Goal: Transaction & Acquisition: Purchase product/service

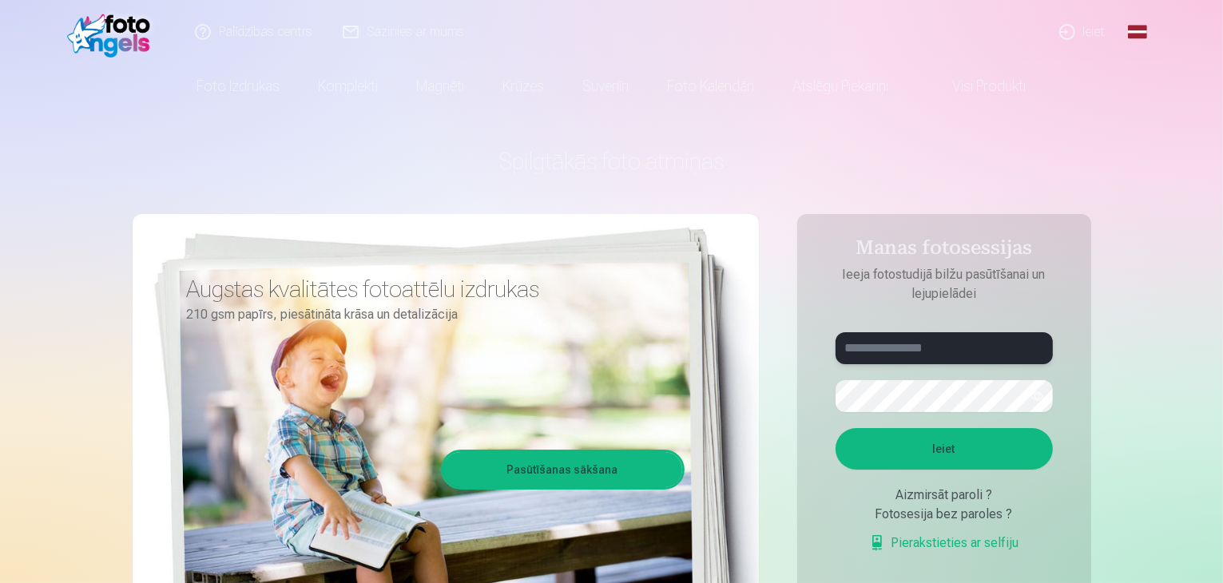
click at [926, 350] on input "text" at bounding box center [943, 348] width 217 height 32
type input "**********"
click at [1034, 391] on button "button" at bounding box center [1036, 396] width 30 height 30
click at [958, 451] on button "Ieiet" at bounding box center [943, 449] width 217 height 42
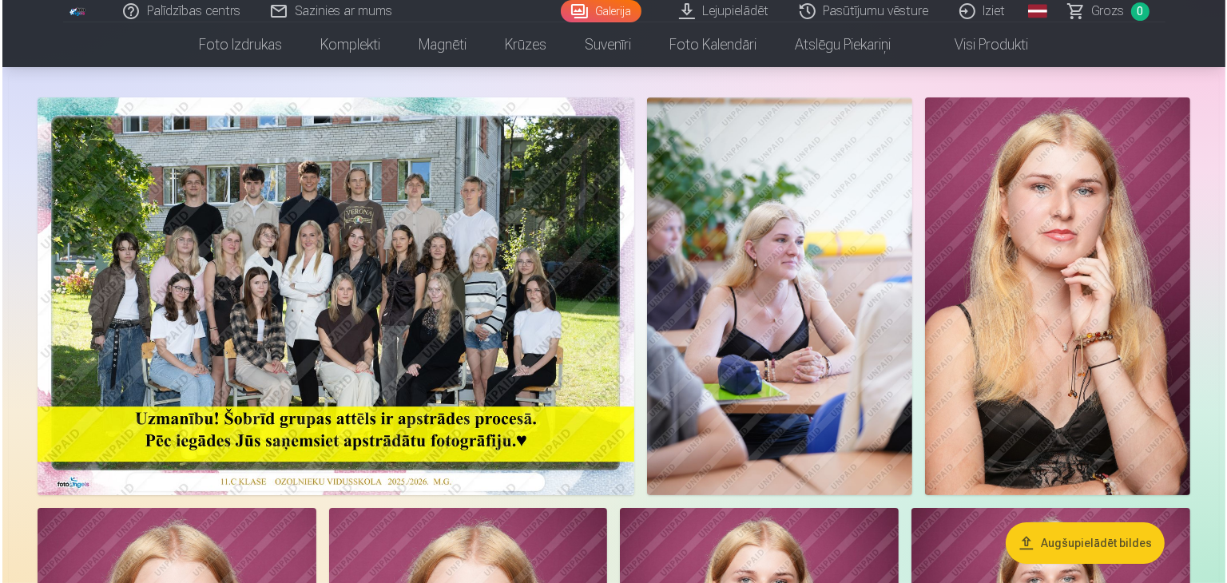
scroll to position [96, 0]
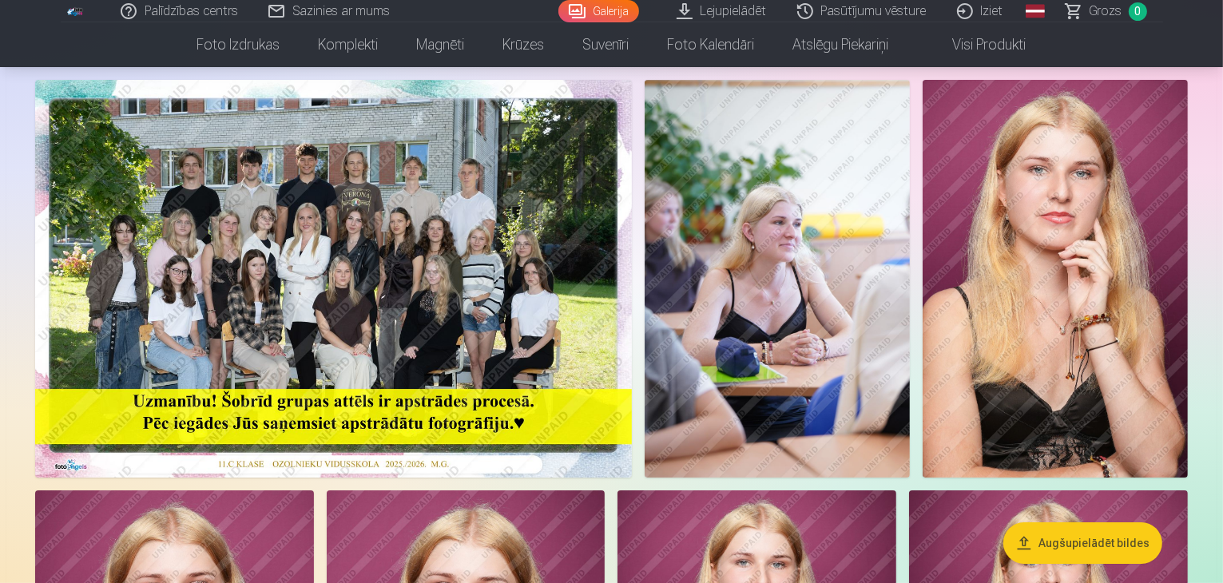
click at [394, 311] on img at bounding box center [333, 279] width 596 height 398
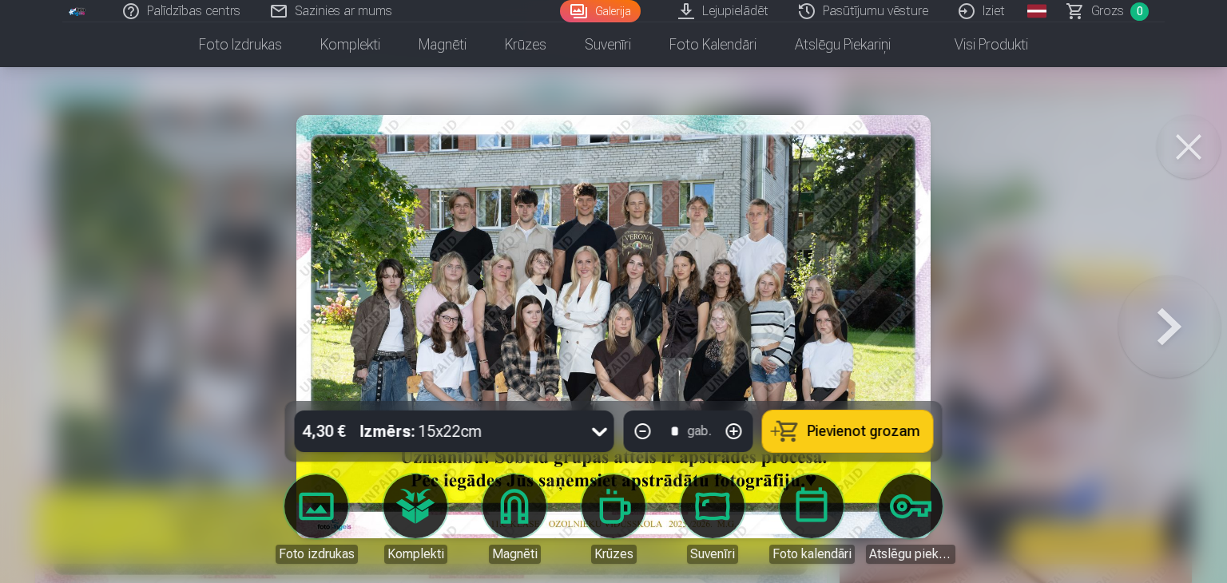
click at [591, 426] on icon at bounding box center [600, 431] width 26 height 26
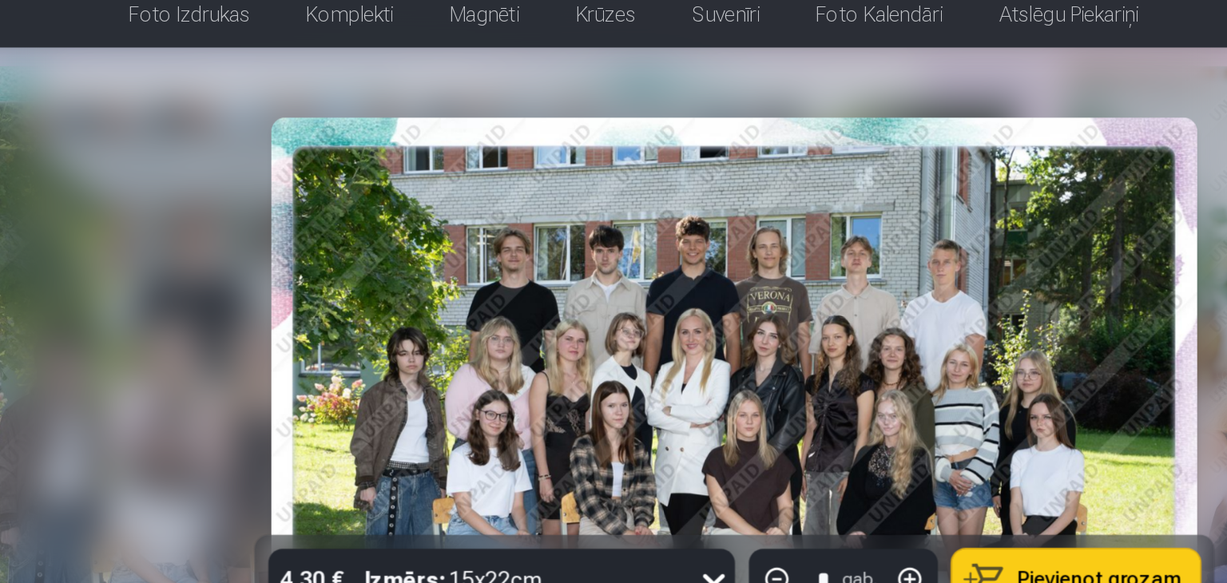
scroll to position [96, 0]
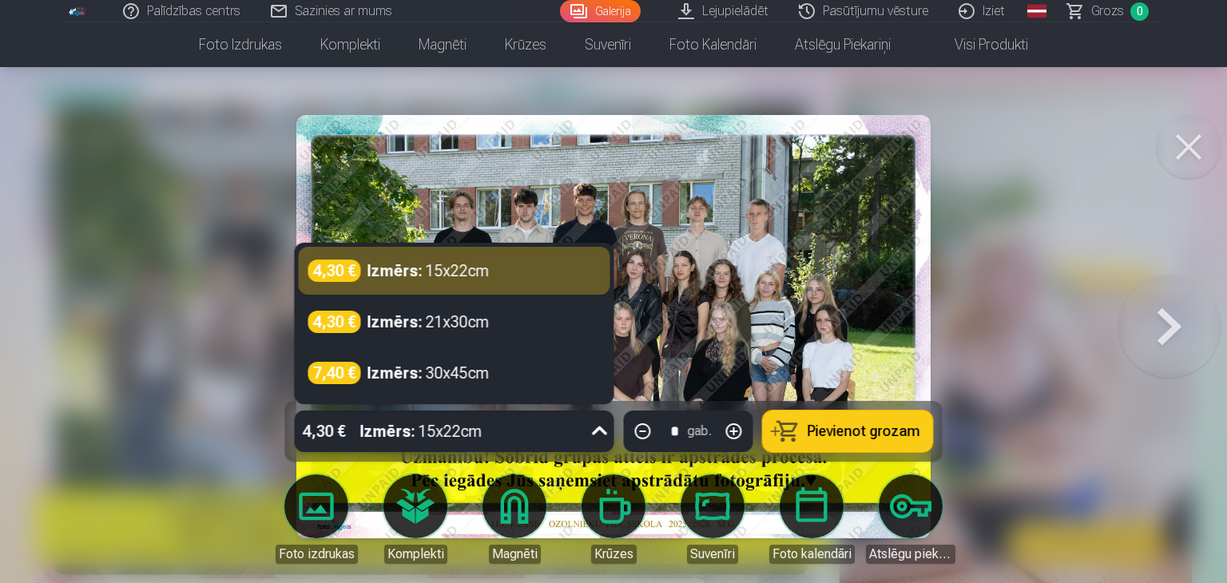
click at [591, 431] on icon at bounding box center [600, 431] width 26 height 26
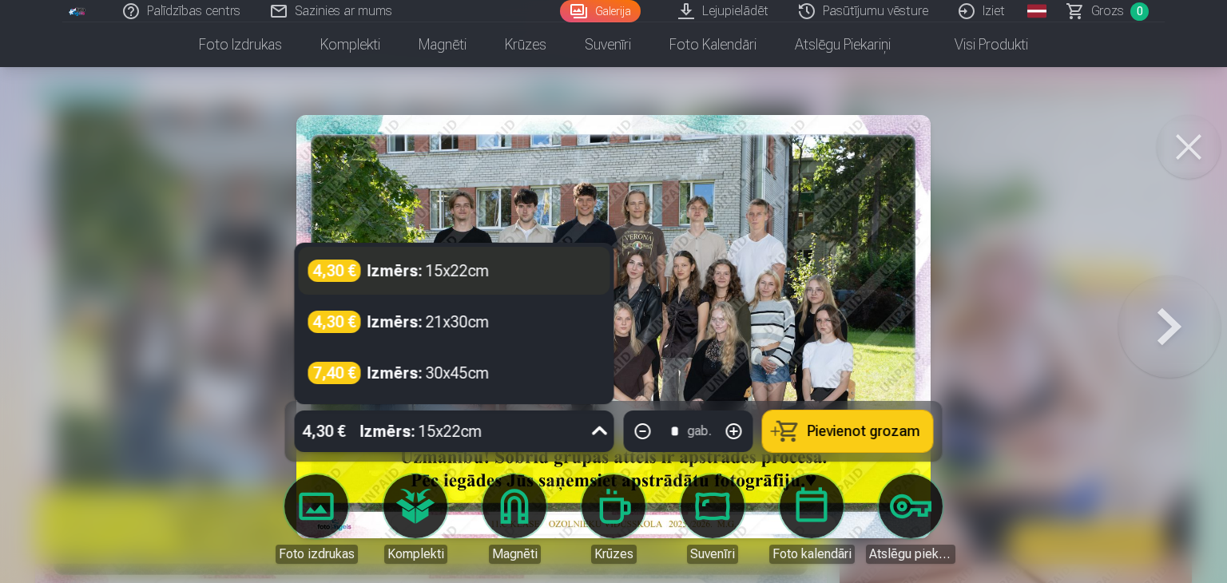
click at [448, 273] on div "Izmērs : 15x22cm" at bounding box center [428, 271] width 122 height 22
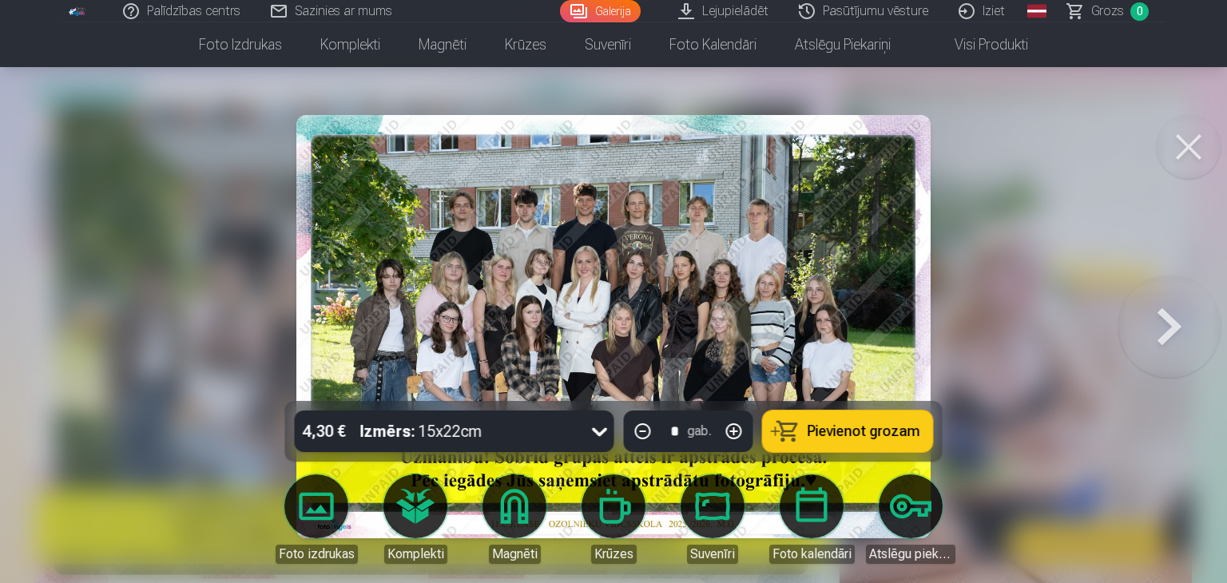
click at [834, 430] on span "Pievienot grozam" at bounding box center [863, 431] width 113 height 14
click at [1176, 323] on button at bounding box center [1169, 326] width 102 height 117
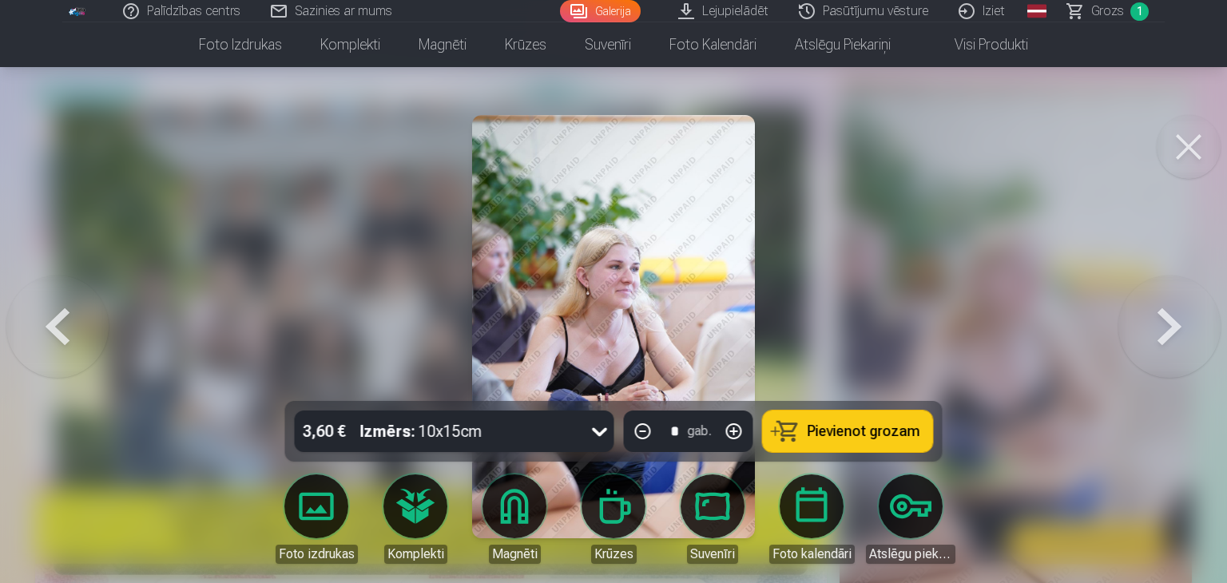
click at [853, 348] on div at bounding box center [613, 291] width 1227 height 583
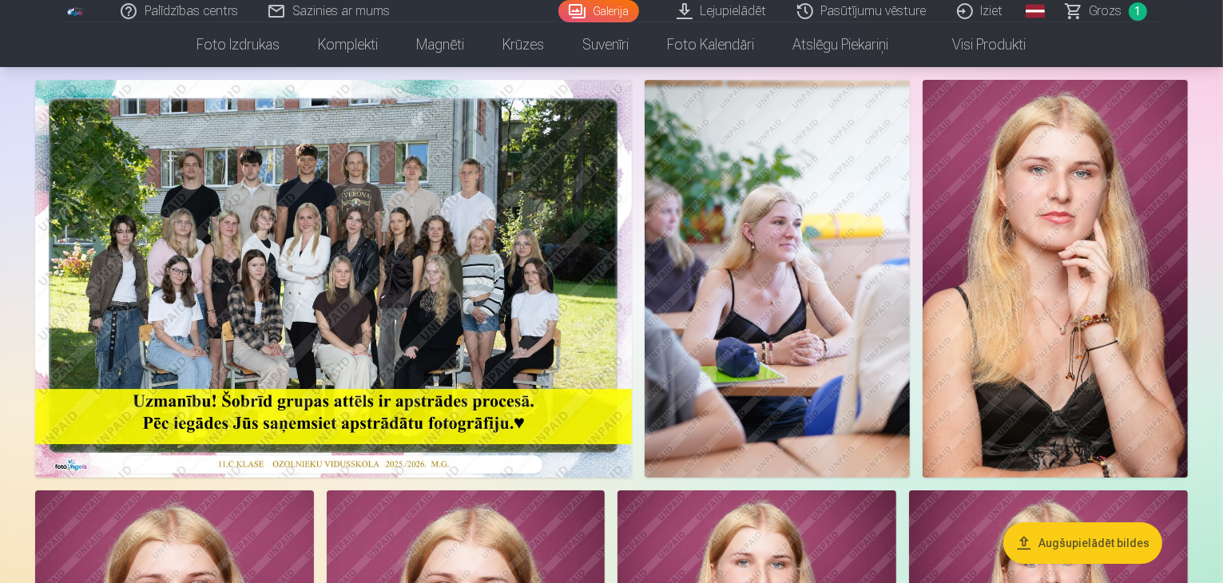
click at [910, 333] on img at bounding box center [776, 279] width 265 height 398
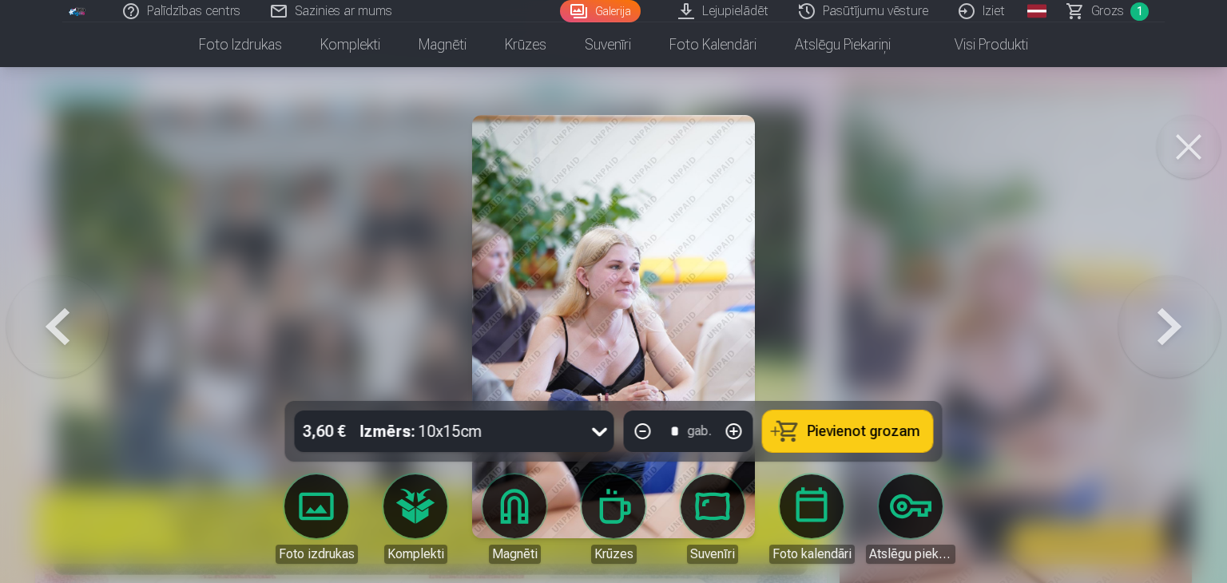
click at [1163, 322] on button at bounding box center [1169, 326] width 102 height 117
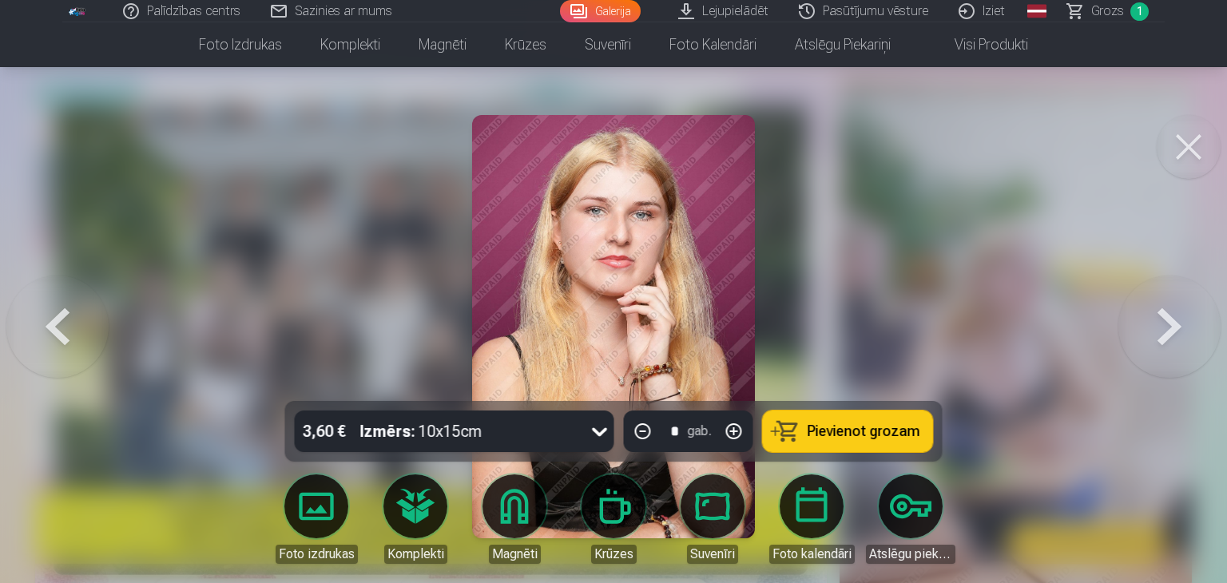
click at [1163, 322] on button at bounding box center [1169, 326] width 102 height 117
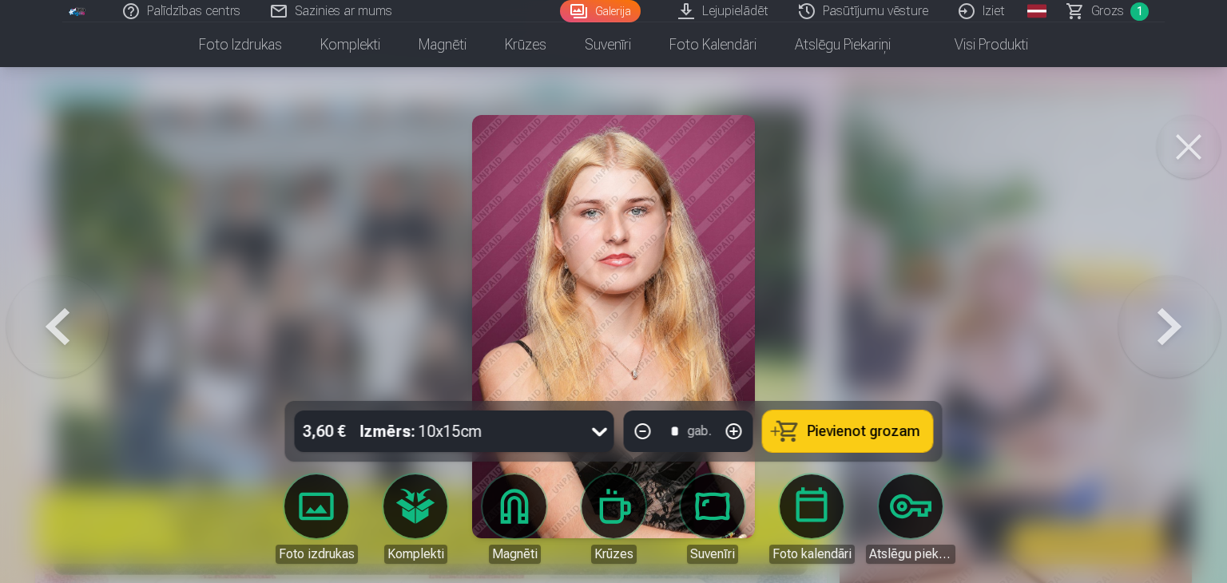
click at [1163, 322] on button at bounding box center [1169, 326] width 102 height 117
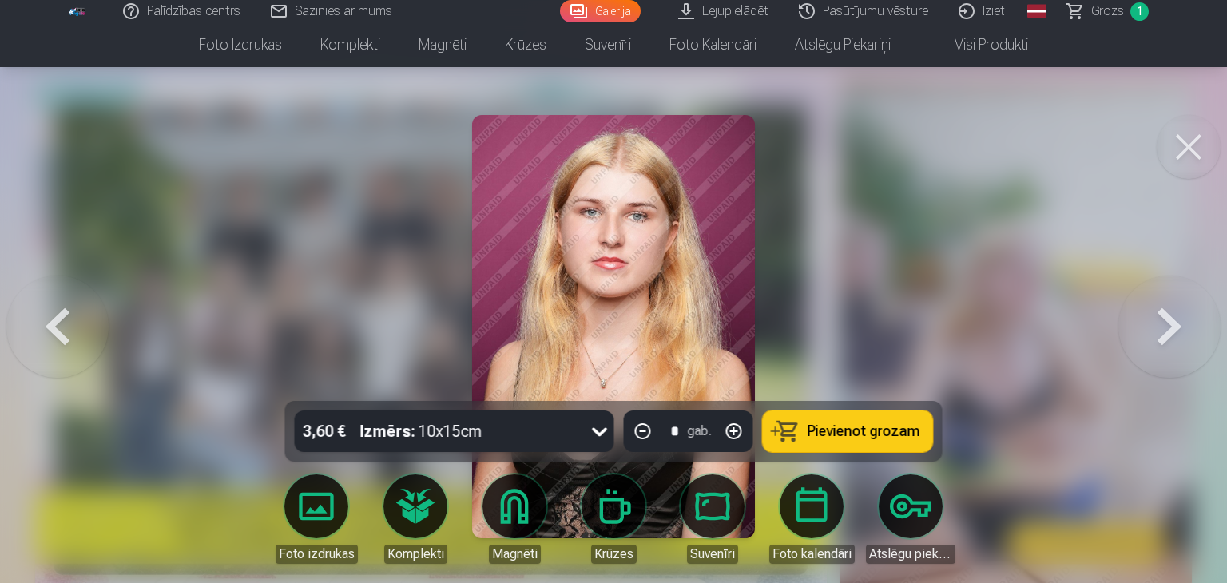
click at [1163, 322] on button at bounding box center [1169, 326] width 102 height 117
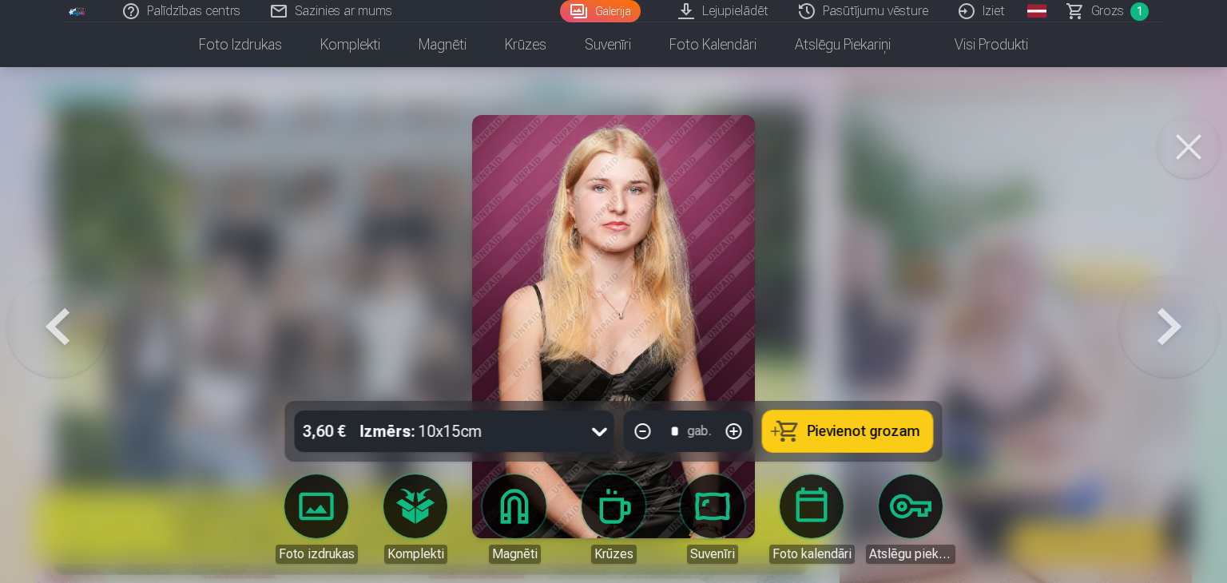
click at [1163, 322] on button at bounding box center [1169, 326] width 102 height 117
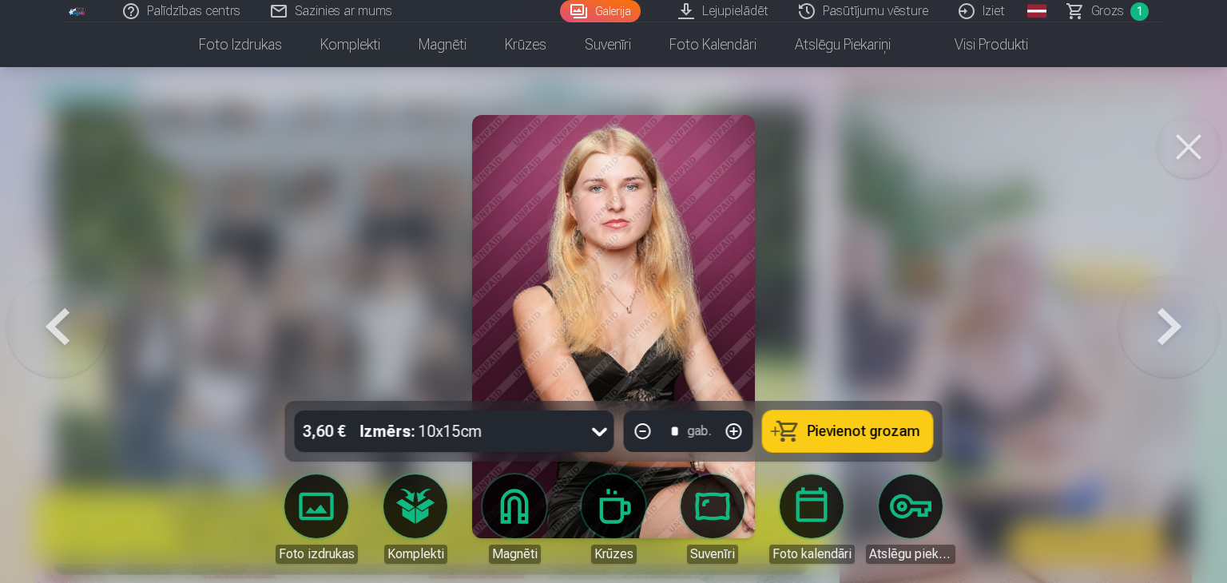
click at [1172, 329] on button at bounding box center [1169, 326] width 102 height 117
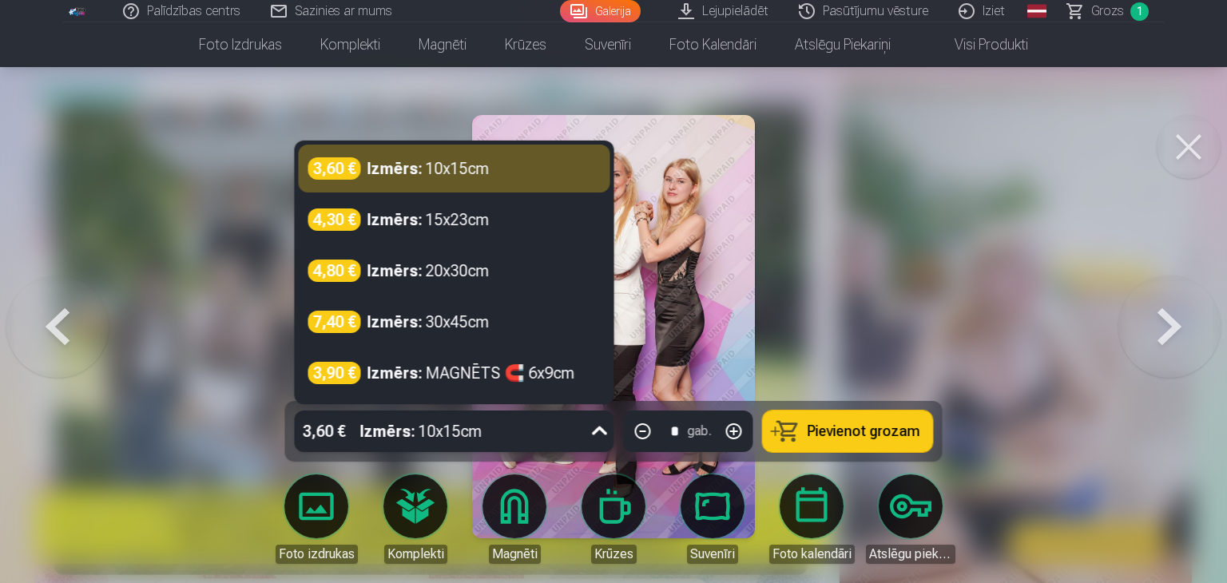
click at [579, 429] on div "3,60 € Izmērs : 10x15cm" at bounding box center [439, 431] width 289 height 42
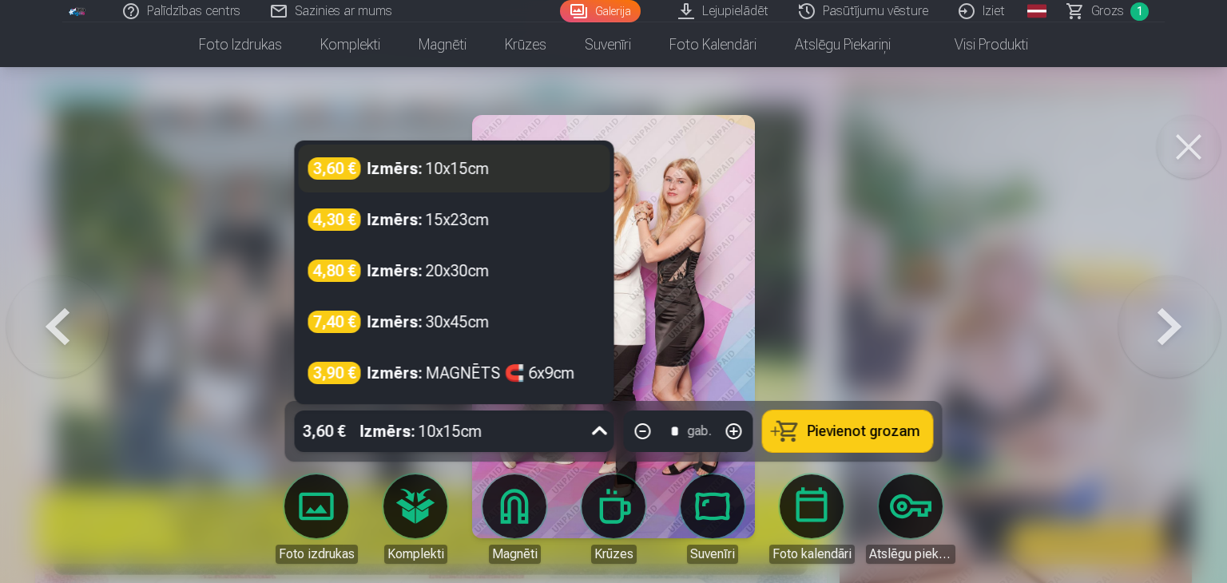
click at [462, 171] on div "Izmērs : 10x15cm" at bounding box center [428, 168] width 122 height 22
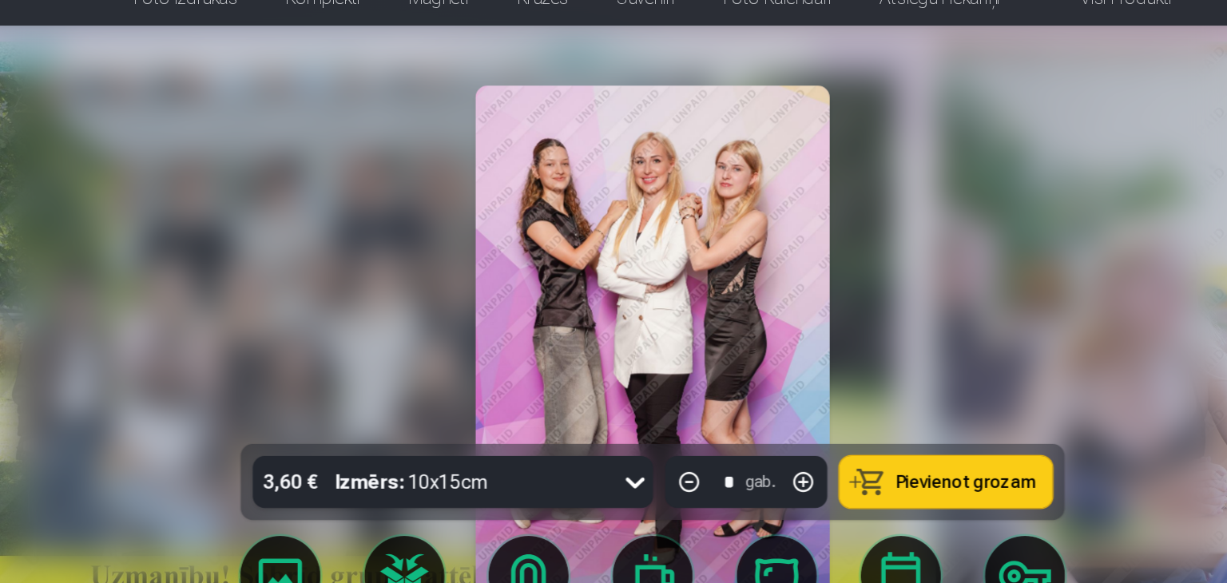
scroll to position [96, 0]
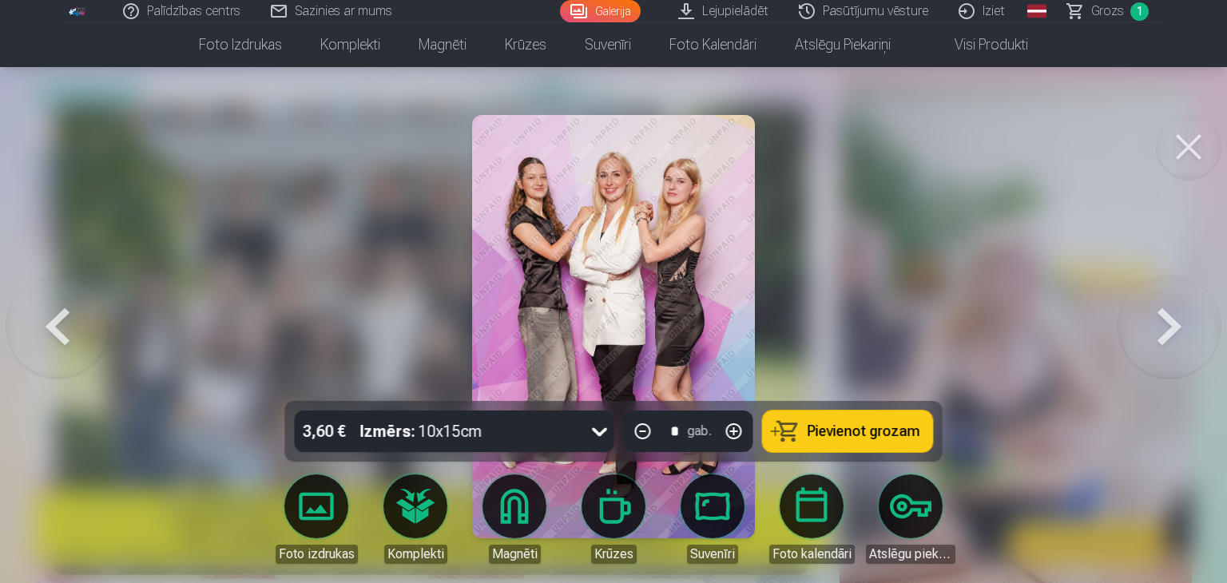
click at [850, 434] on span "Pievienot grozam" at bounding box center [863, 431] width 113 height 14
click at [1158, 330] on button at bounding box center [1169, 326] width 102 height 117
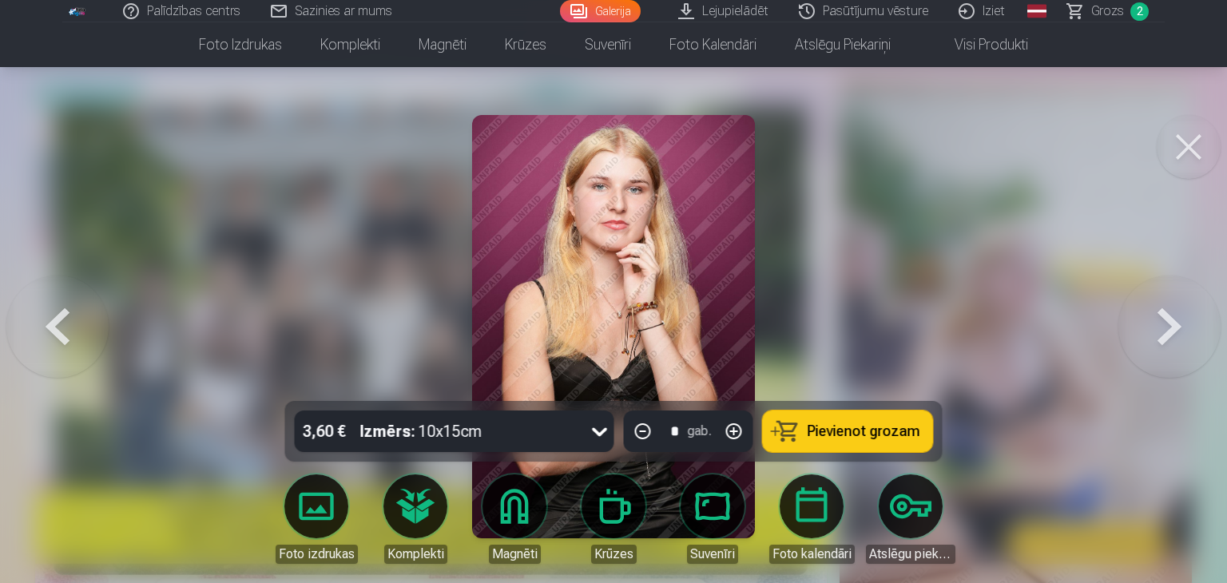
click at [1158, 330] on button at bounding box center [1169, 326] width 102 height 117
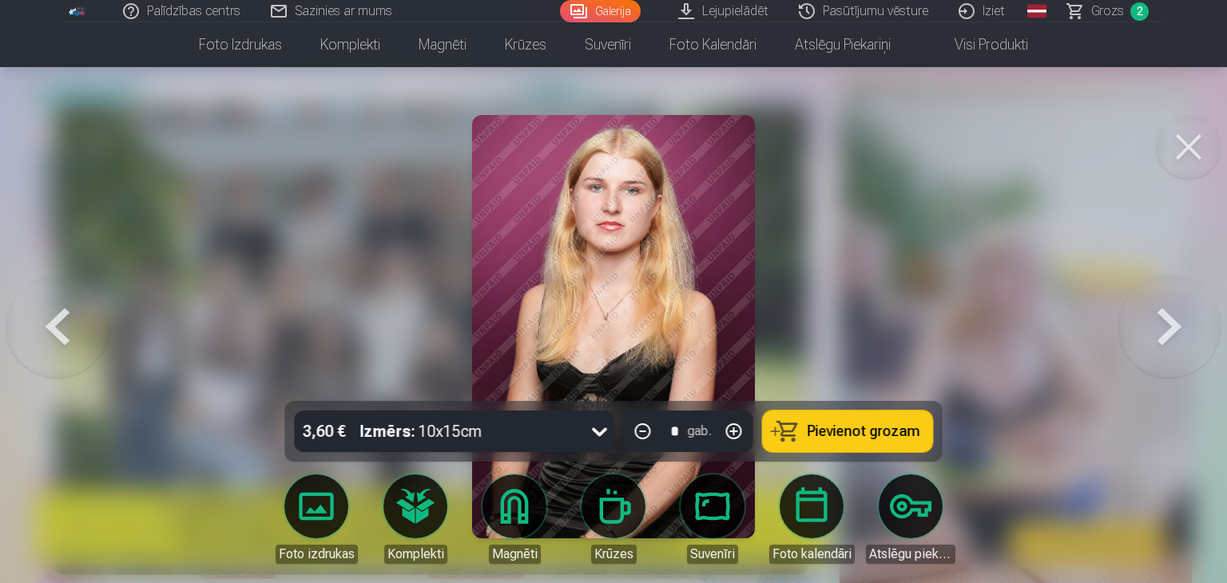
click at [1158, 330] on button at bounding box center [1169, 326] width 102 height 117
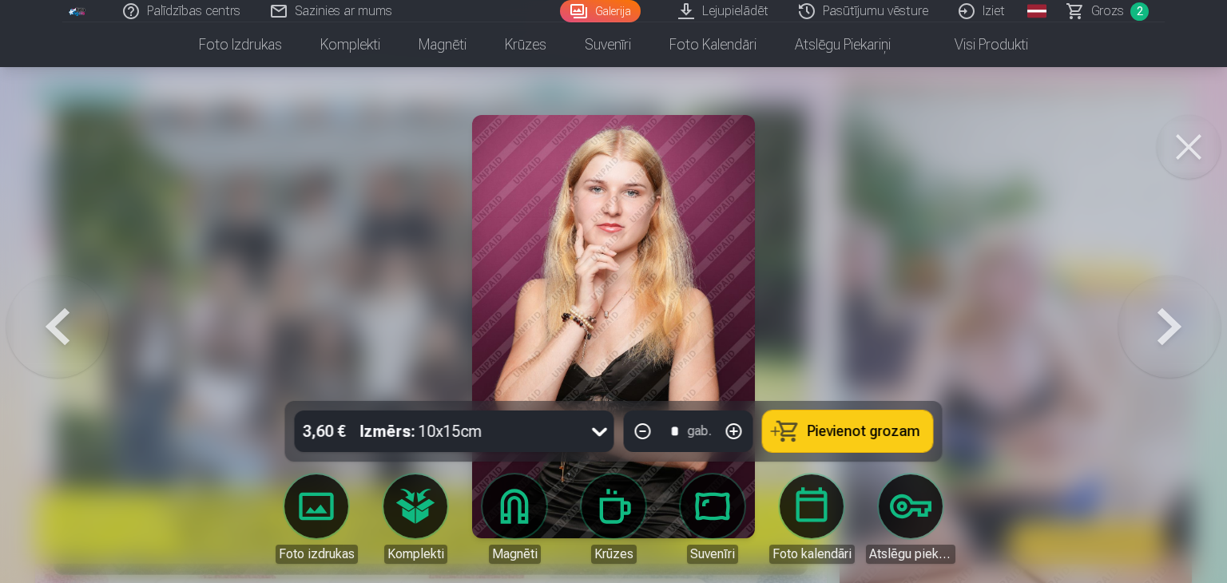
click at [1158, 330] on button at bounding box center [1169, 326] width 102 height 117
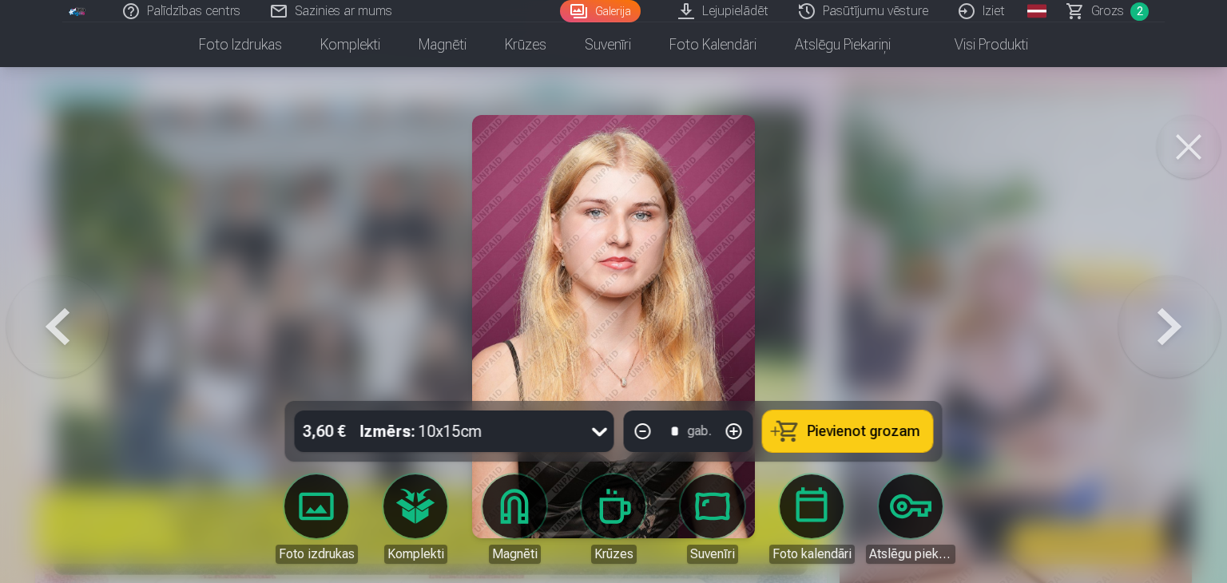
click at [1158, 330] on button at bounding box center [1169, 326] width 102 height 117
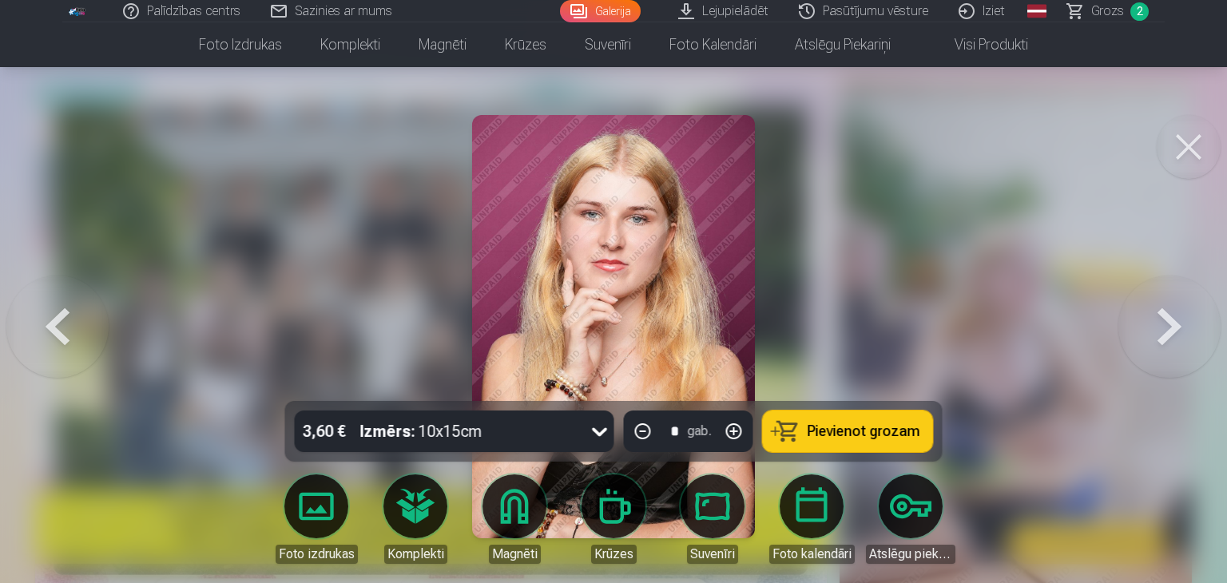
click at [1158, 330] on button at bounding box center [1169, 326] width 102 height 117
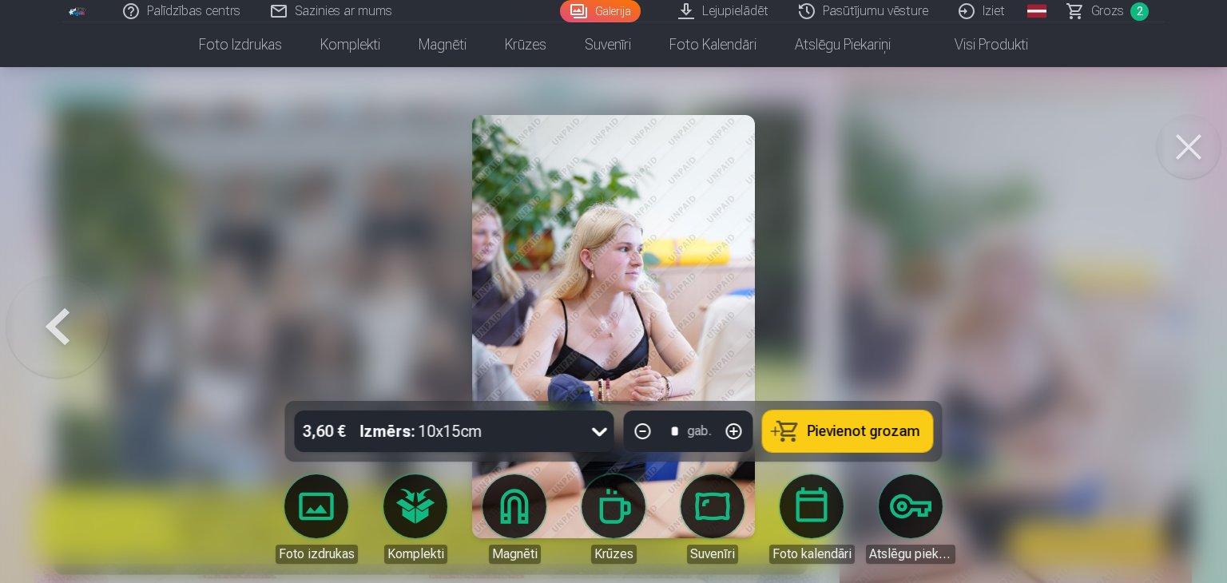
click at [1158, 330] on div at bounding box center [613, 291] width 1227 height 583
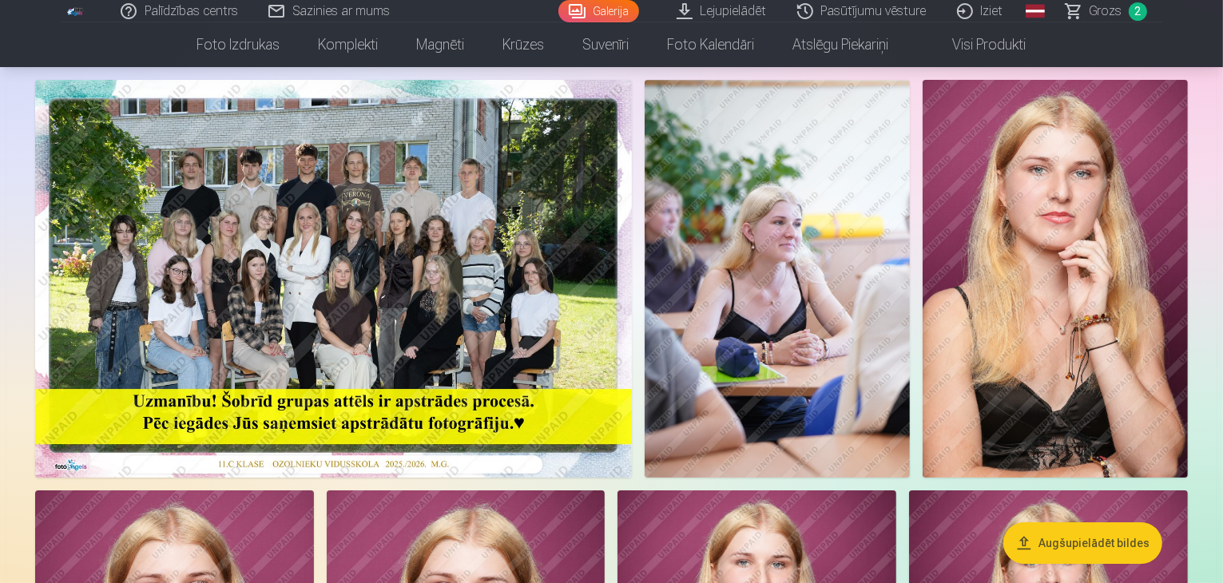
click at [910, 240] on img at bounding box center [776, 279] width 265 height 398
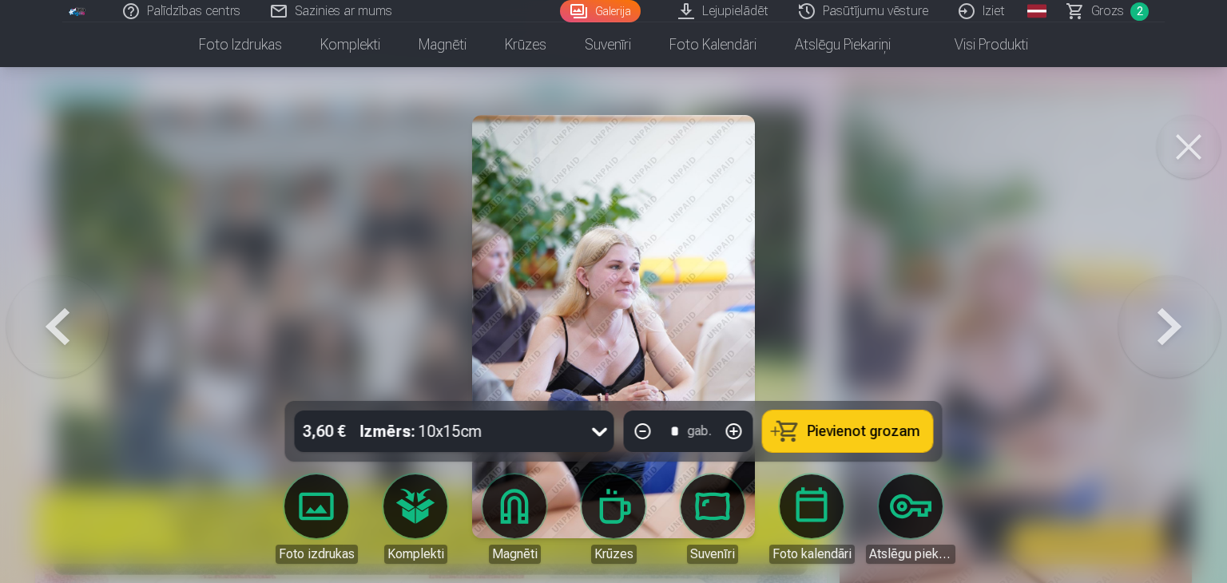
click at [1153, 318] on button at bounding box center [1169, 326] width 102 height 117
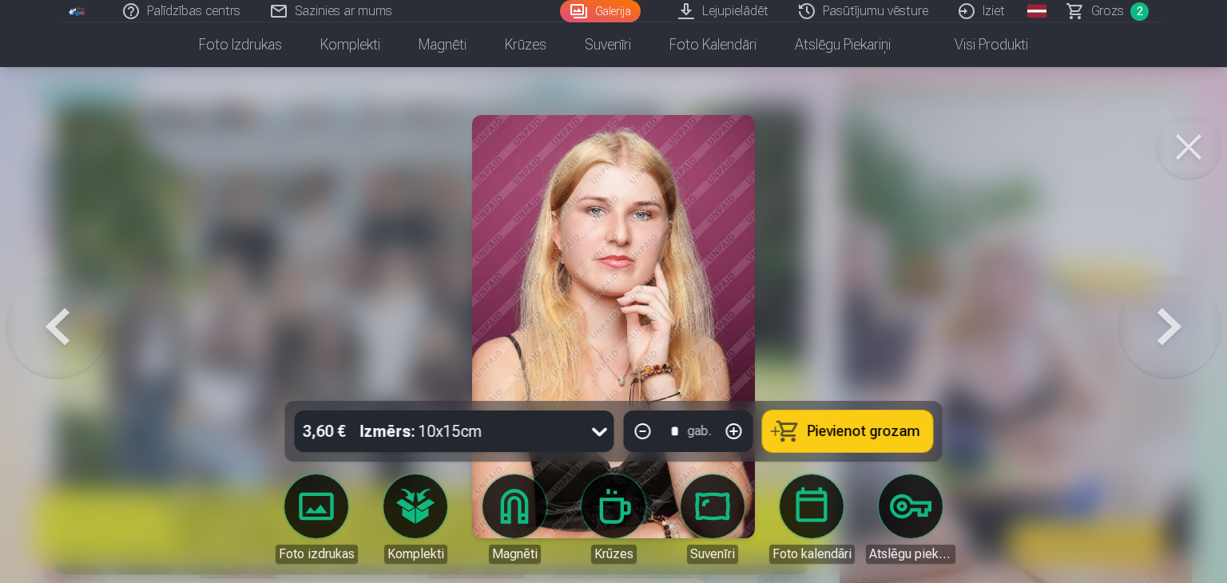
click at [1153, 318] on button at bounding box center [1169, 326] width 102 height 117
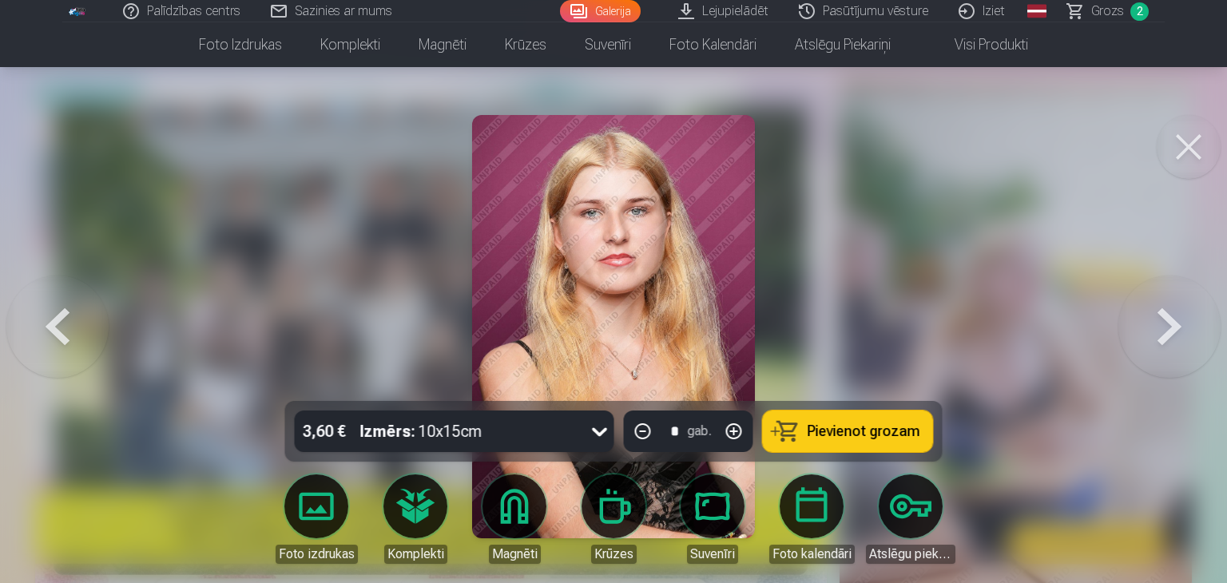
click at [1153, 318] on button at bounding box center [1169, 326] width 102 height 117
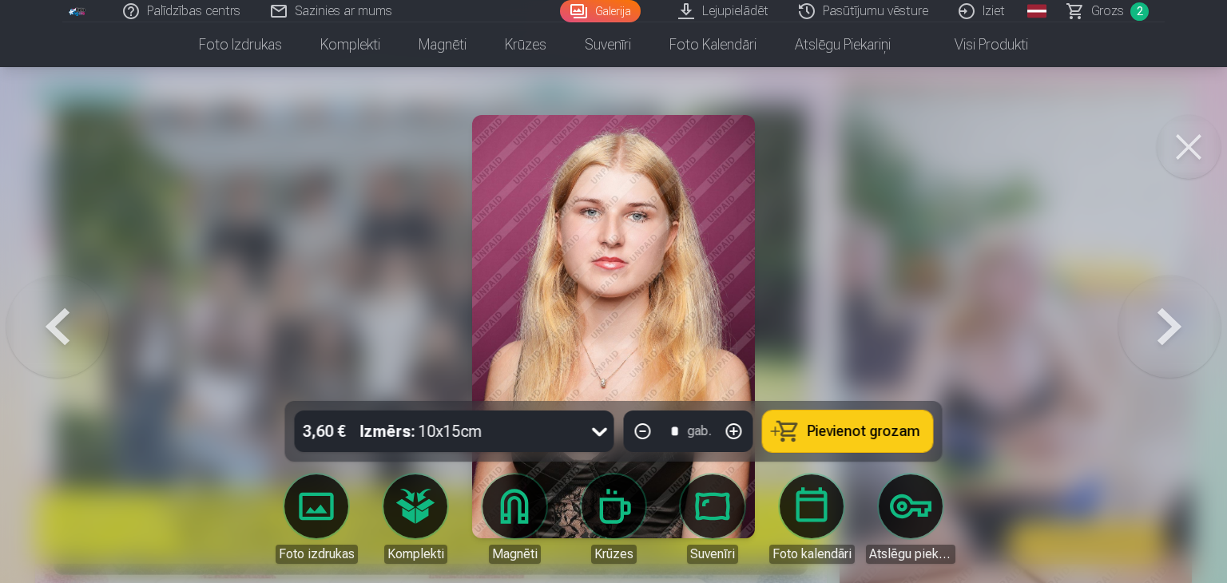
click at [1153, 318] on button at bounding box center [1169, 326] width 102 height 117
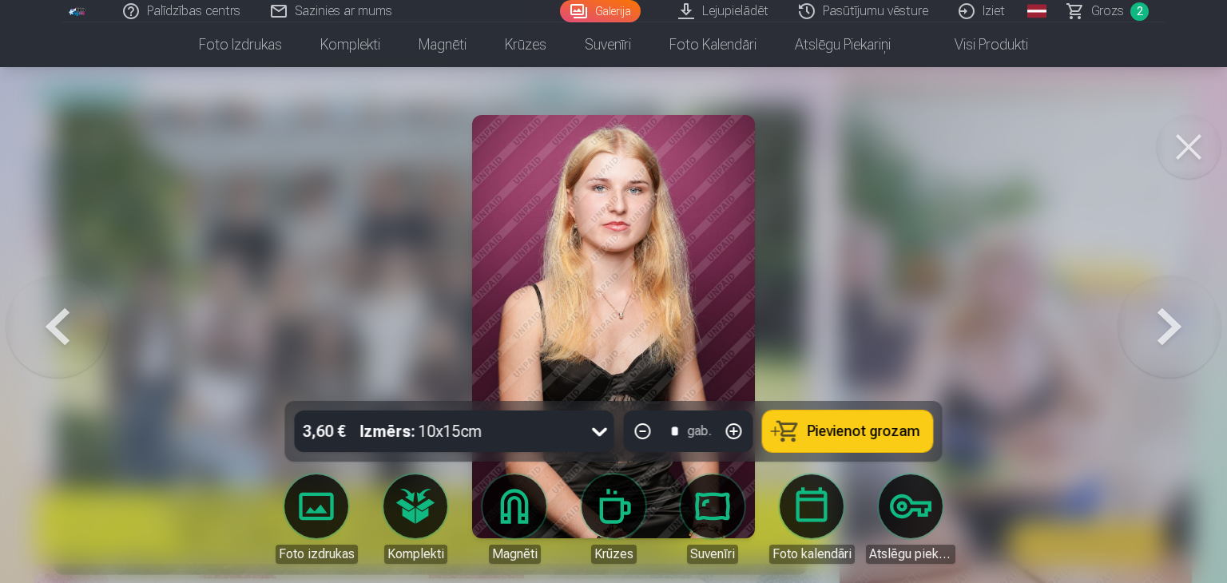
click at [1153, 318] on button at bounding box center [1169, 326] width 102 height 117
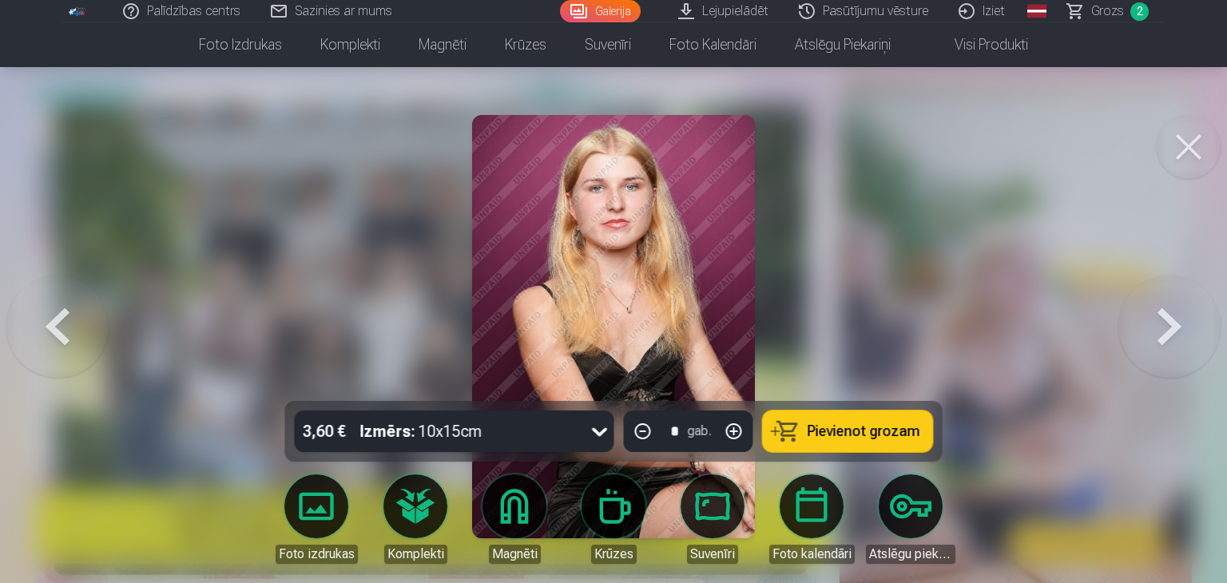
click at [838, 427] on span "Pievienot grozam" at bounding box center [863, 431] width 113 height 14
click at [1168, 314] on button at bounding box center [1169, 326] width 102 height 117
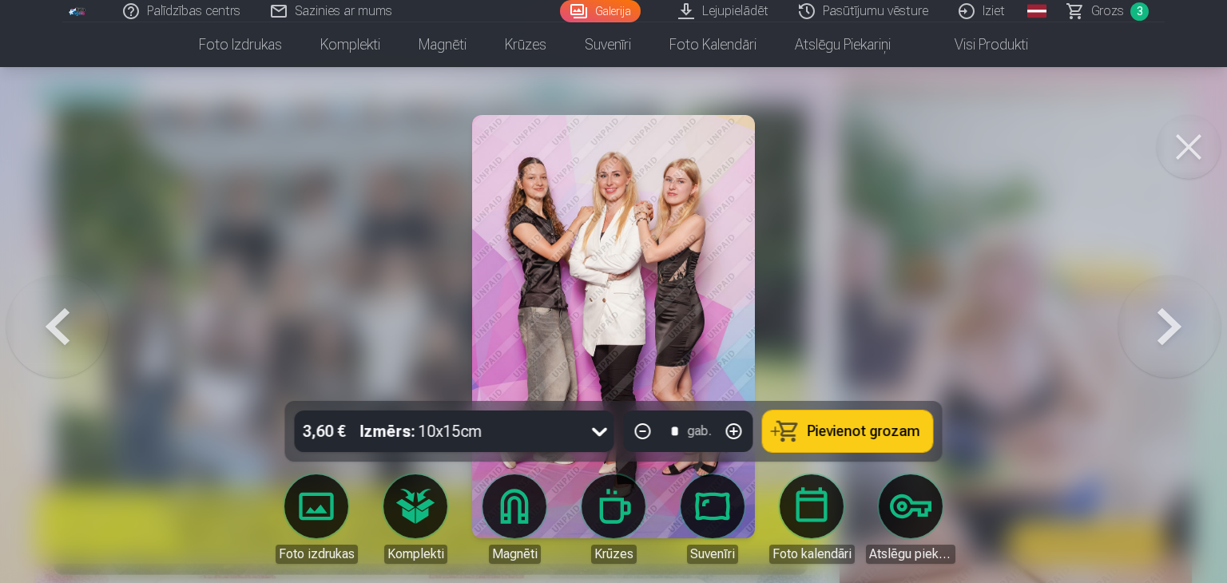
click at [1168, 314] on button at bounding box center [1169, 326] width 102 height 117
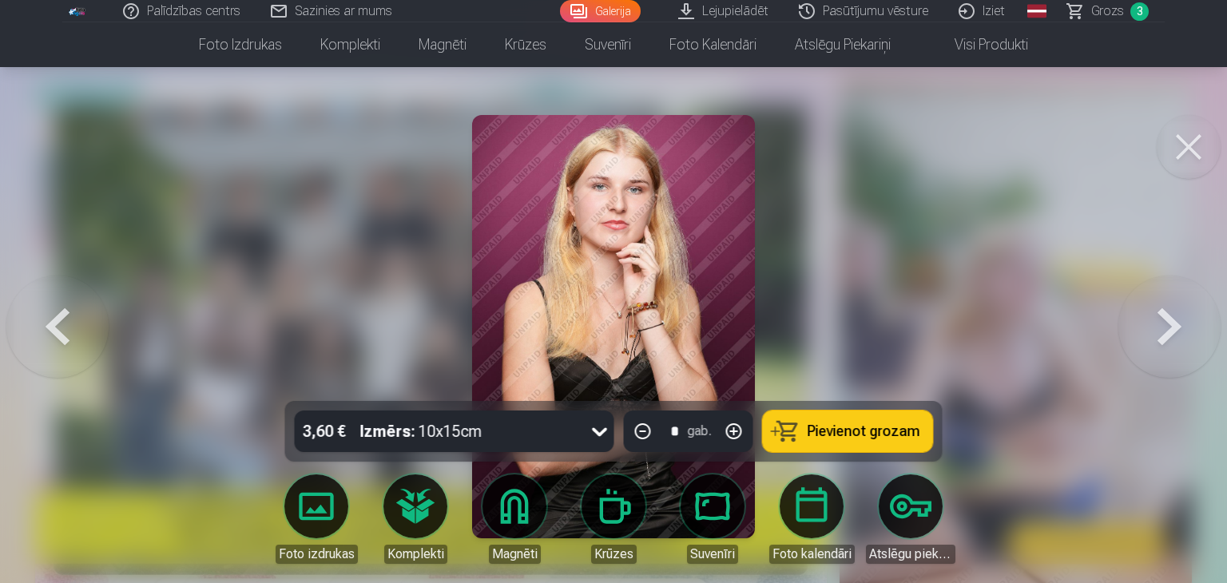
click at [1168, 314] on button at bounding box center [1169, 326] width 102 height 117
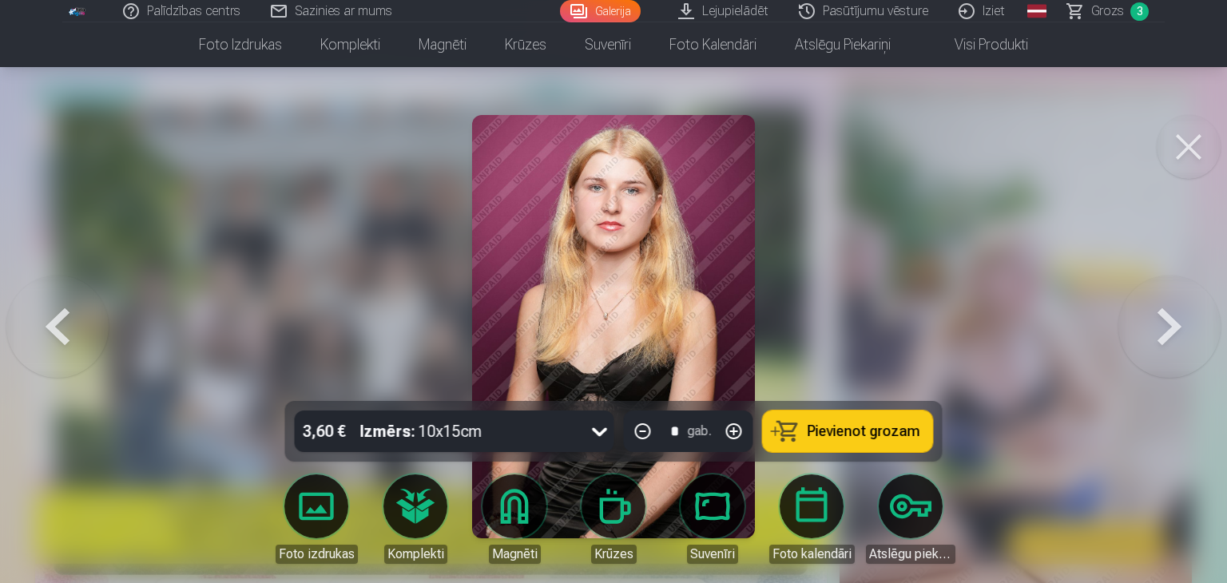
click at [1159, 327] on button at bounding box center [1169, 326] width 102 height 117
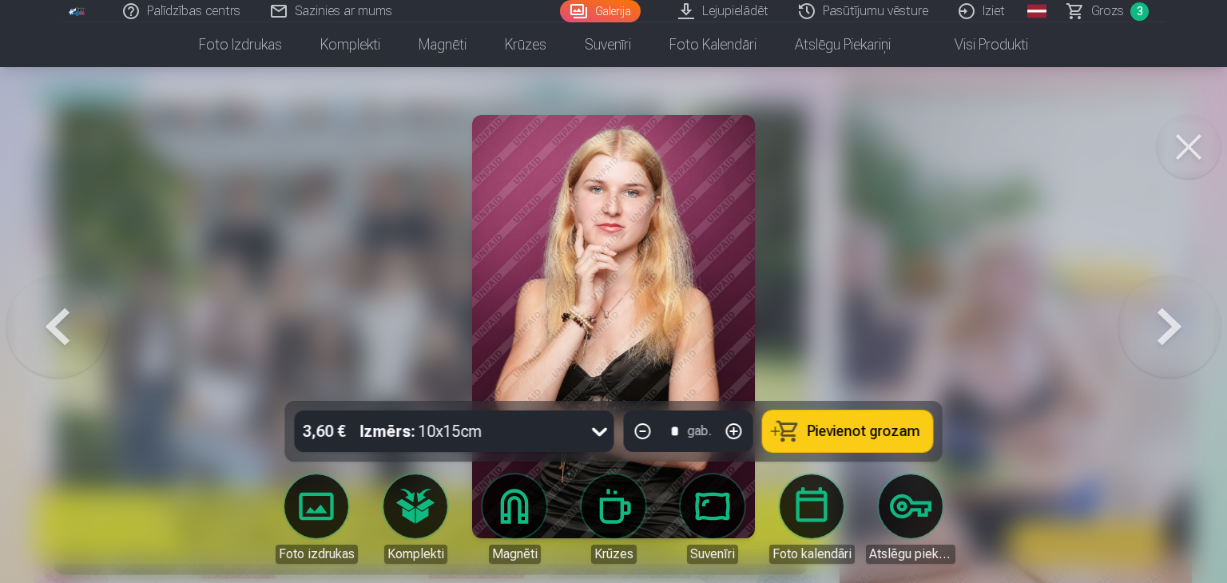
click at [1159, 327] on button at bounding box center [1169, 326] width 102 height 117
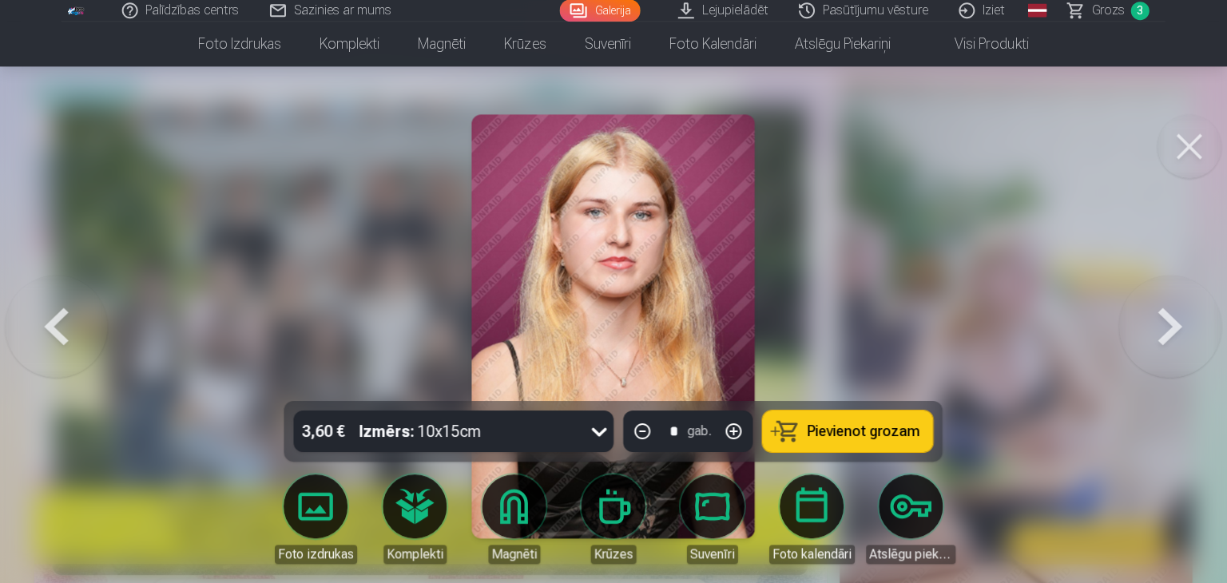
scroll to position [96, 0]
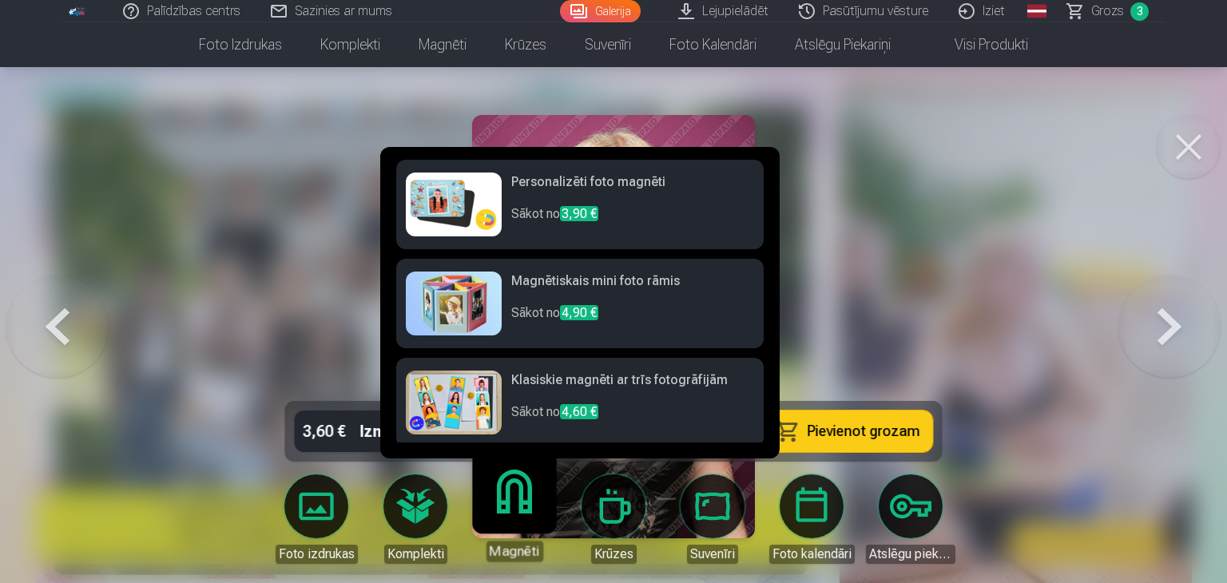
click at [527, 499] on link "Magnēti" at bounding box center [514, 512] width 98 height 98
click at [607, 188] on h6 "Personalizēti foto magnēti" at bounding box center [632, 188] width 243 height 32
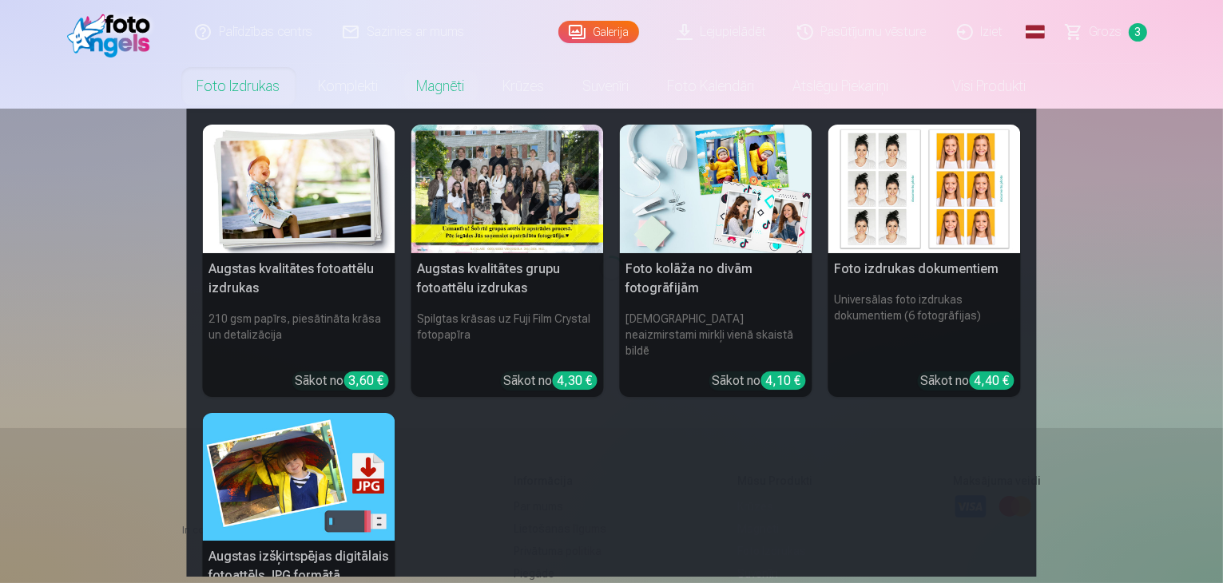
click at [252, 90] on link "Foto izdrukas" at bounding box center [238, 86] width 121 height 45
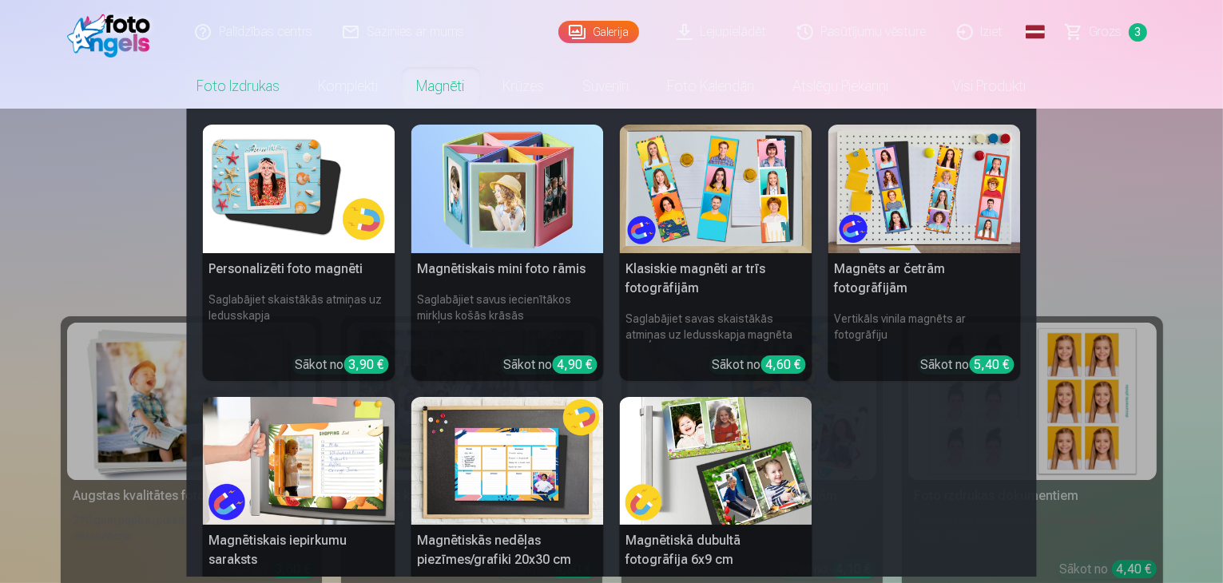
click at [443, 88] on link "Magnēti" at bounding box center [441, 86] width 86 height 45
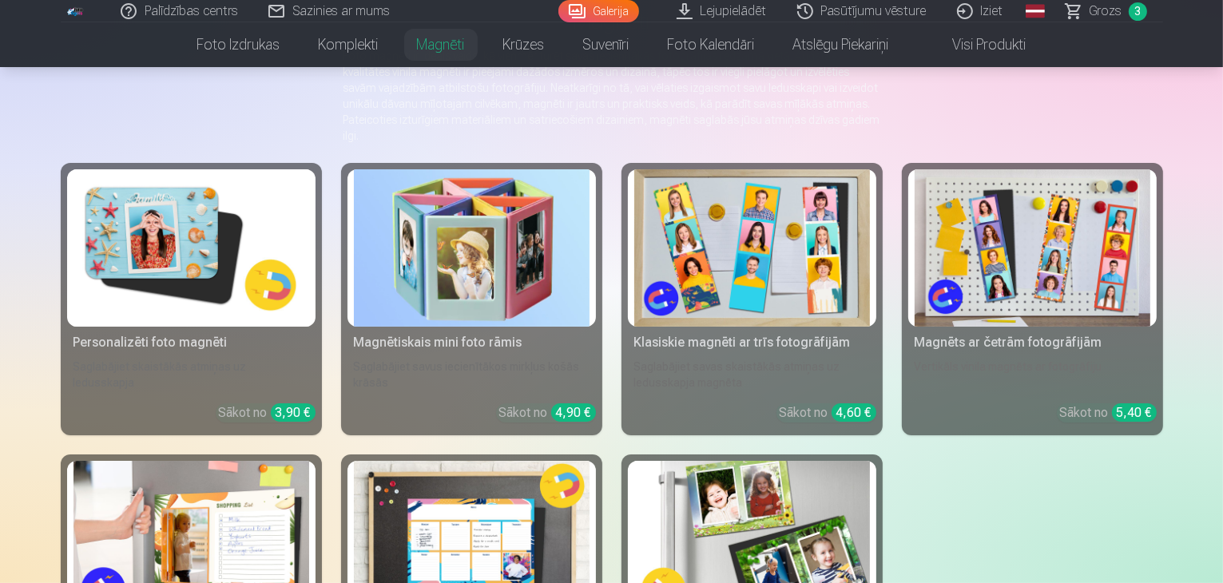
scroll to position [57, 0]
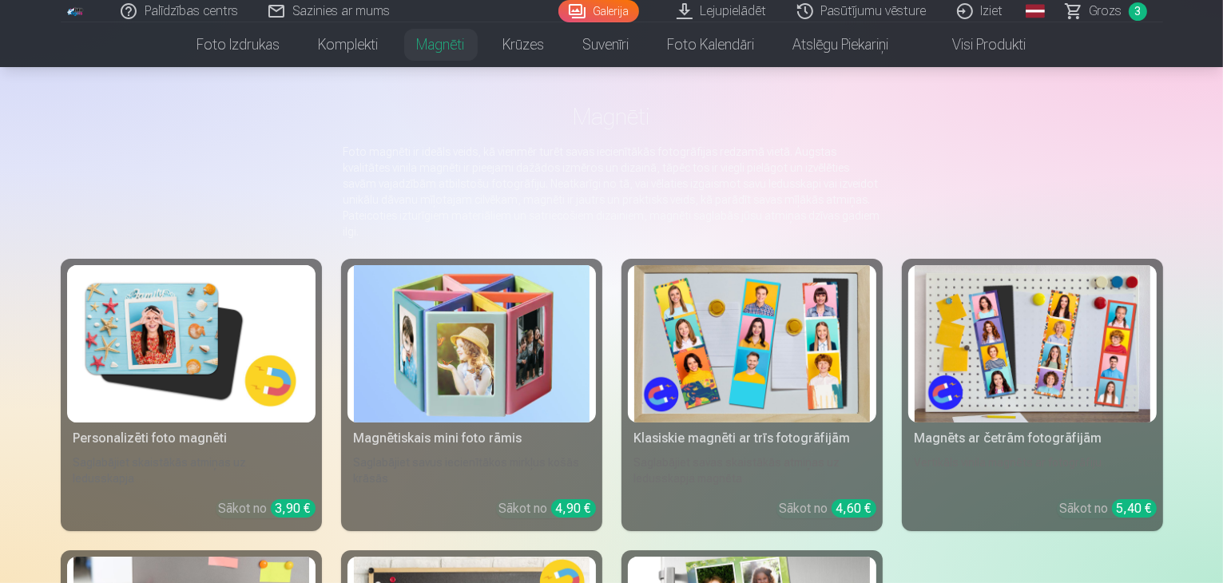
click at [216, 450] on link "Personalizēti foto magnēti Saglabājiet skaistākās atmiņas uz ledusskapja Sākot …" at bounding box center [191, 395] width 261 height 272
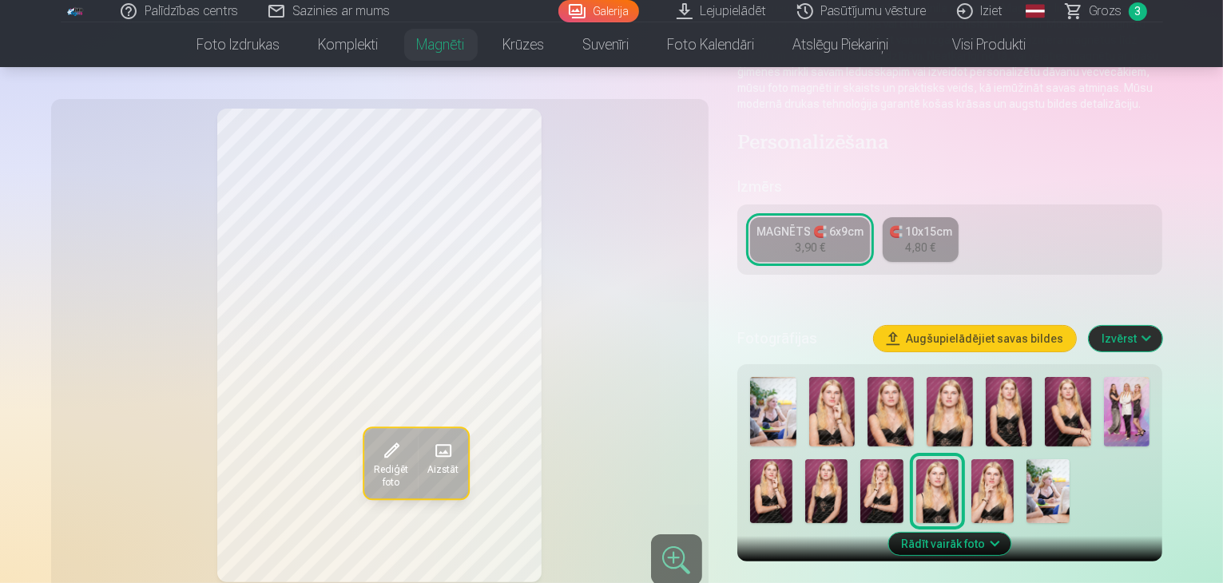
scroll to position [223, 0]
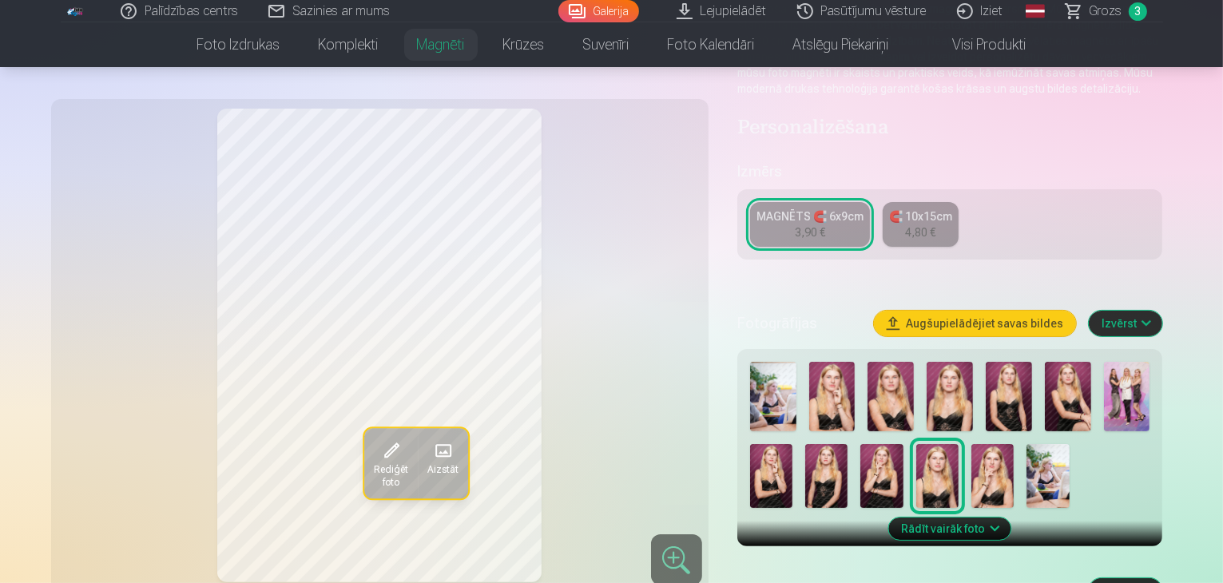
click at [788, 381] on img at bounding box center [773, 396] width 46 height 69
click at [844, 379] on img at bounding box center [832, 396] width 46 height 69
click at [907, 381] on img at bounding box center [890, 396] width 46 height 69
click at [949, 383] on img at bounding box center [949, 396] width 46 height 69
click at [910, 381] on img at bounding box center [890, 396] width 46 height 69
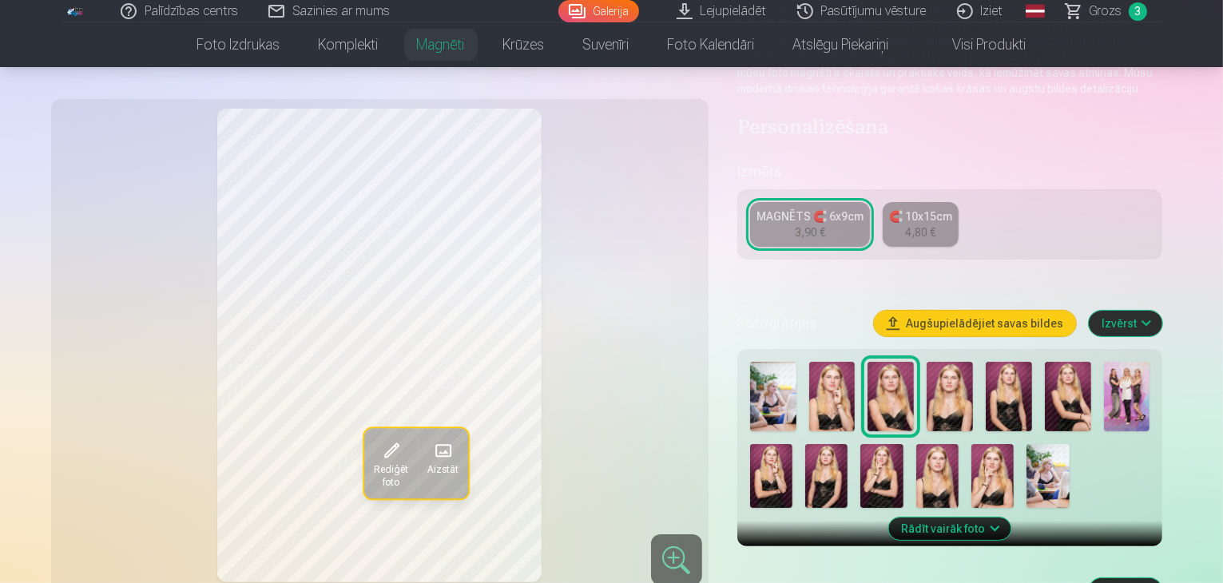
click at [1010, 392] on img at bounding box center [1008, 396] width 46 height 69
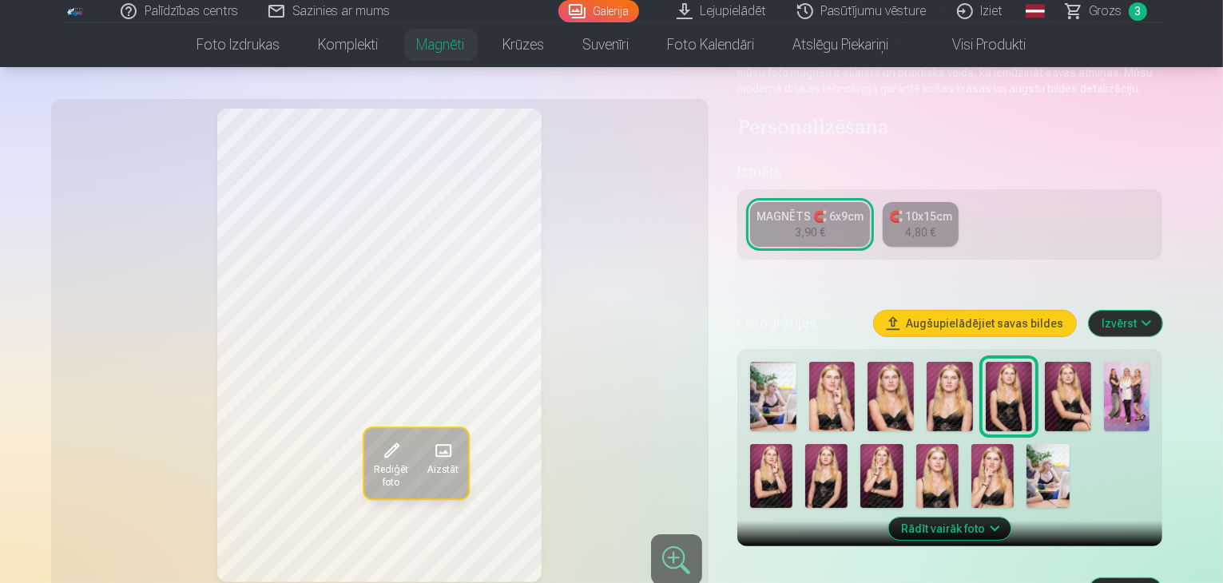
click at [1076, 394] on img at bounding box center [1067, 396] width 46 height 69
click at [792, 444] on img at bounding box center [771, 476] width 42 height 64
click at [805, 453] on img at bounding box center [826, 476] width 42 height 64
click at [860, 466] on img at bounding box center [881, 476] width 42 height 64
click at [916, 469] on img at bounding box center [937, 476] width 42 height 64
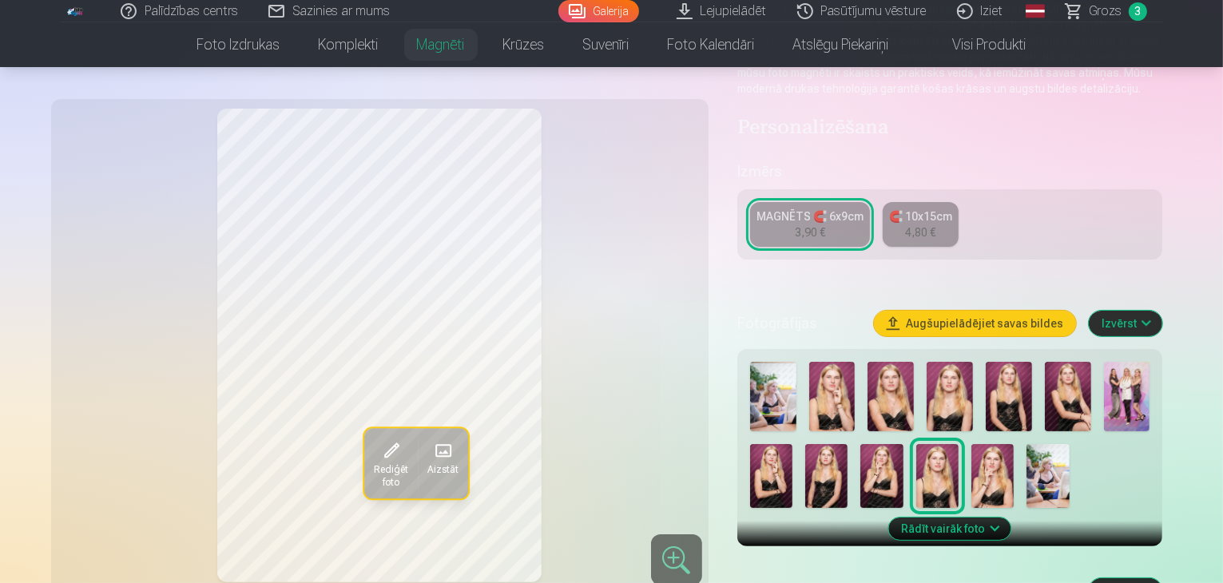
click at [971, 466] on img at bounding box center [992, 476] width 42 height 64
click at [1026, 461] on img at bounding box center [1047, 476] width 42 height 64
click at [916, 458] on img at bounding box center [937, 476] width 42 height 64
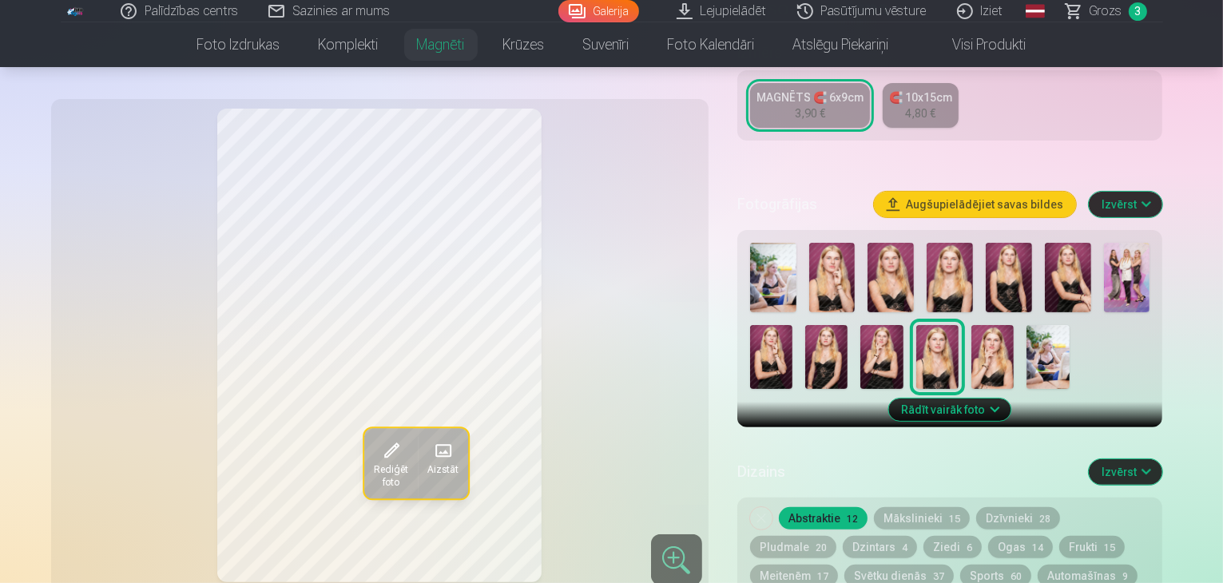
scroll to position [334, 0]
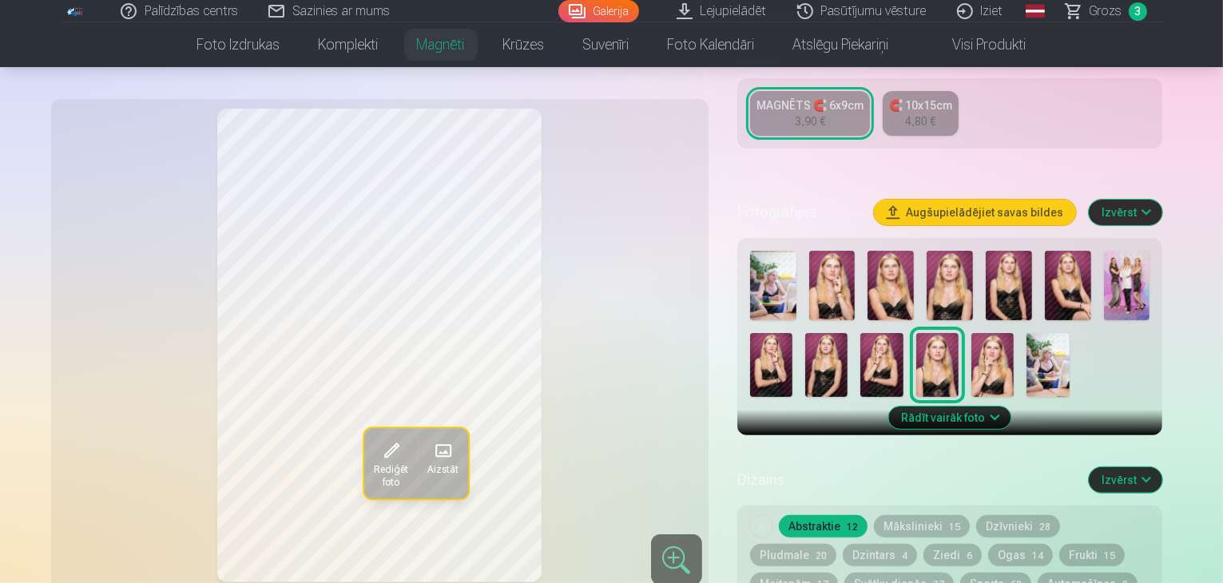
click at [373, 473] on span "Rediģēt foto" at bounding box center [390, 477] width 34 height 26
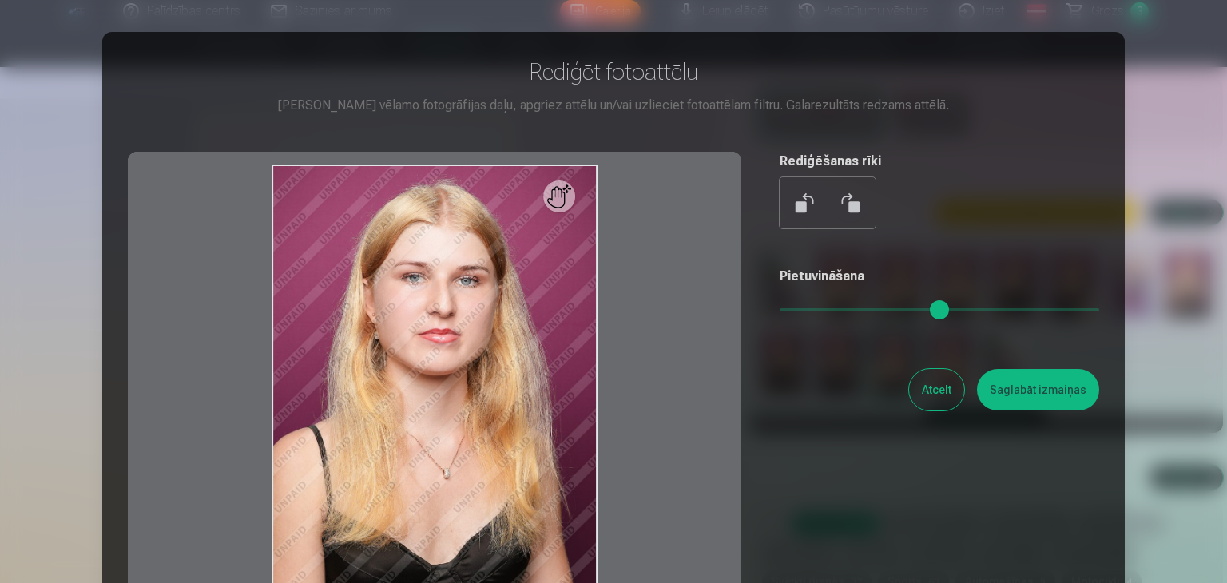
click at [1020, 390] on button "Saglabāt izmaiņas" at bounding box center [1038, 390] width 122 height 42
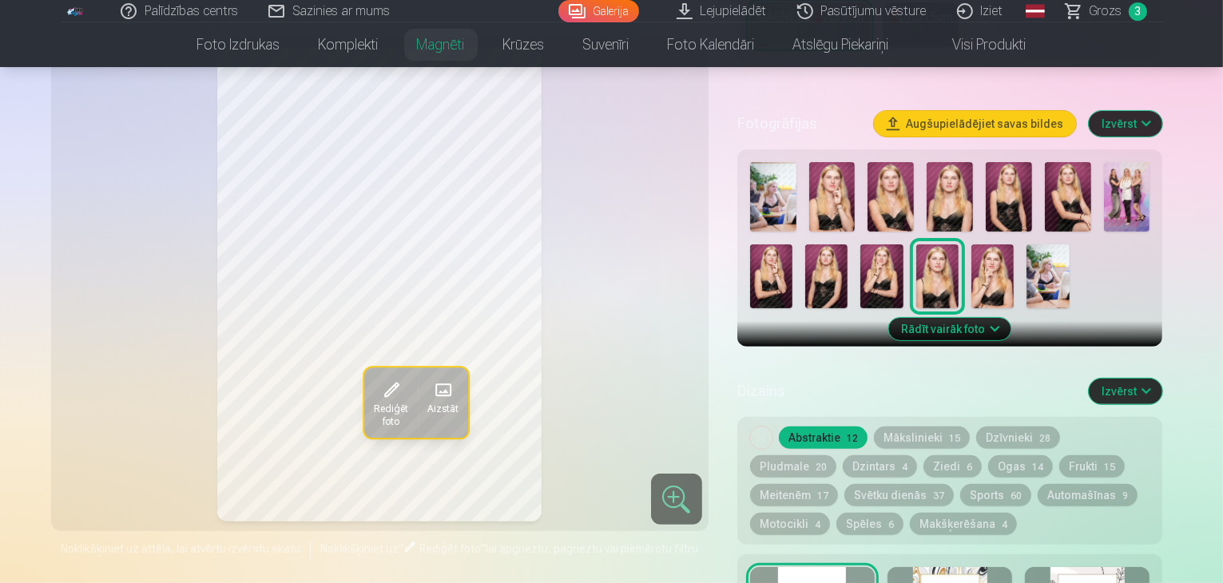
scroll to position [438, 0]
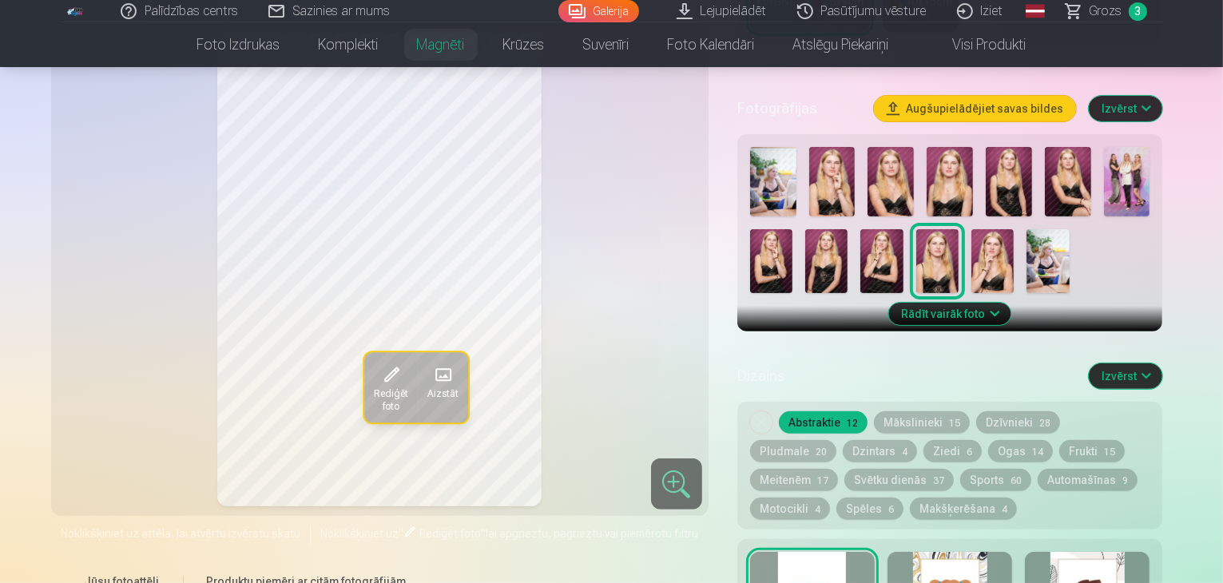
click at [838, 469] on button "Meitenēm 17" at bounding box center [794, 480] width 88 height 22
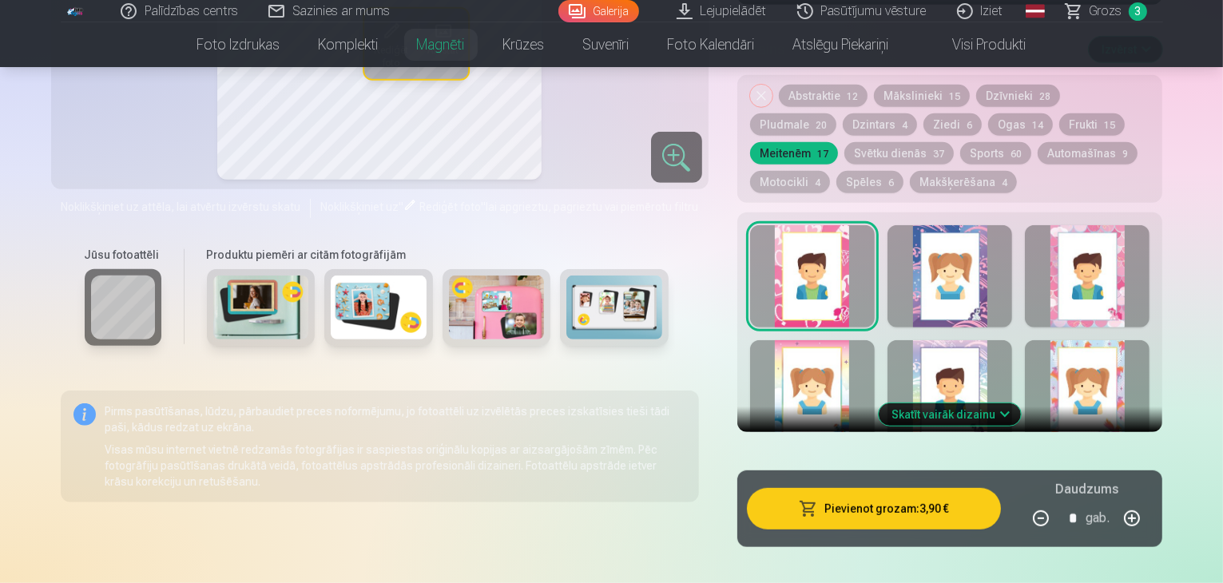
scroll to position [749, 0]
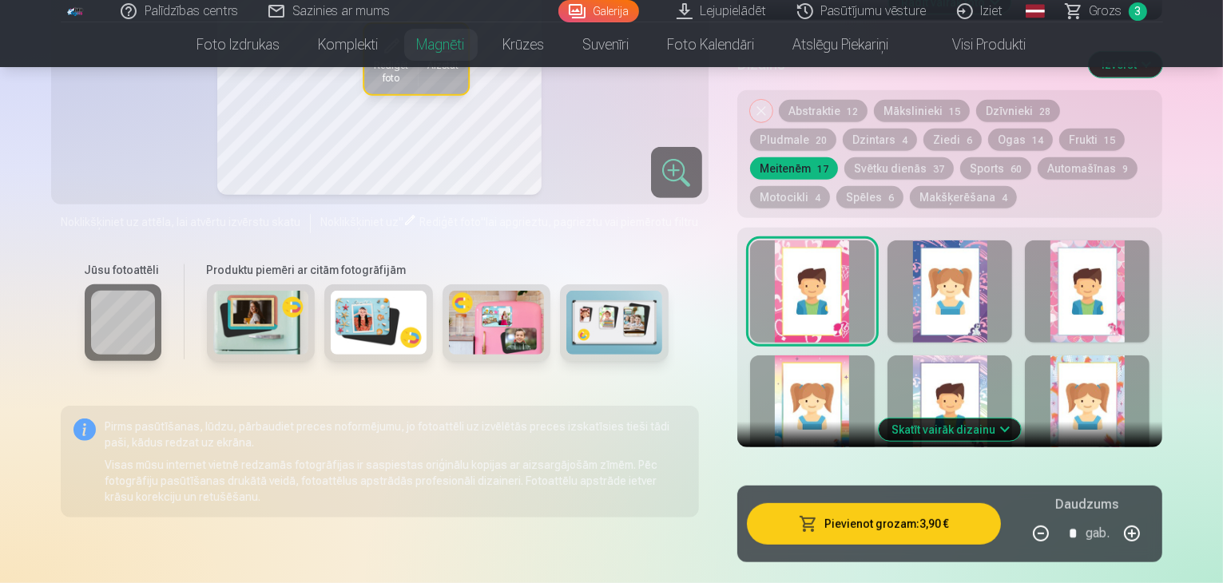
click at [1021, 418] on button "Skatīt vairāk dizainu" at bounding box center [949, 429] width 142 height 22
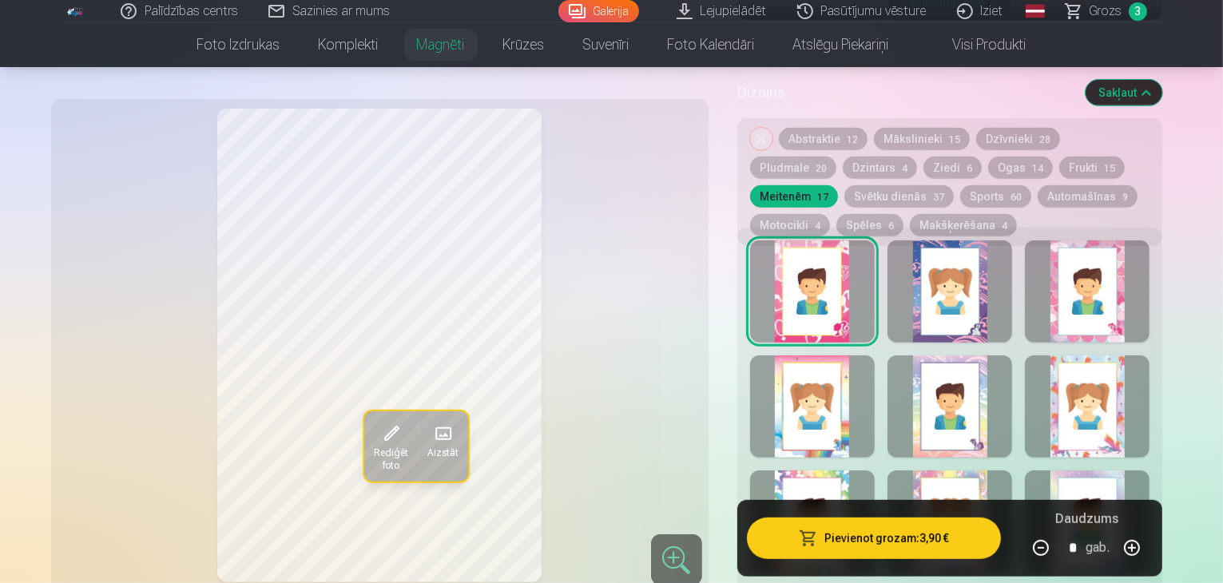
click at [987, 285] on div at bounding box center [949, 291] width 125 height 102
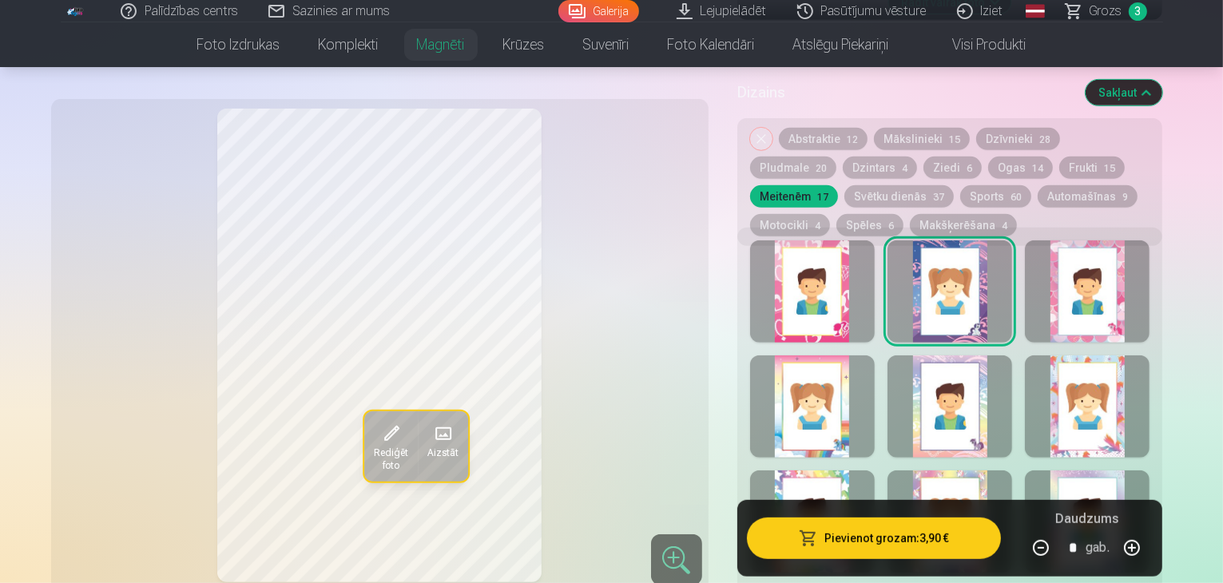
click at [1135, 275] on div at bounding box center [1087, 291] width 125 height 102
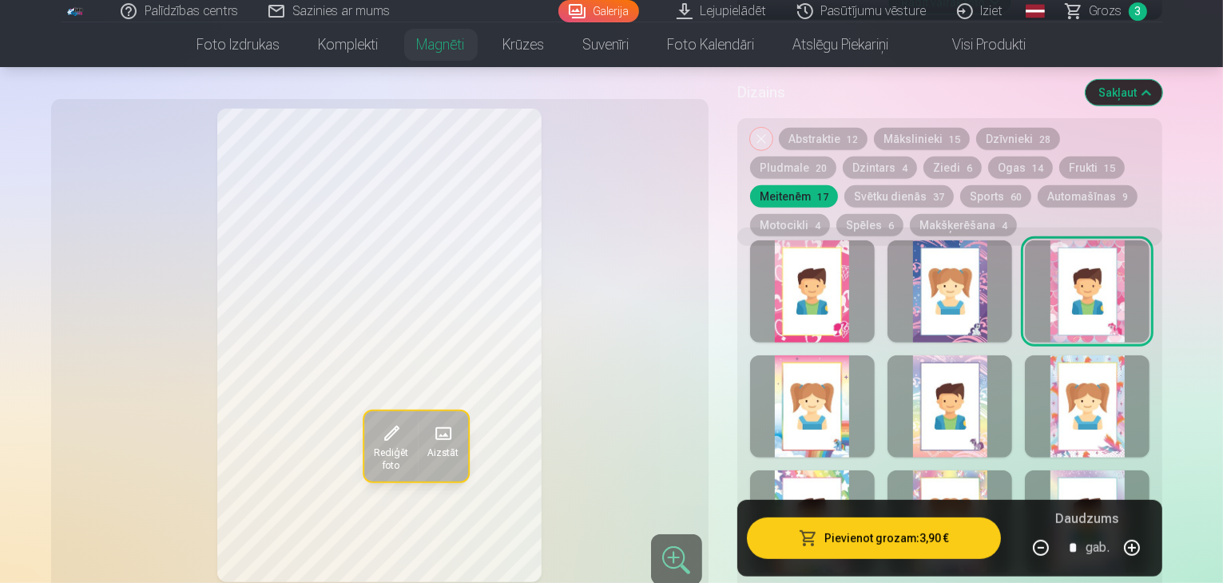
click at [828, 422] on div at bounding box center [812, 406] width 125 height 102
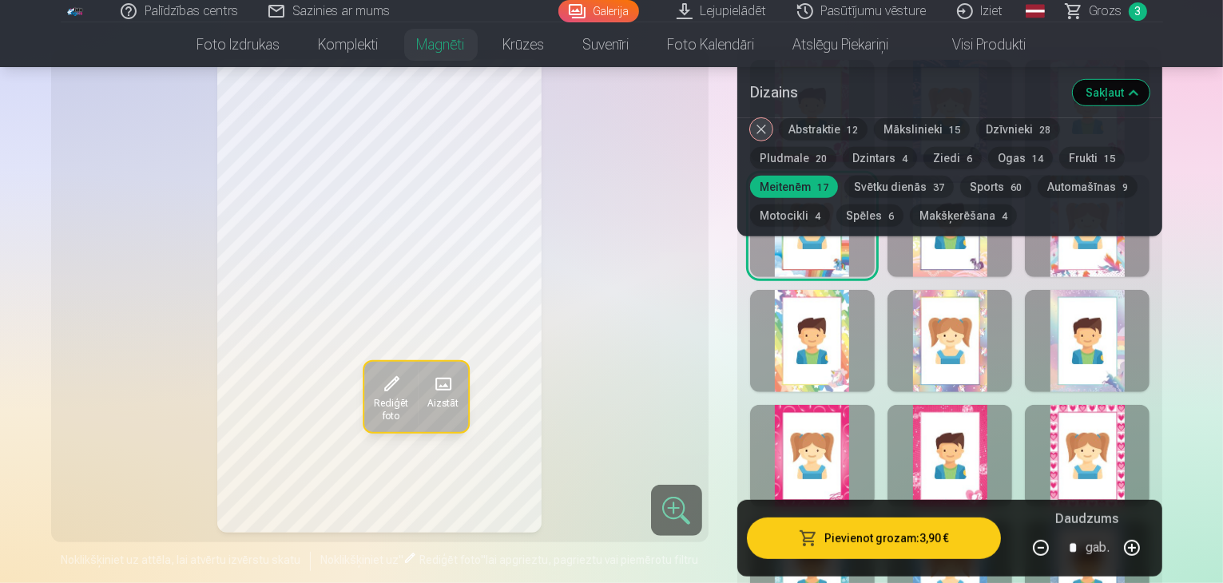
scroll to position [928, 0]
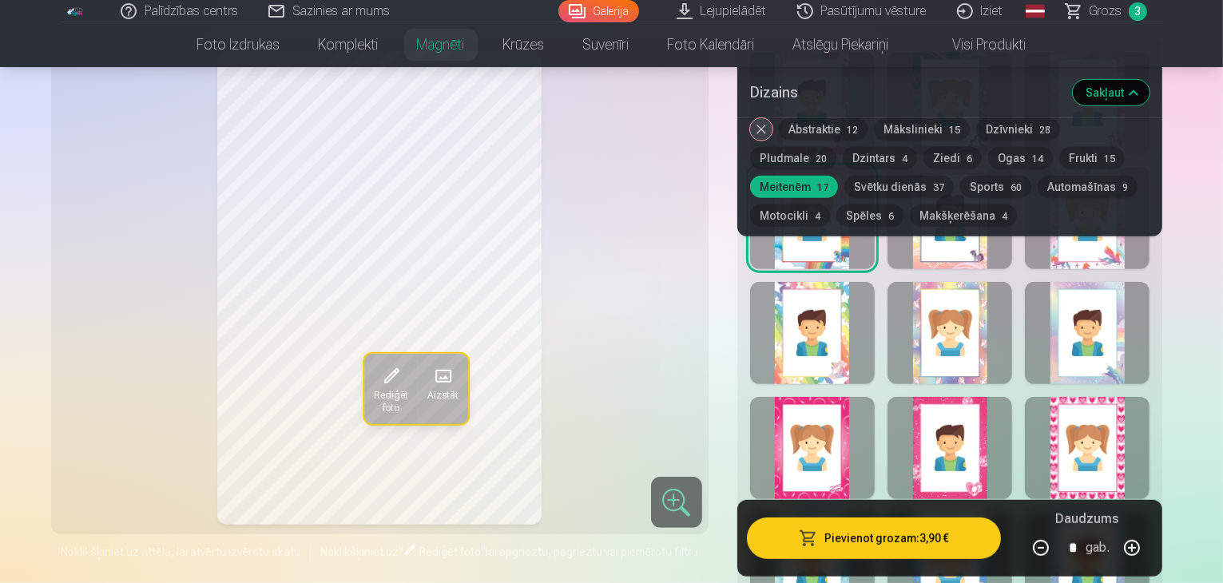
click at [846, 414] on div at bounding box center [812, 448] width 125 height 102
click at [984, 426] on div at bounding box center [949, 448] width 125 height 102
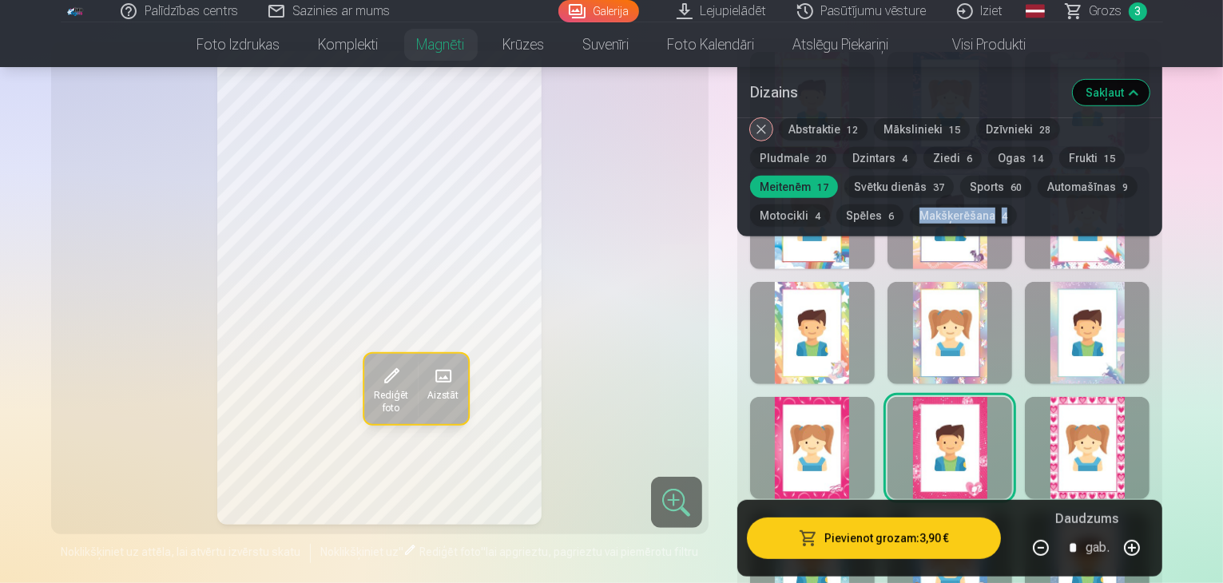
drag, startPoint x: 1222, startPoint y: 122, endPoint x: 1224, endPoint y: 147, distance: 24.9
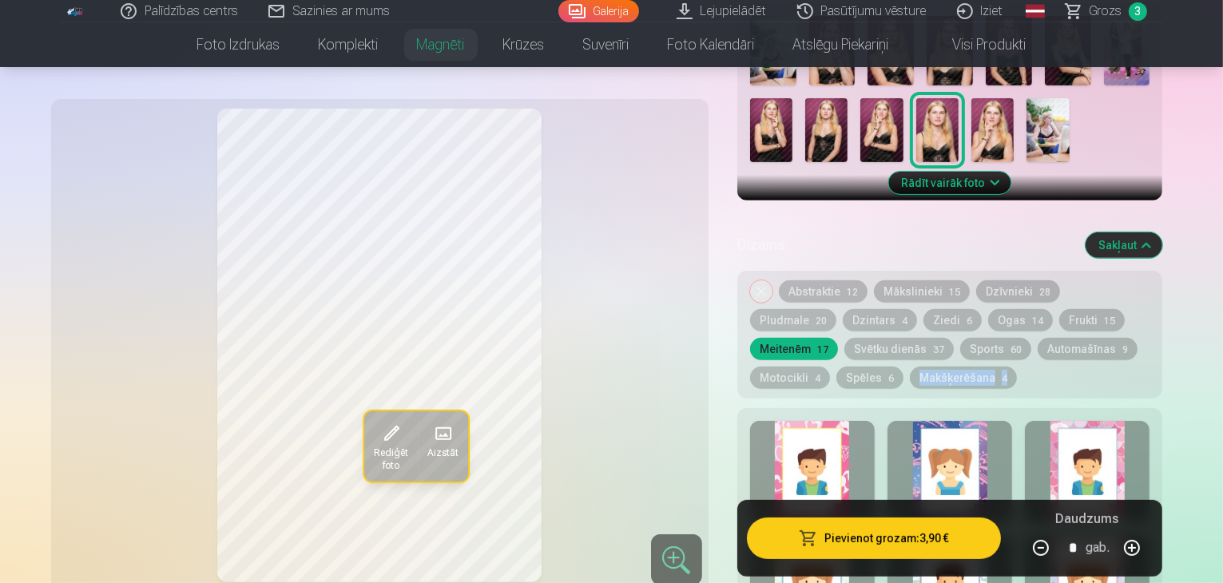
scroll to position [577, 0]
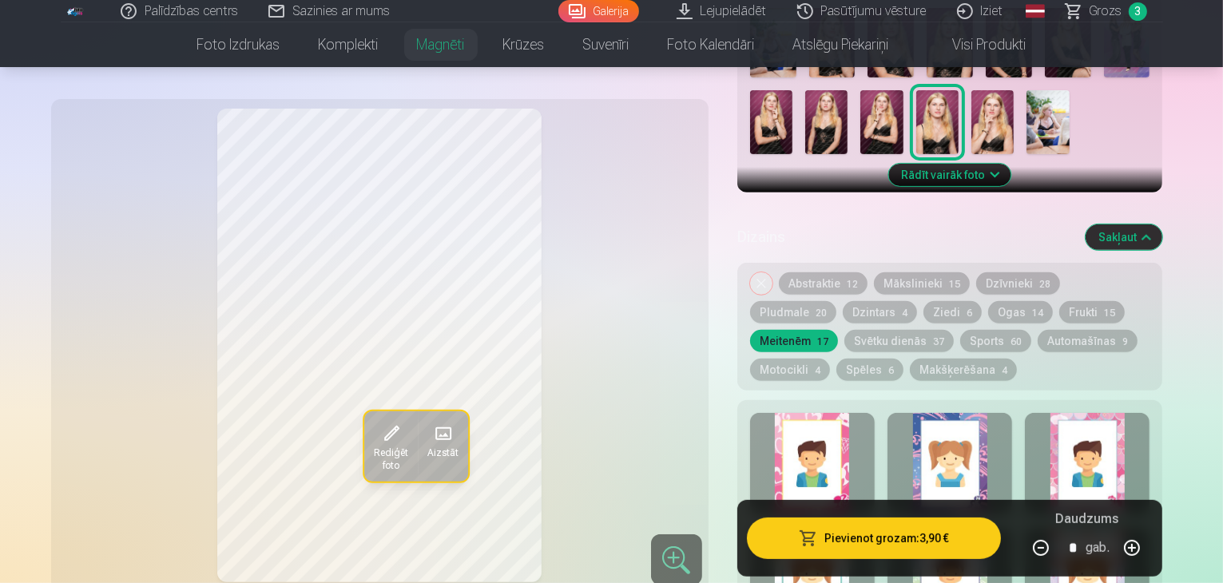
click at [894, 359] on div "Noņemiet dizainu Abstraktie 12 Mākslinieki 15 Dzīvnieki 28 Pludmale 20 Dzintars…" at bounding box center [950, 327] width 426 height 128
click at [844, 330] on button "Svētku dienās 37" at bounding box center [898, 341] width 109 height 22
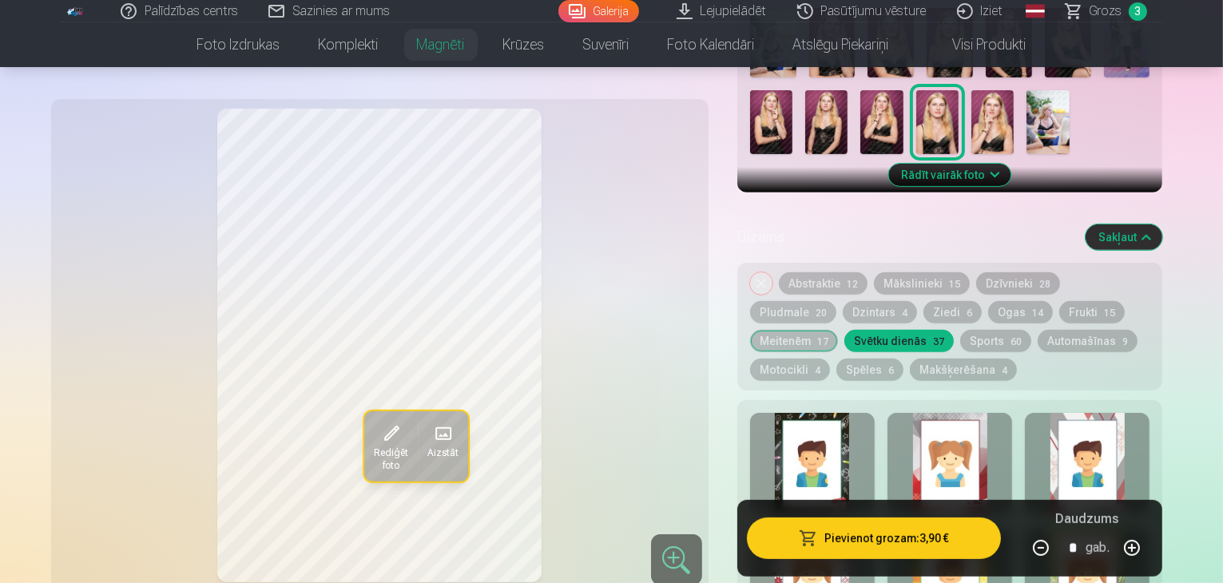
click at [923, 301] on button "Ziedi 6" at bounding box center [952, 312] width 58 height 22
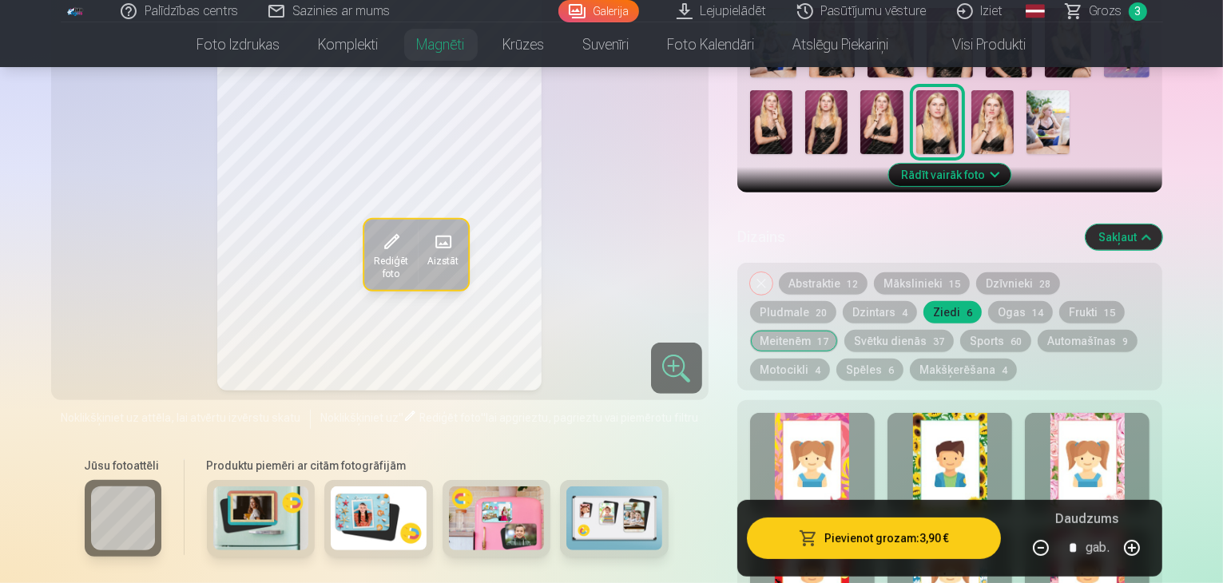
click at [842, 301] on button "Dzintars 4" at bounding box center [879, 312] width 74 height 22
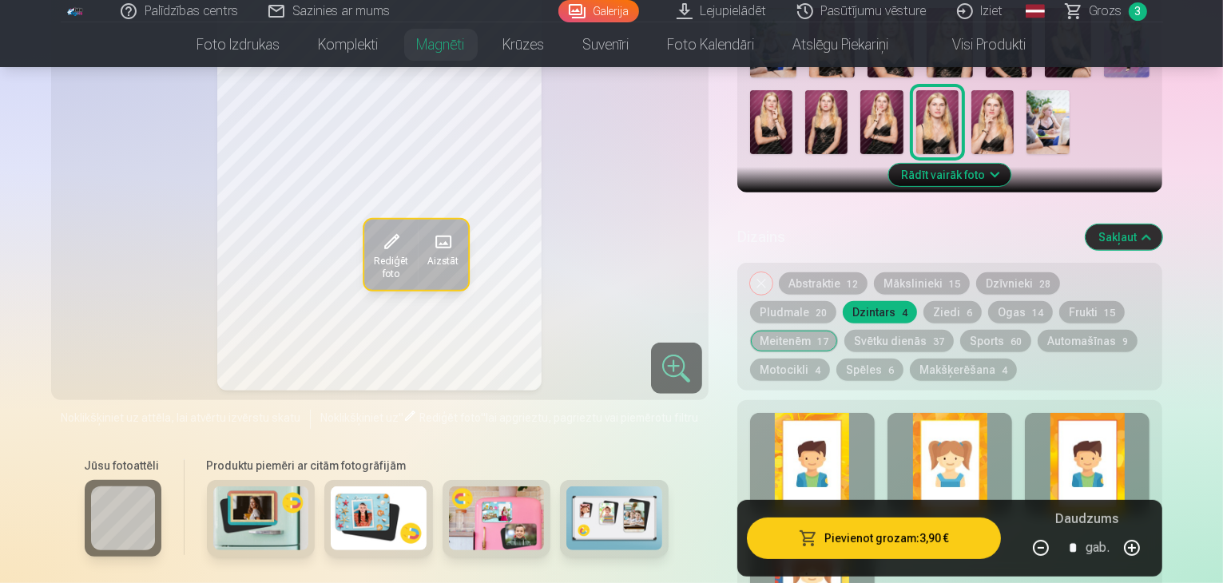
click at [990, 442] on div at bounding box center [949, 464] width 125 height 102
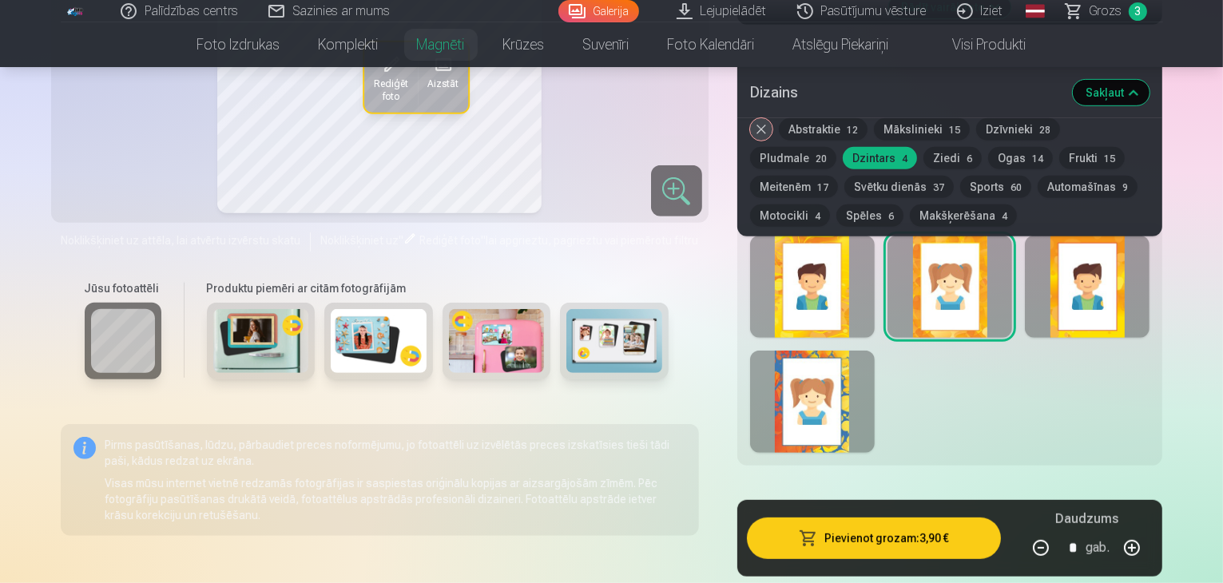
scroll to position [751, 0]
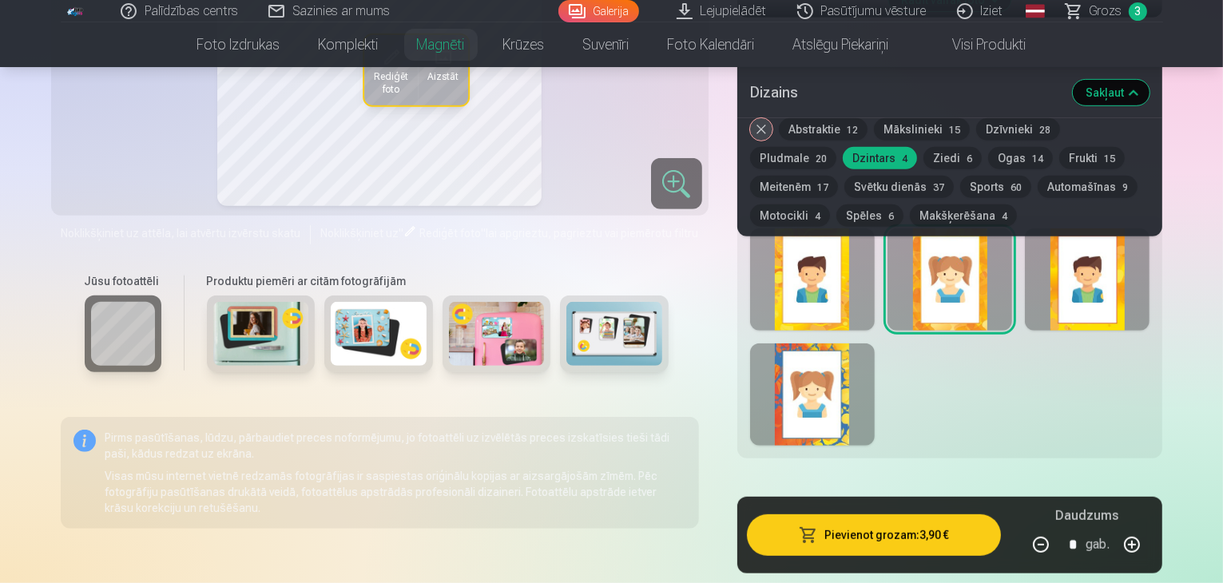
click at [811, 398] on div at bounding box center [812, 394] width 125 height 102
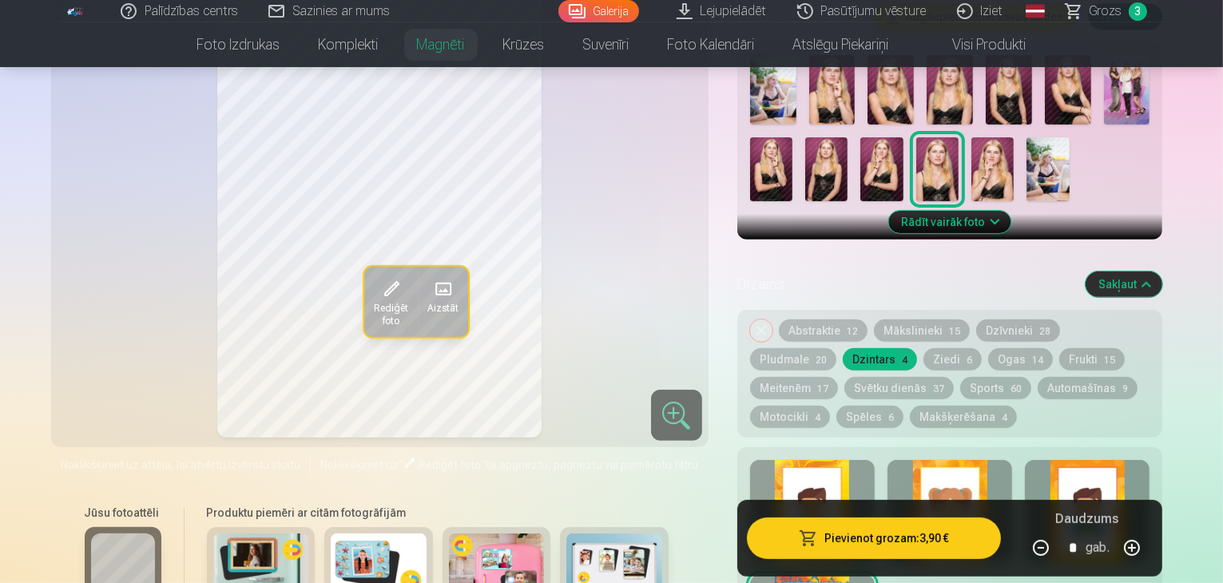
scroll to position [537, 0]
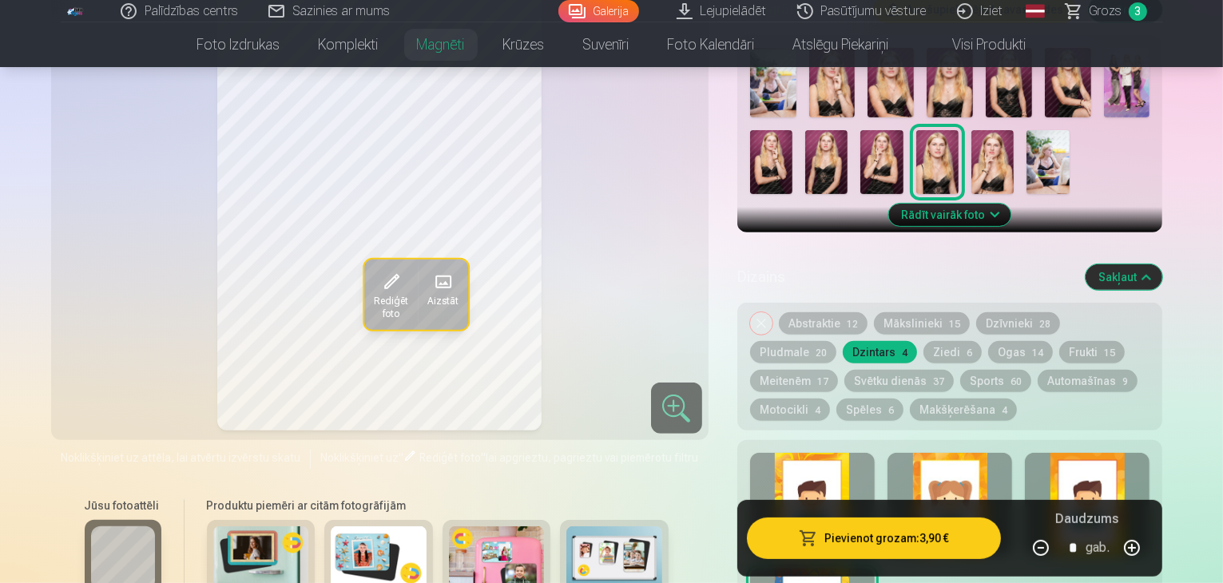
click at [1124, 453] on div at bounding box center [1087, 504] width 125 height 102
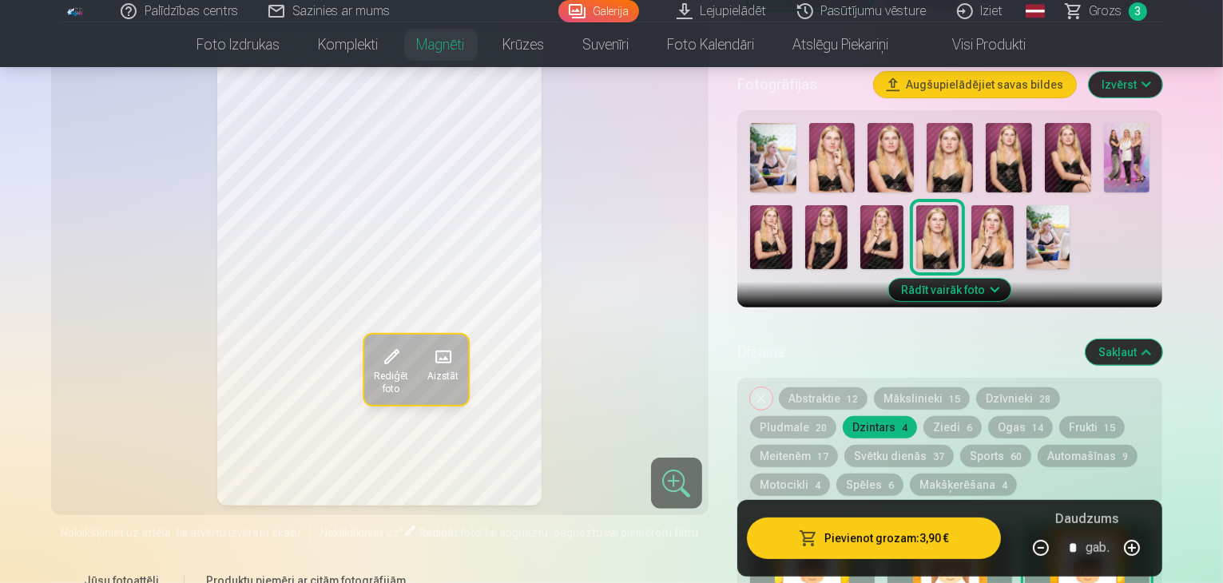
scroll to position [484, 0]
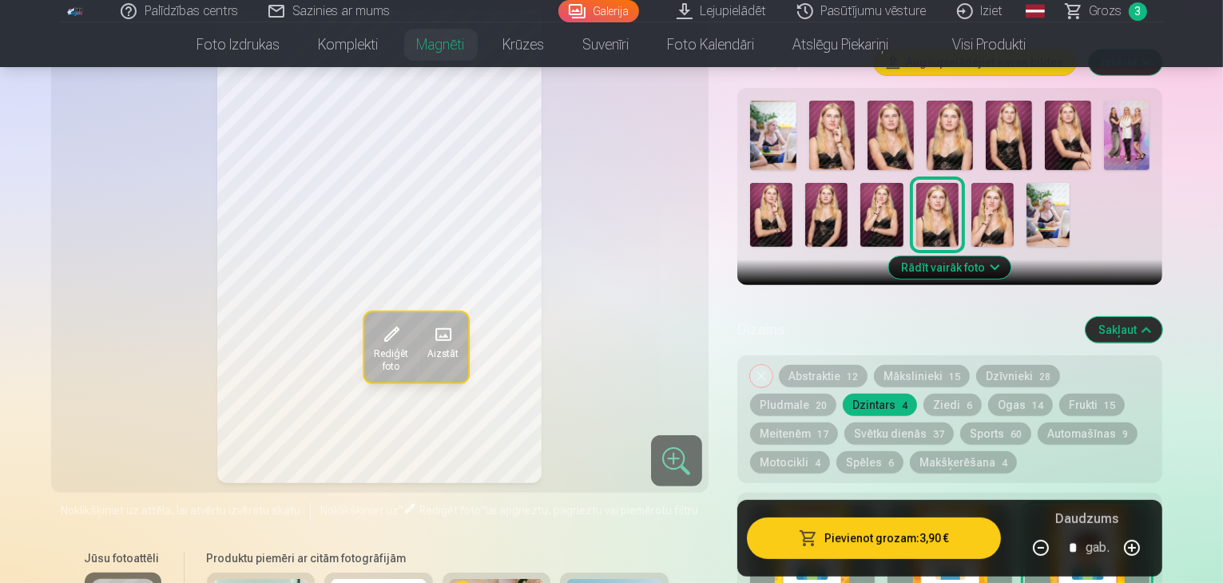
click at [995, 505] on div at bounding box center [949, 556] width 125 height 102
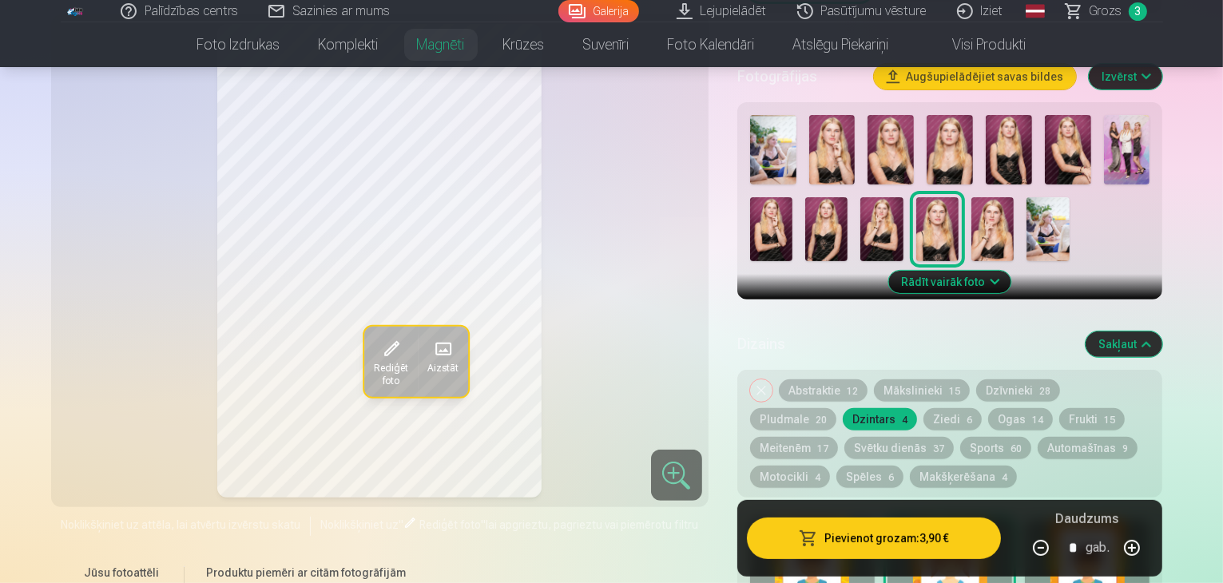
scroll to position [492, 0]
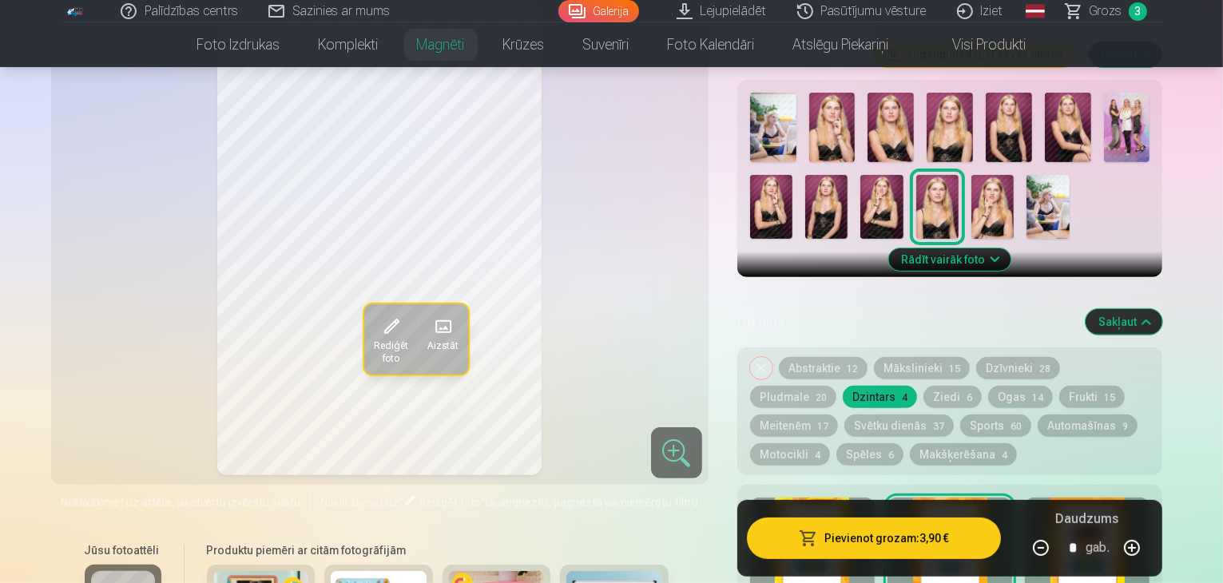
click at [851, 497] on div at bounding box center [812, 548] width 125 height 102
click at [772, 357] on button "Noņemiet dizainu" at bounding box center [761, 368] width 22 height 22
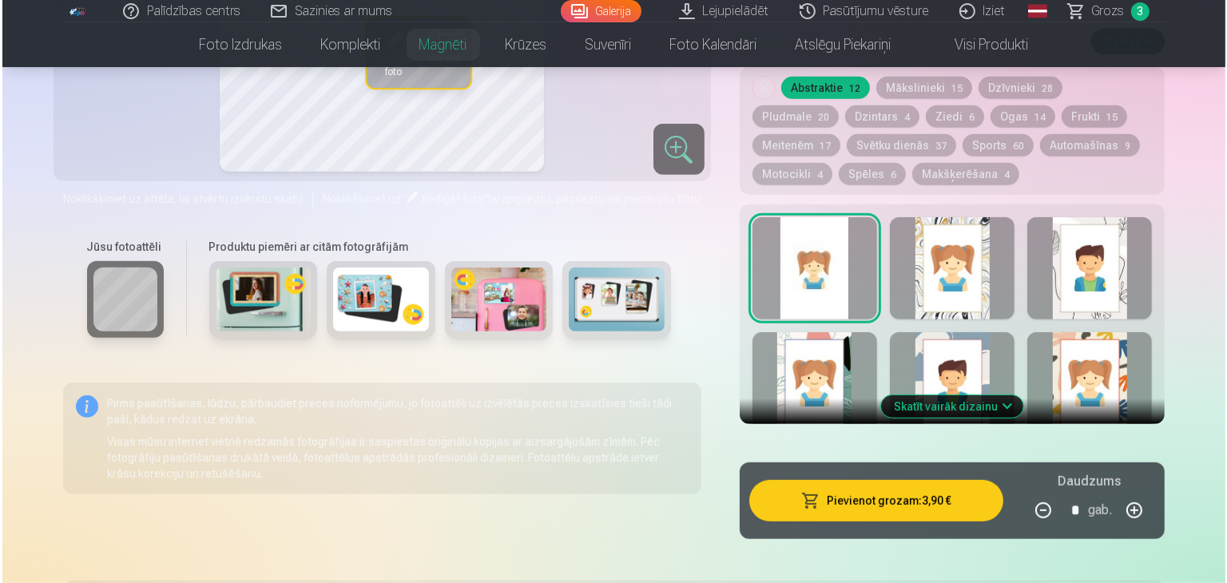
scroll to position [787, 0]
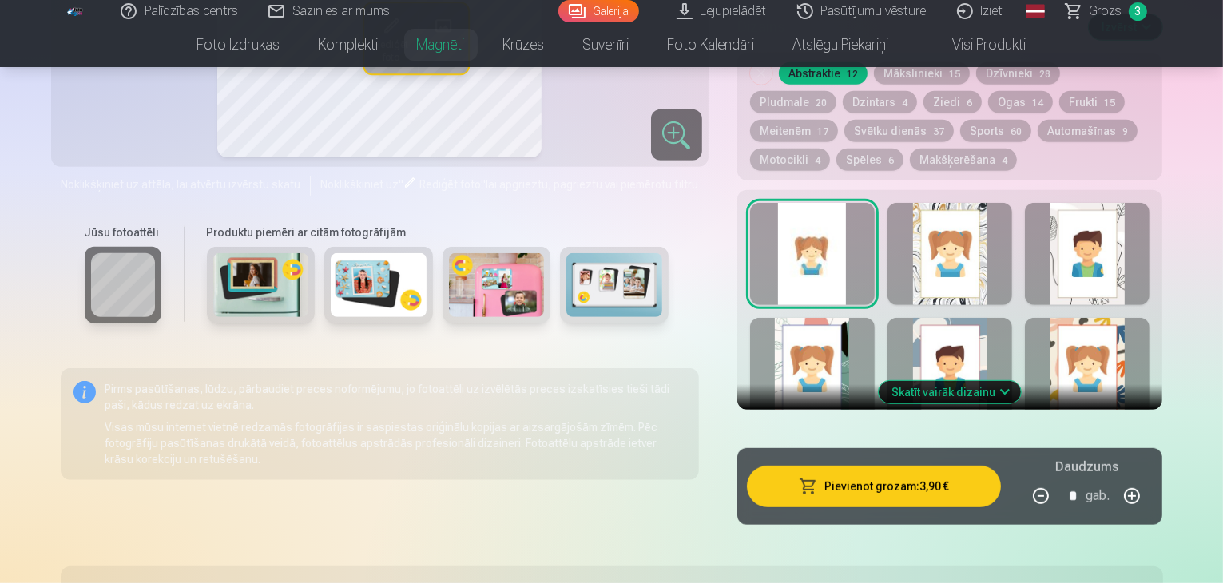
click at [942, 473] on button "Pievienot grozam : 3,90 €" at bounding box center [874, 487] width 255 height 42
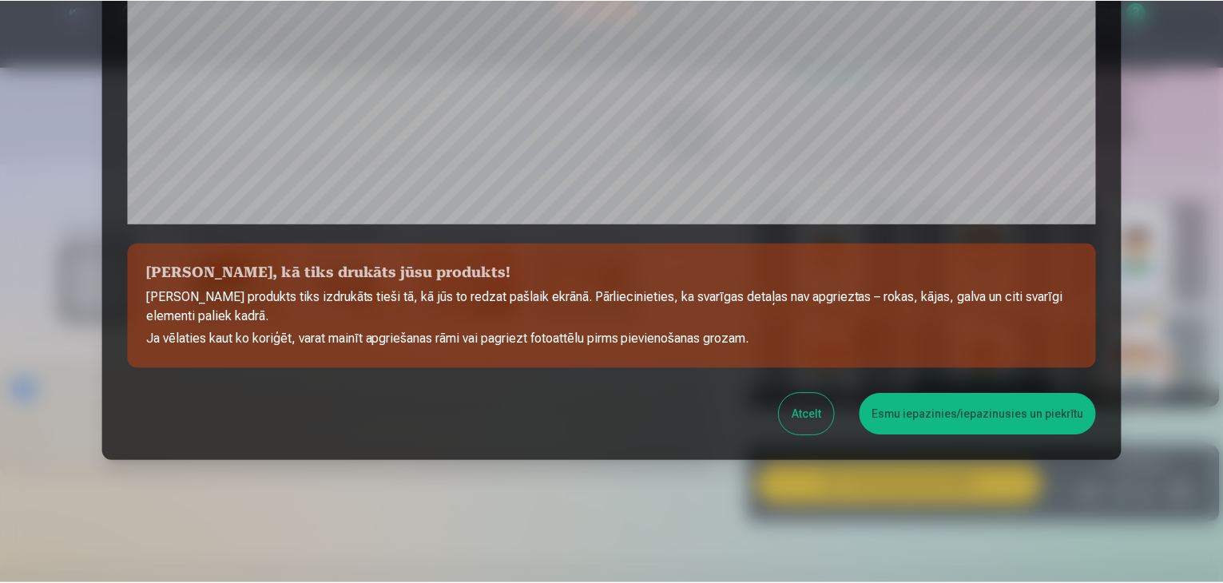
scroll to position [567, 0]
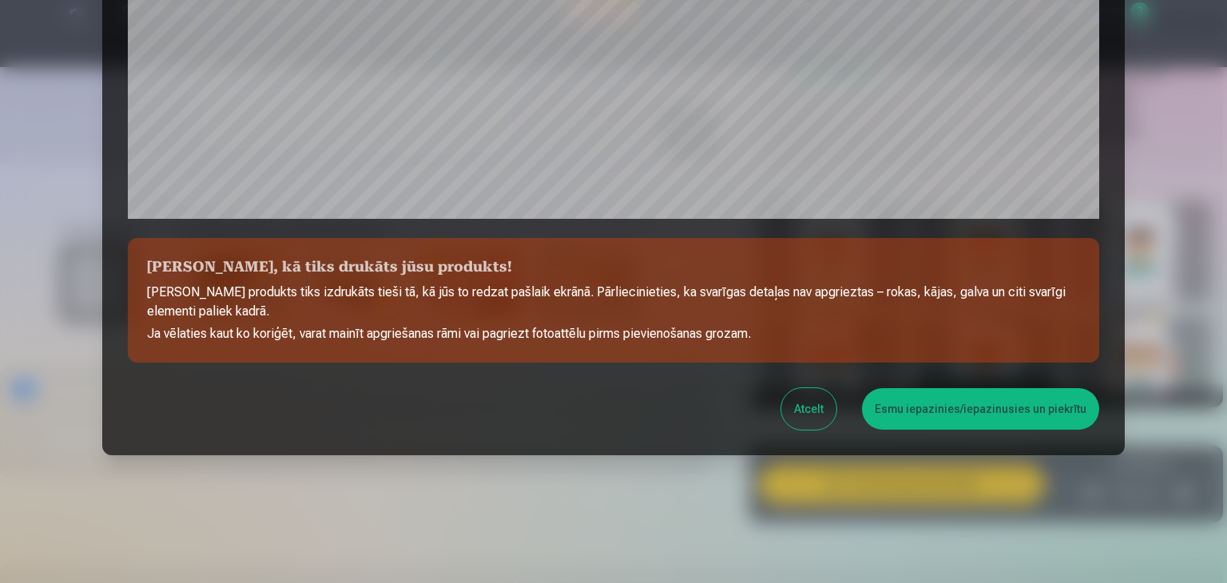
click at [1025, 410] on button "Esmu iepazinies/iepazinusies un piekrītu" at bounding box center [980, 409] width 237 height 42
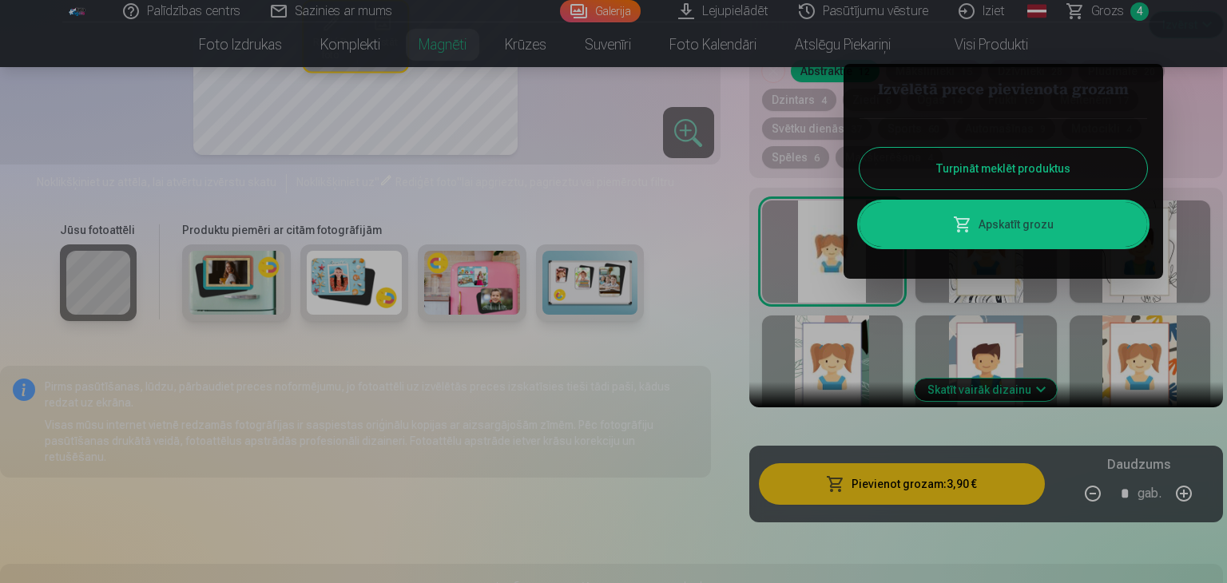
click at [1037, 164] on button "Turpināt meklēt produktus" at bounding box center [1002, 169] width 287 height 42
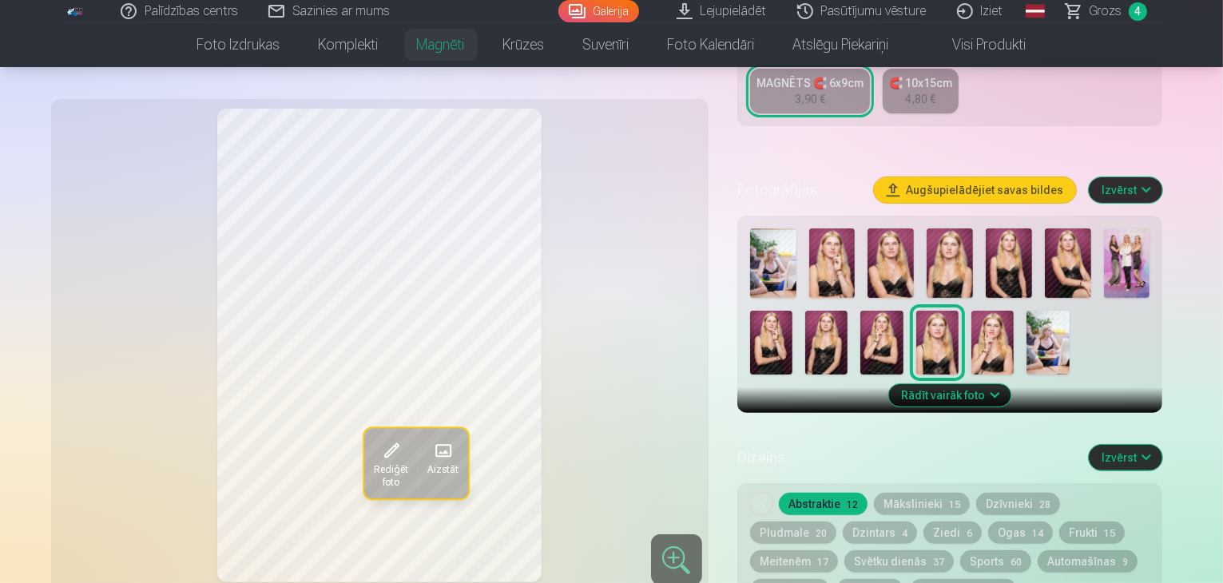
scroll to position [289, 0]
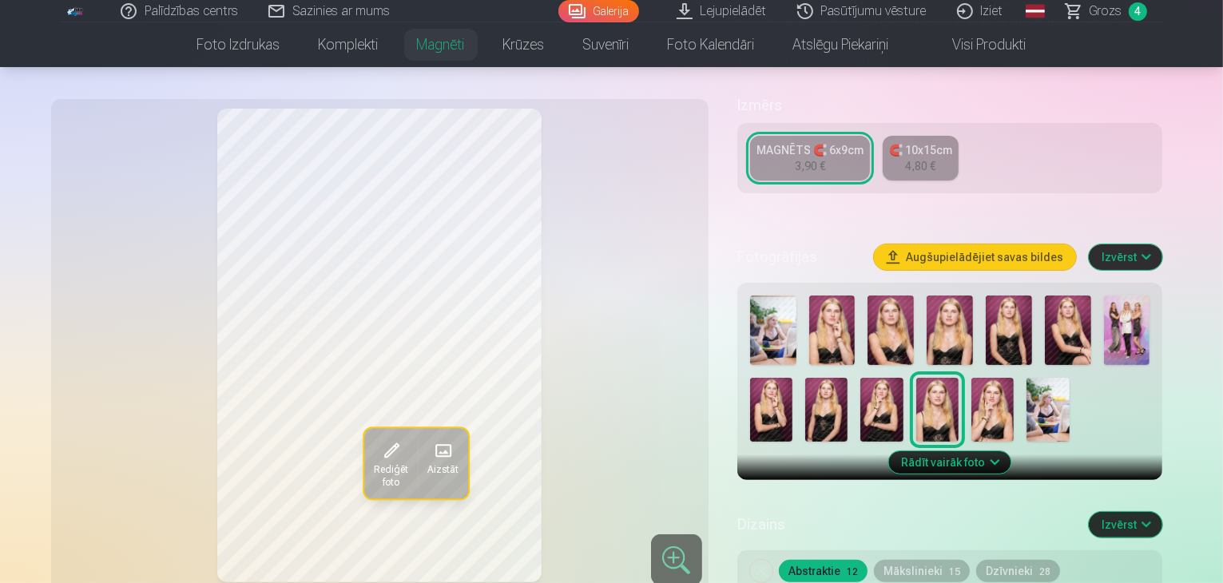
click at [1106, 14] on span "Grozs" at bounding box center [1105, 11] width 33 height 19
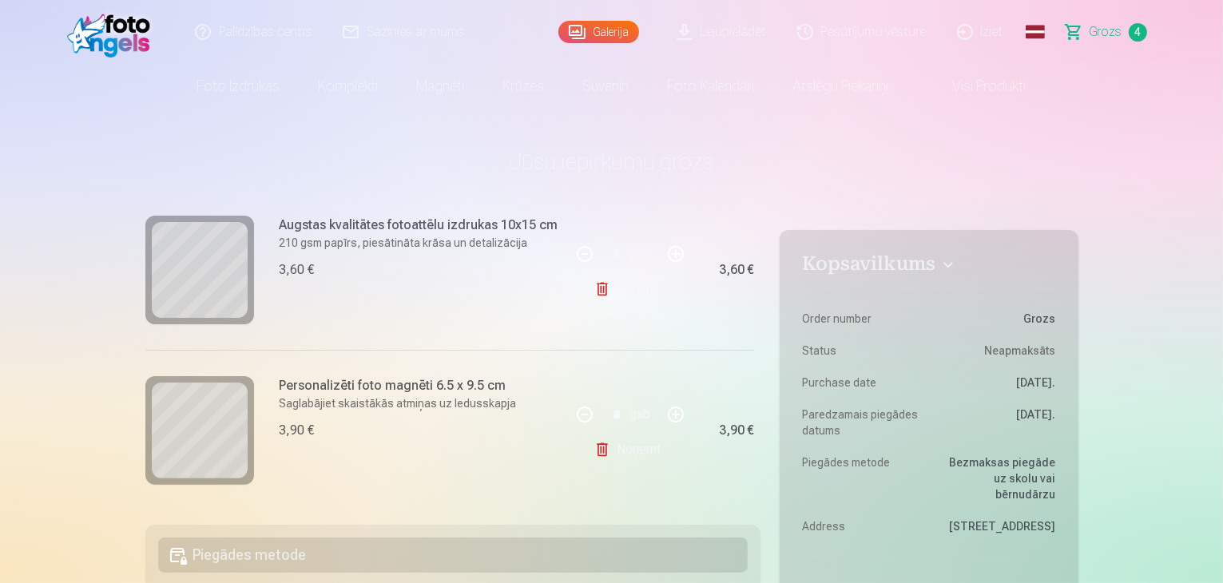
scroll to position [549, 0]
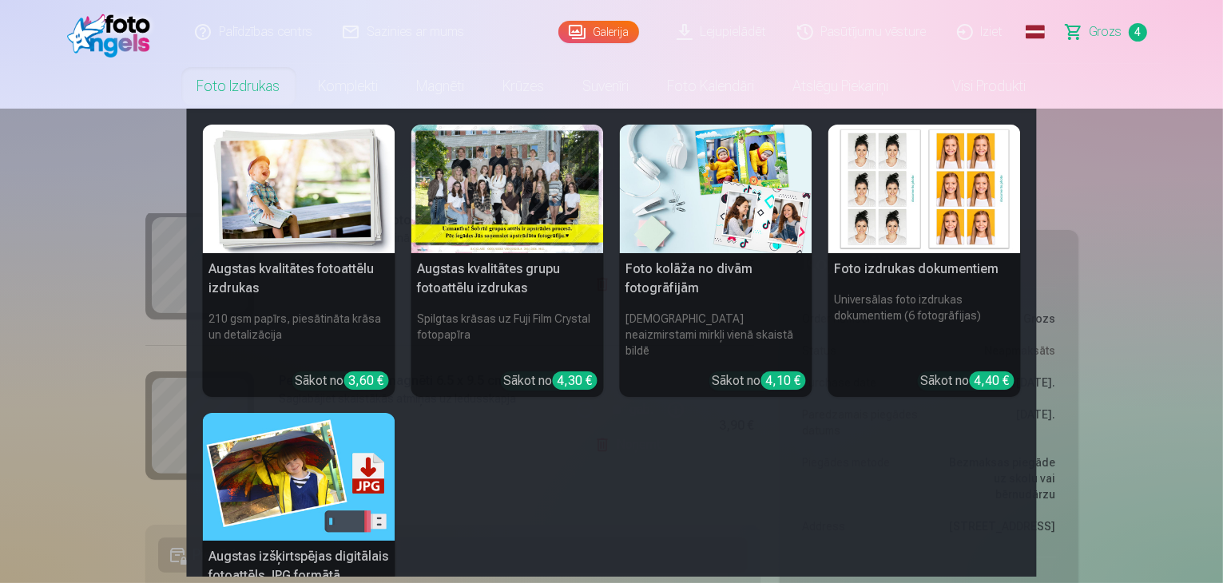
click at [257, 87] on link "Foto izdrukas" at bounding box center [238, 86] width 121 height 45
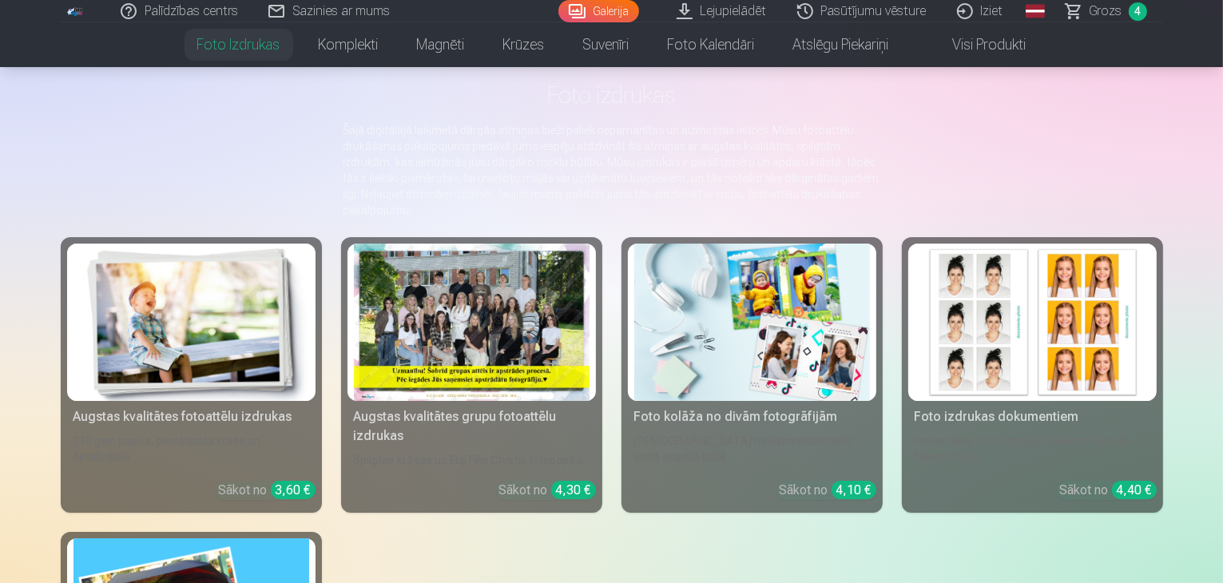
scroll to position [84, 0]
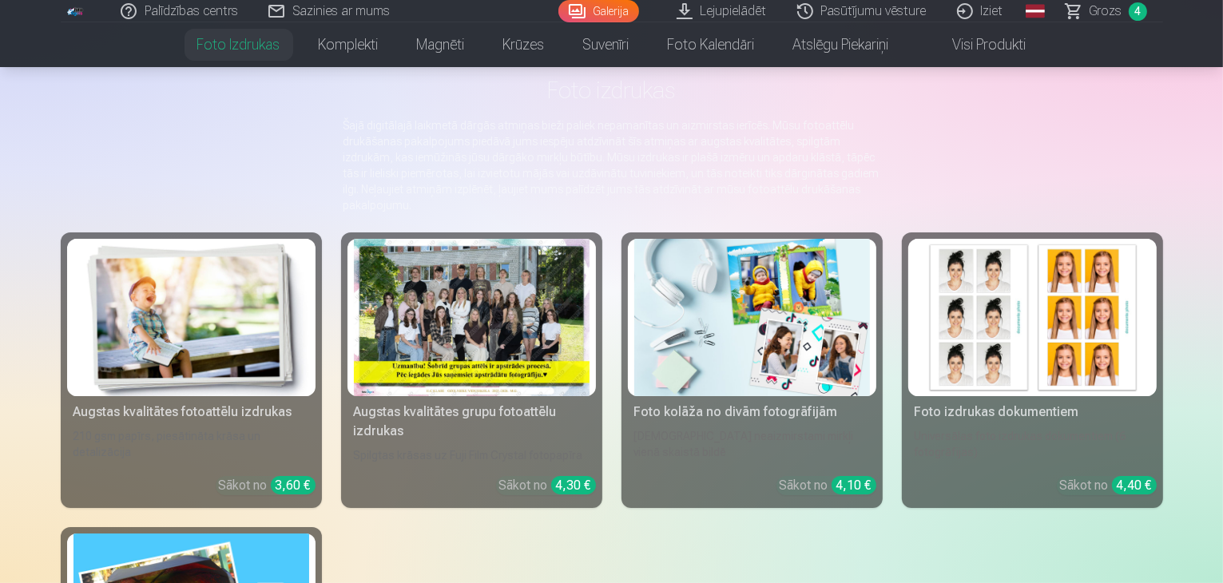
click at [236, 463] on div "210 gsm papīrs, piesātināta krāsa un detalizācija" at bounding box center [191, 445] width 248 height 35
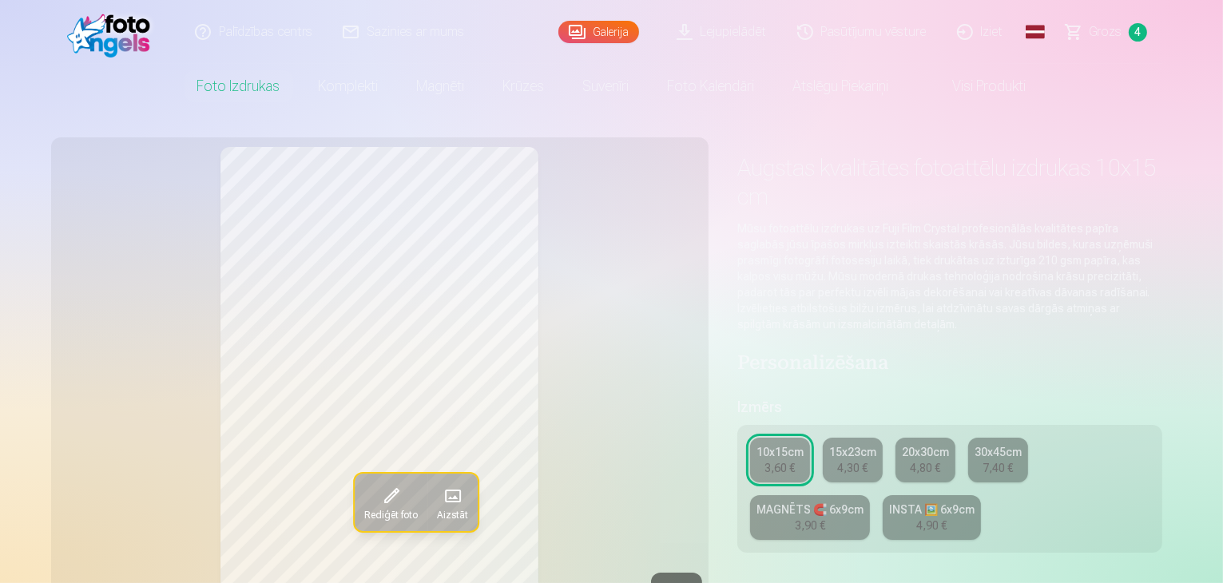
click at [916, 517] on div "4,90 €" at bounding box center [931, 525] width 30 height 16
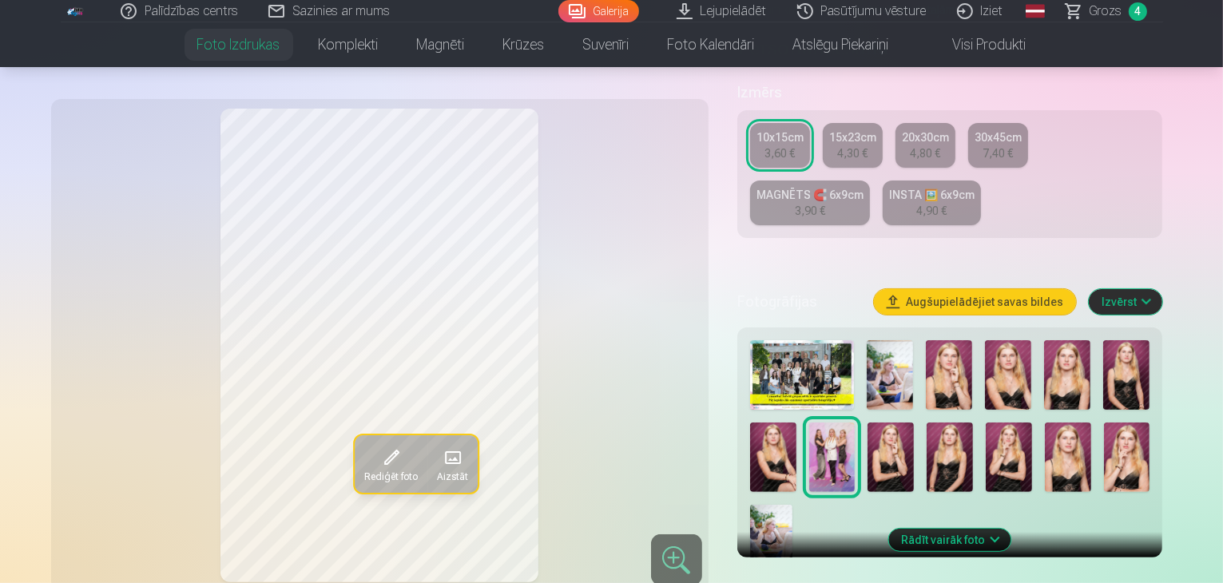
scroll to position [323, 0]
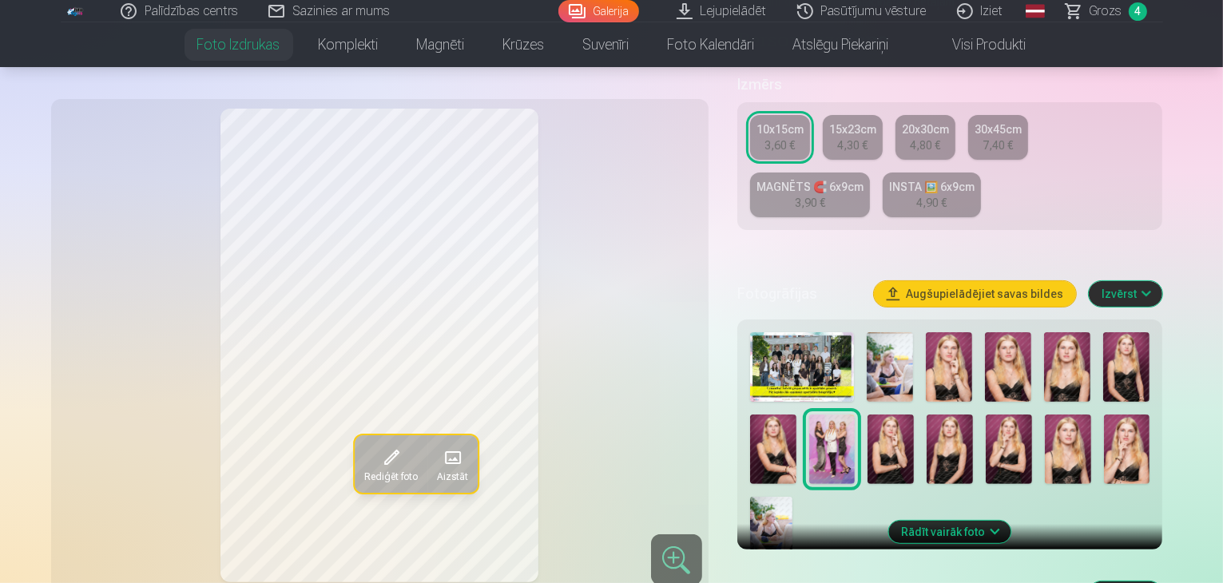
click at [961, 332] on img at bounding box center [948, 366] width 46 height 69
click at [1030, 332] on img at bounding box center [1008, 366] width 46 height 69
click at [926, 414] on img at bounding box center [949, 448] width 46 height 69
click at [989, 521] on button "Rādīt vairāk foto" at bounding box center [950, 532] width 122 height 22
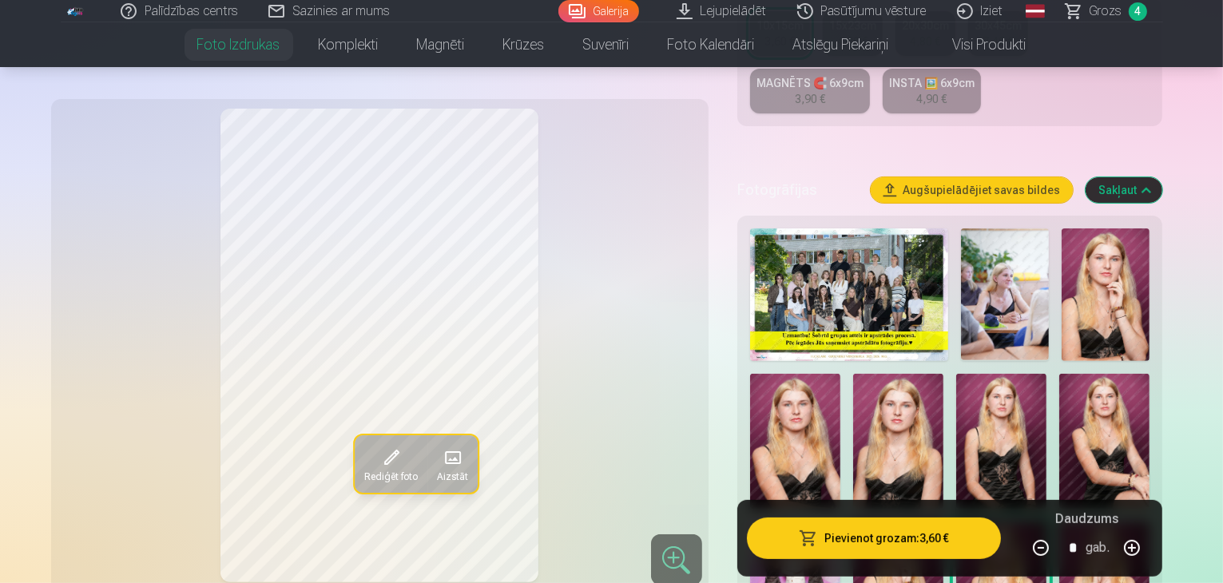
scroll to position [481, 0]
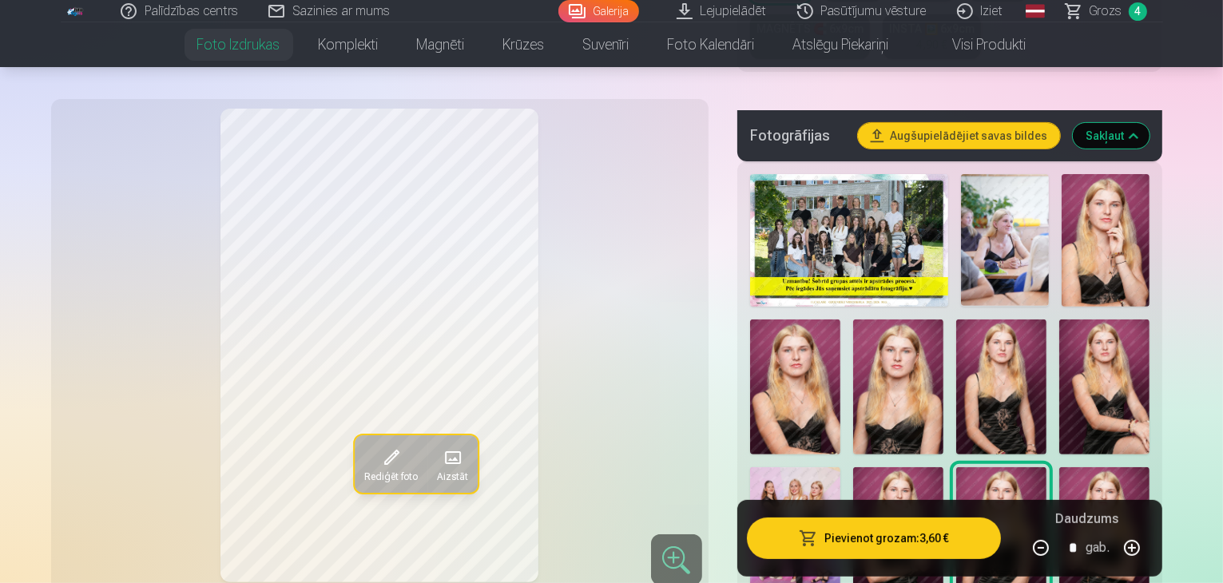
click at [1059, 323] on img at bounding box center [1104, 387] width 90 height 136
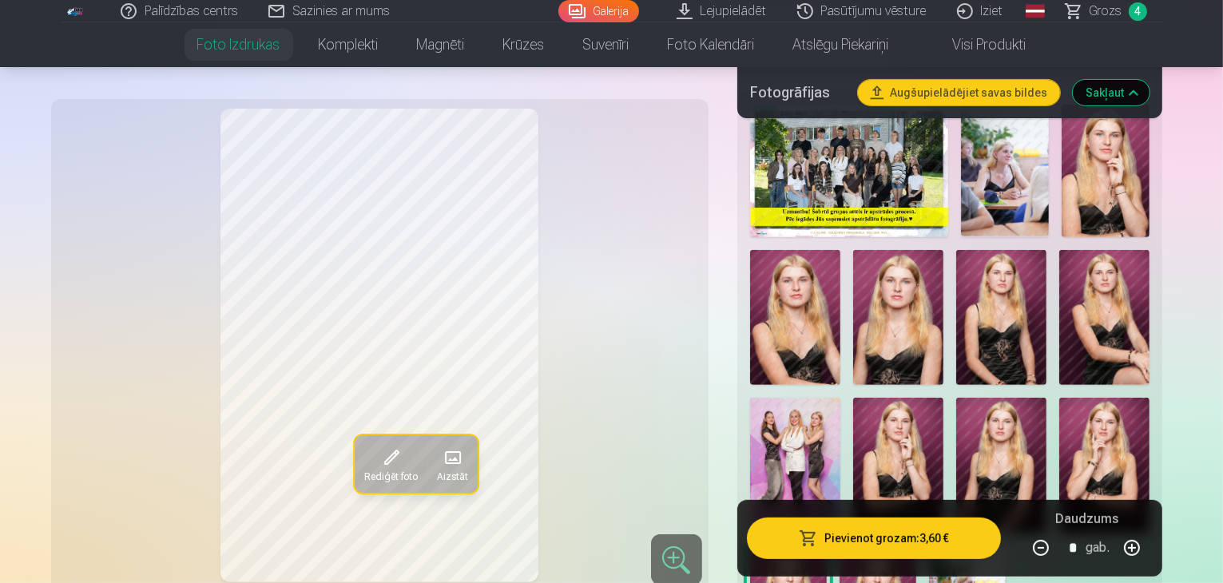
scroll to position [496, 0]
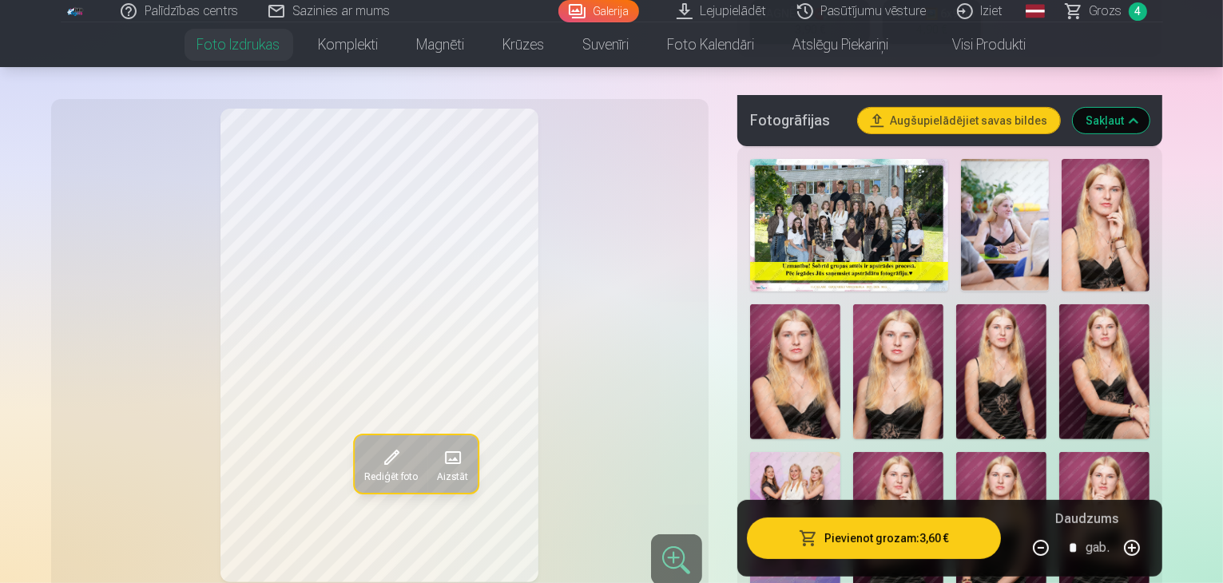
click at [1059, 452] on img at bounding box center [1104, 520] width 90 height 136
click at [956, 469] on img at bounding box center [1001, 520] width 90 height 136
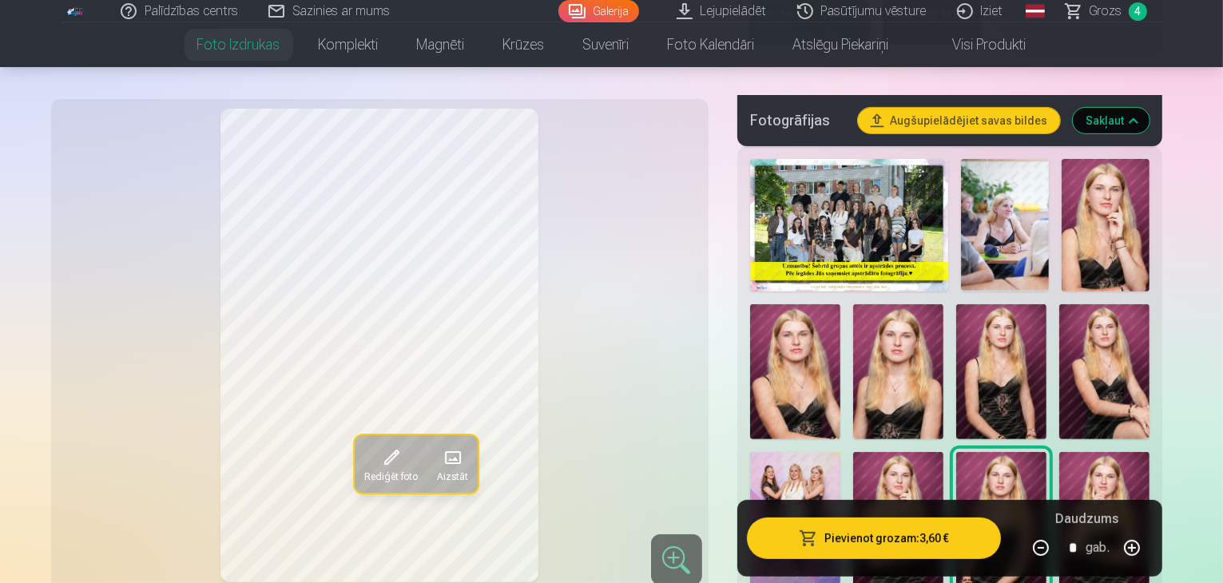
click at [956, 317] on img at bounding box center [1001, 372] width 90 height 136
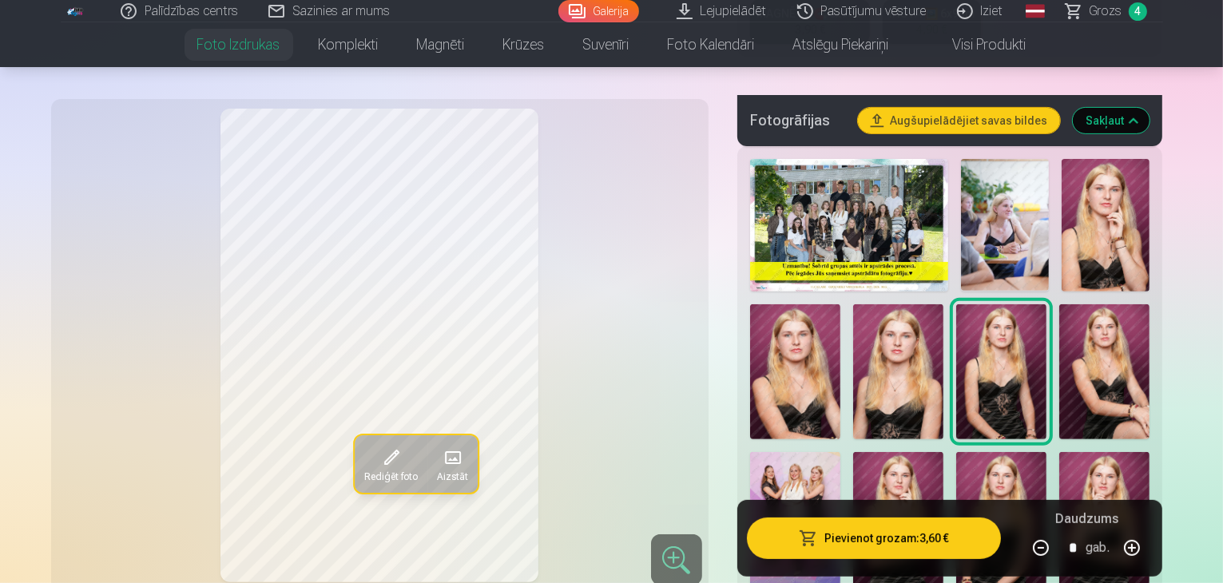
click at [956, 452] on img at bounding box center [1001, 520] width 90 height 136
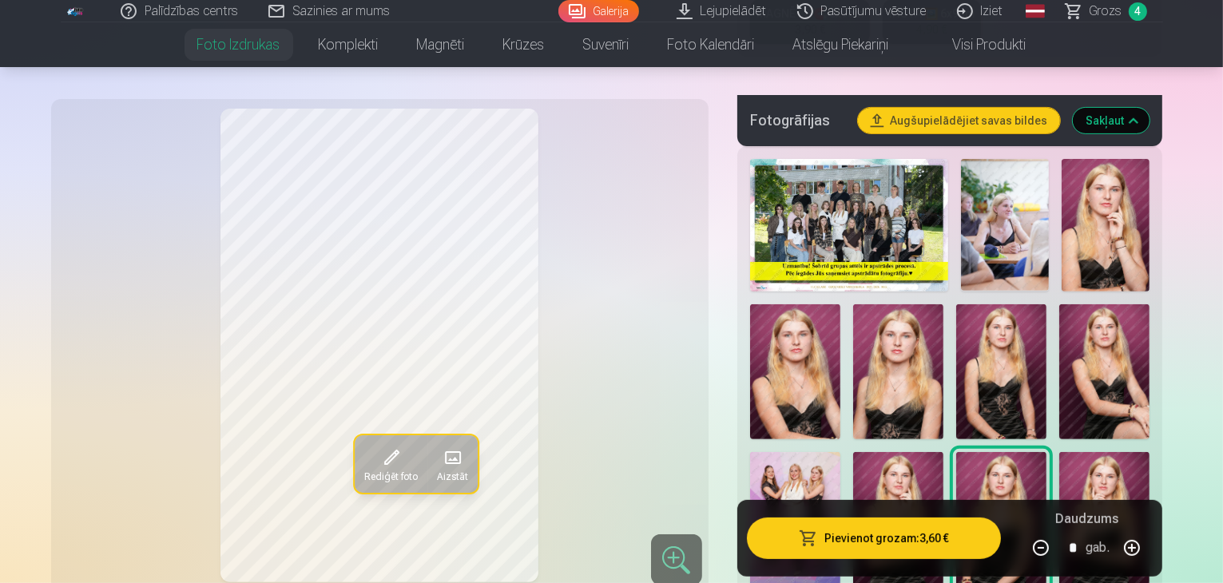
click at [956, 332] on img at bounding box center [1001, 372] width 90 height 136
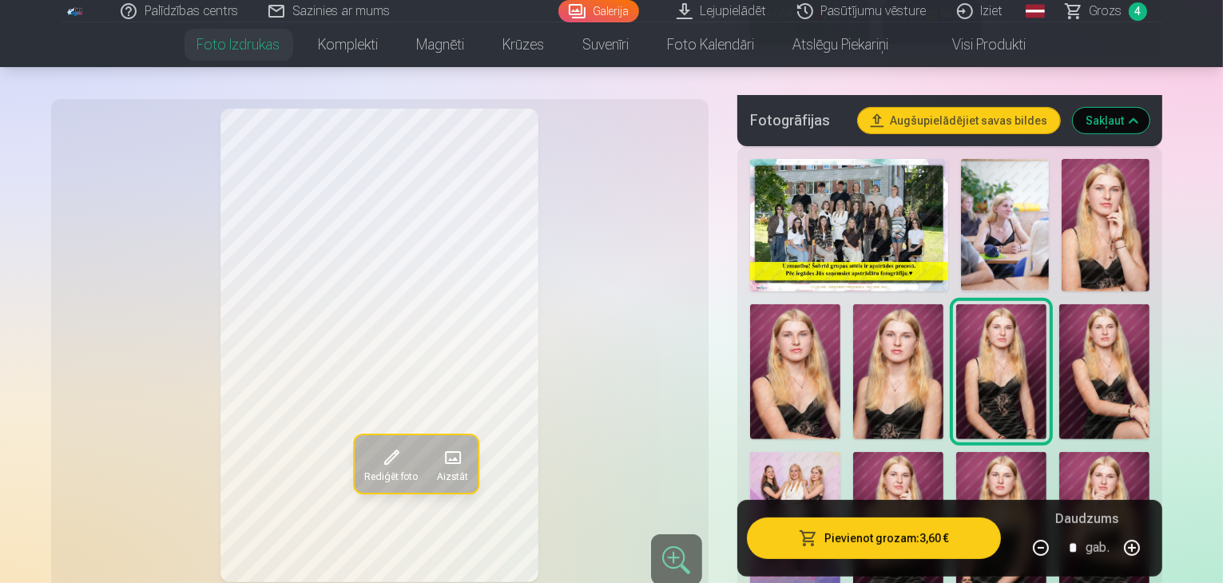
click at [956, 464] on img at bounding box center [1001, 520] width 90 height 136
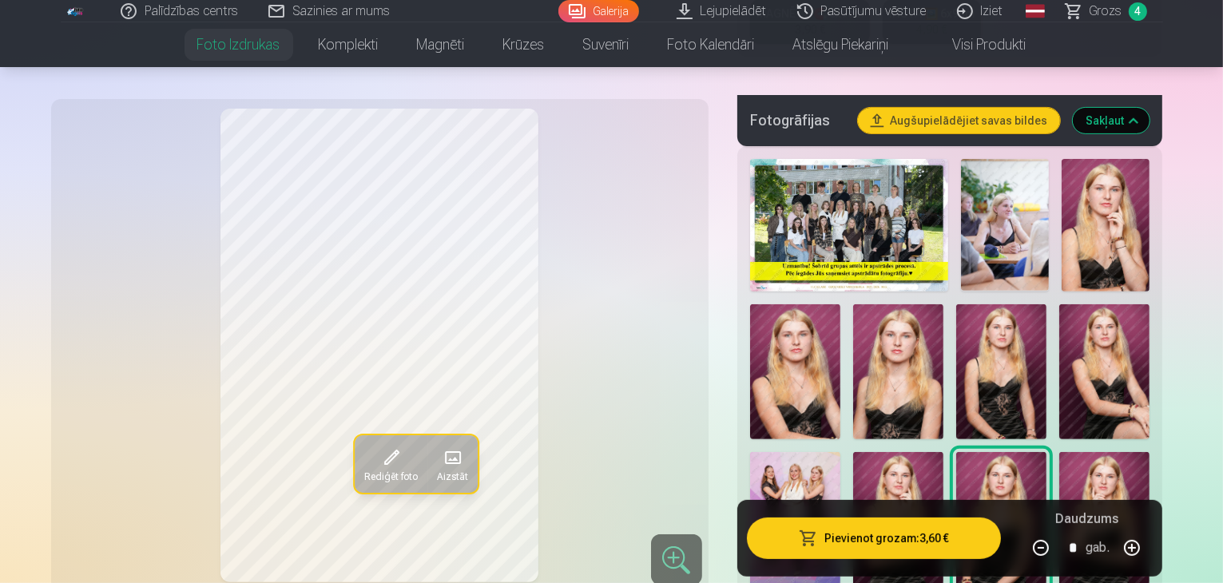
click at [956, 328] on img at bounding box center [1001, 372] width 90 height 136
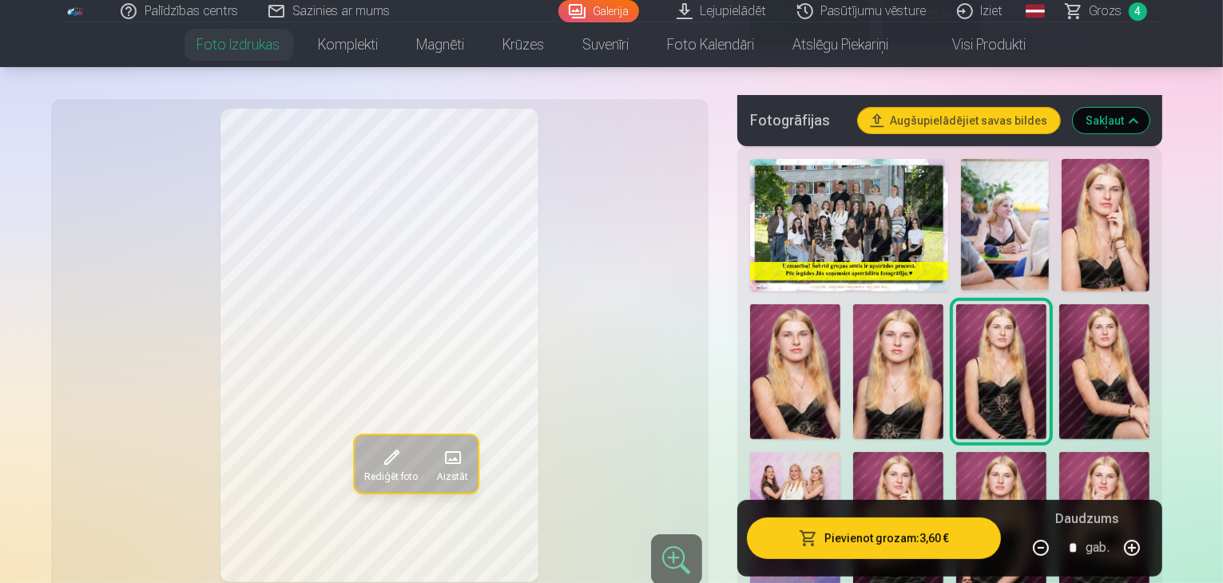
click at [956, 452] on img at bounding box center [1001, 520] width 90 height 136
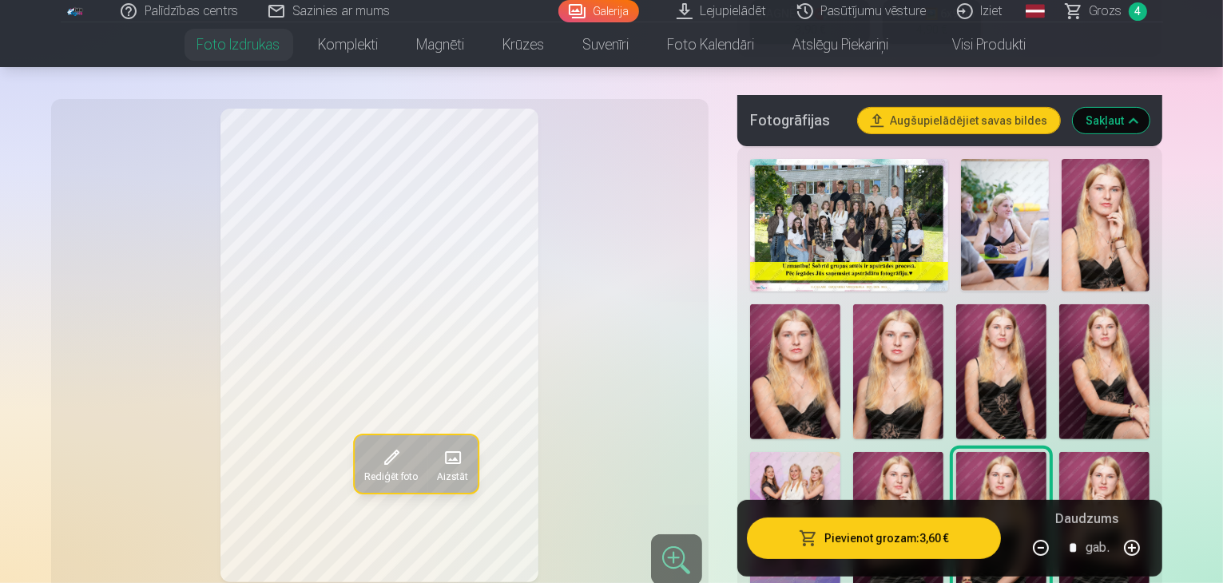
click at [956, 331] on img at bounding box center [1001, 372] width 90 height 136
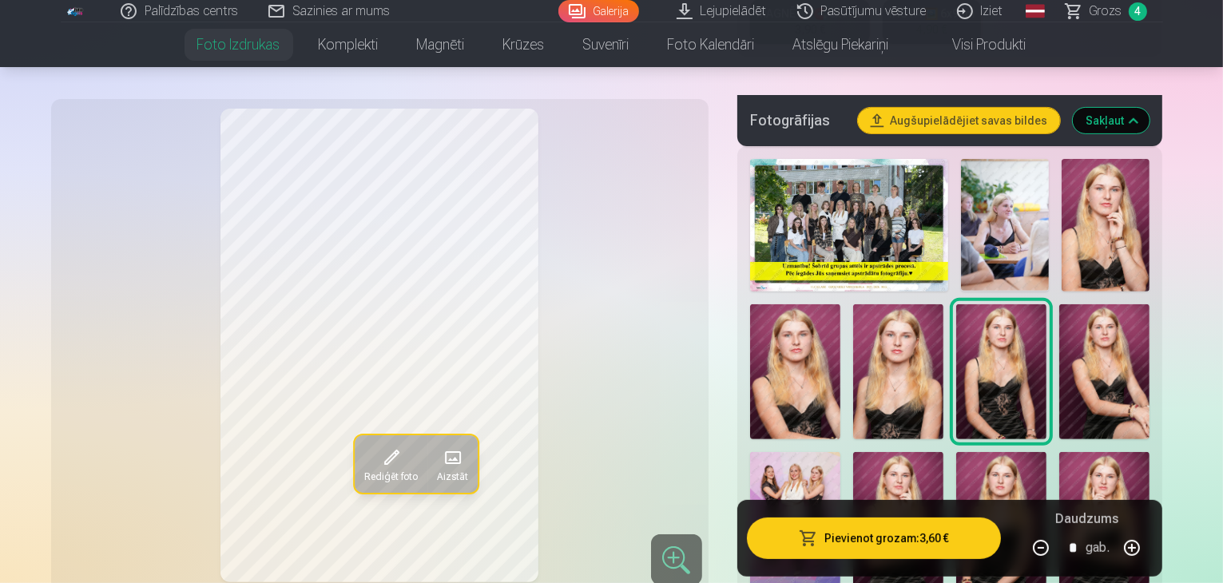
click at [956, 452] on img at bounding box center [1001, 520] width 90 height 136
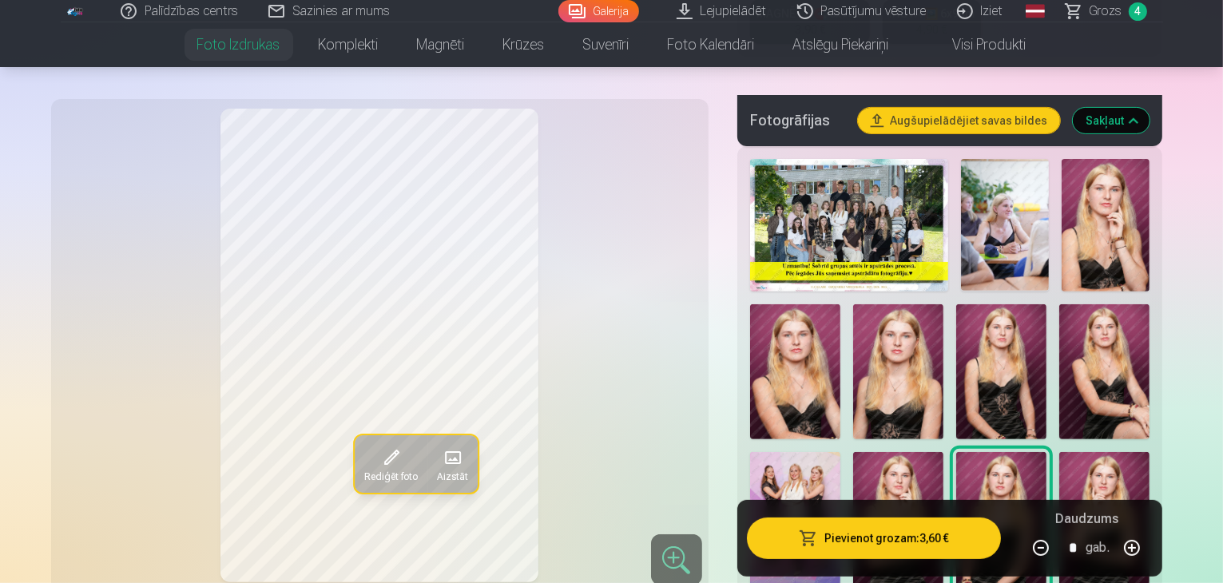
click at [956, 327] on img at bounding box center [1001, 372] width 90 height 136
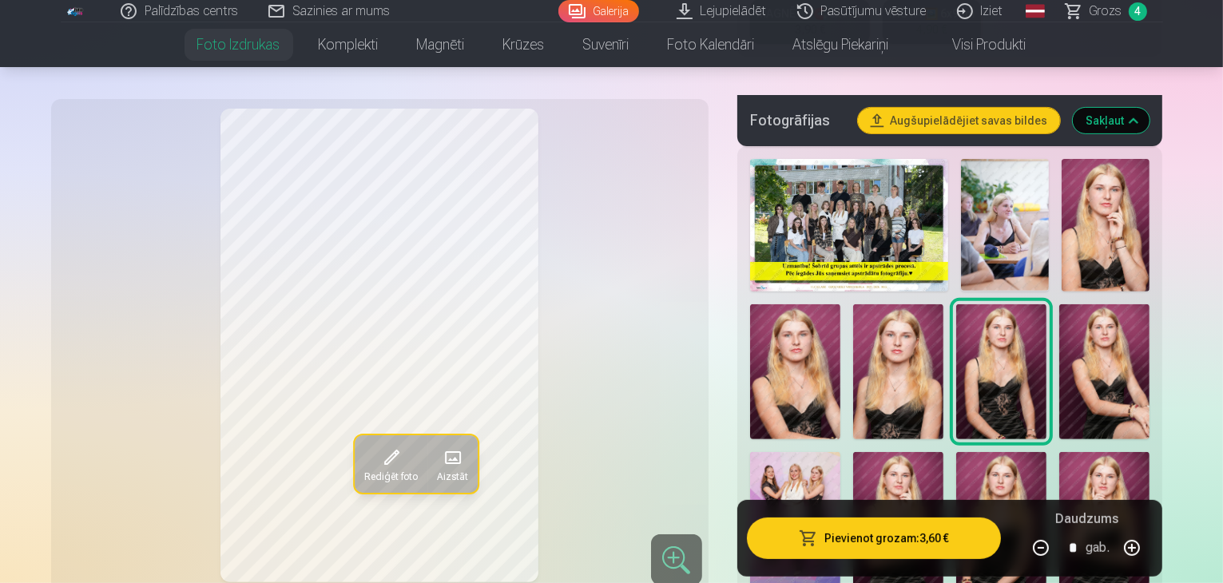
click at [956, 452] on img at bounding box center [1001, 520] width 90 height 136
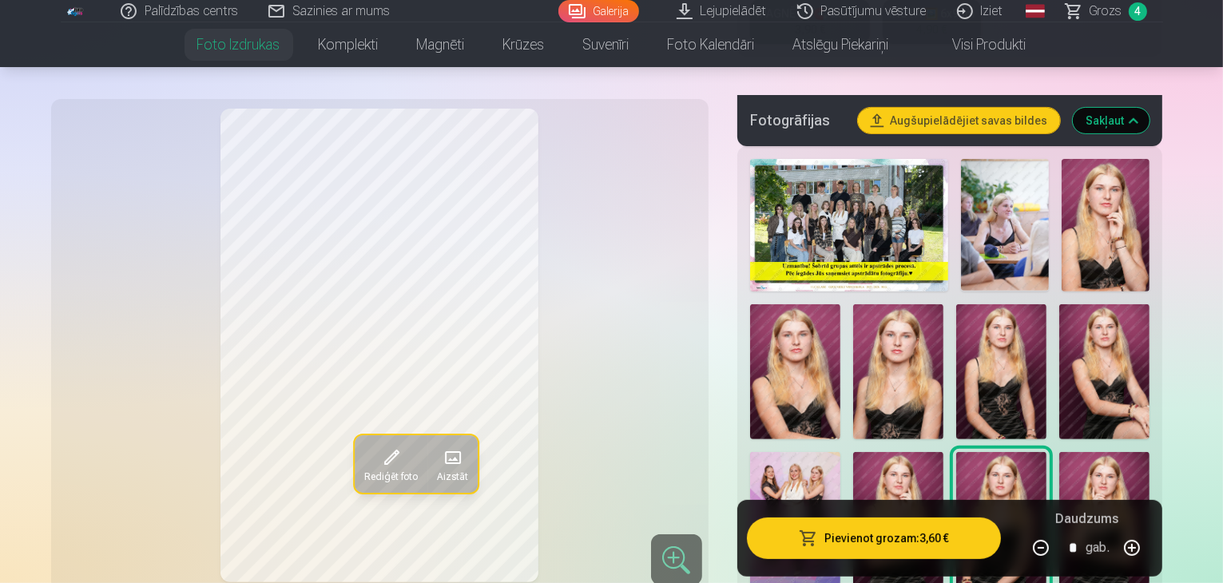
click at [956, 336] on img at bounding box center [1001, 372] width 90 height 136
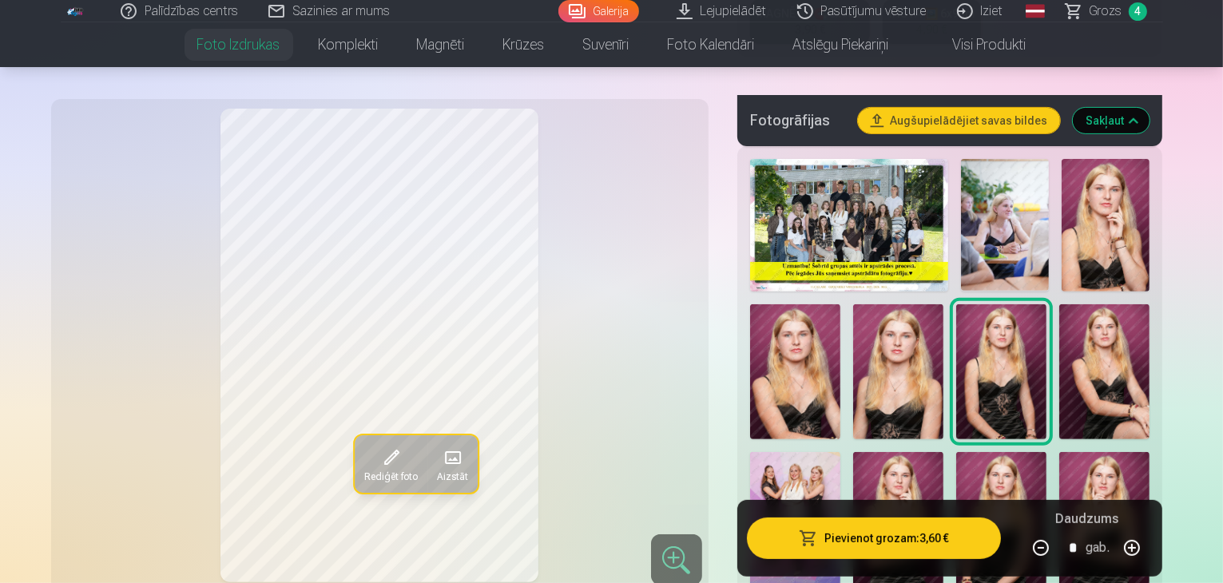
click at [956, 466] on img at bounding box center [1001, 520] width 90 height 136
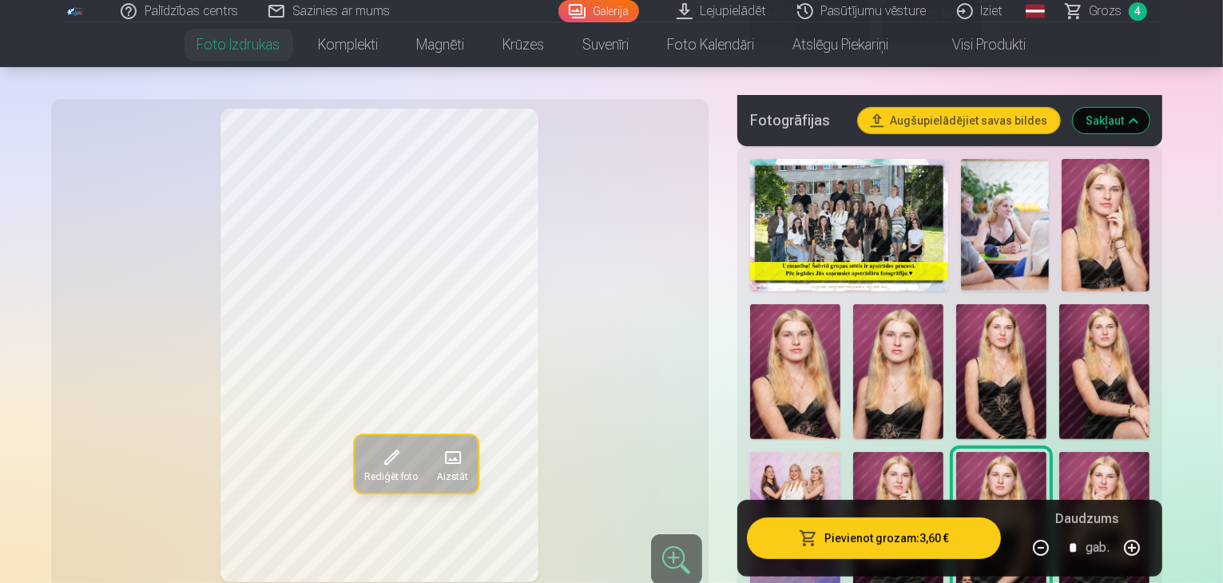
click at [956, 335] on img at bounding box center [1001, 372] width 90 height 136
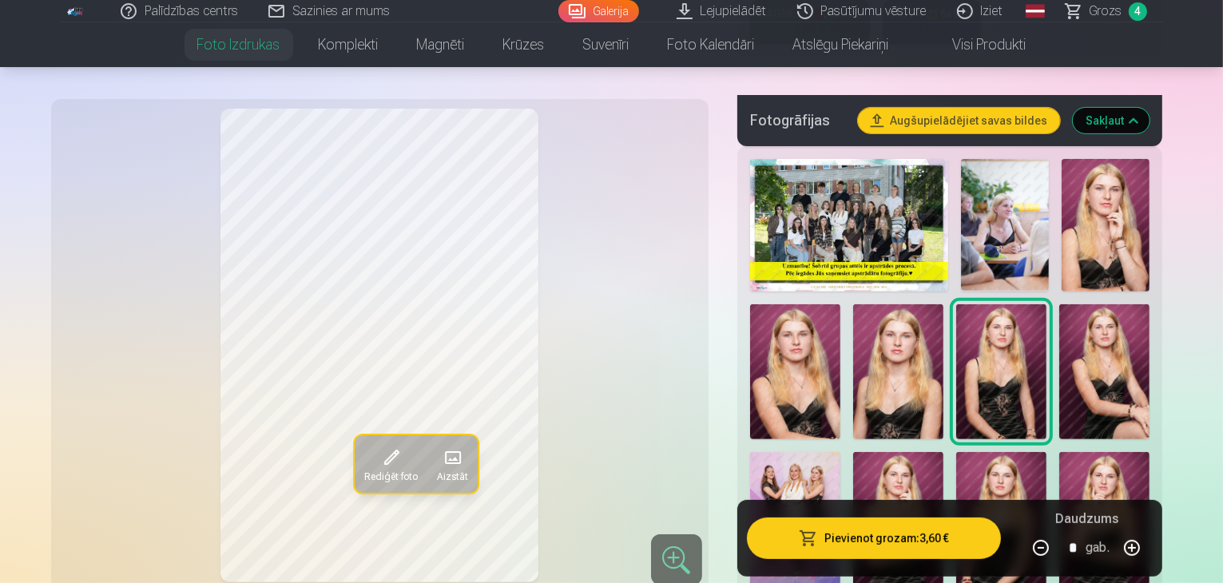
click at [956, 452] on img at bounding box center [1001, 520] width 90 height 136
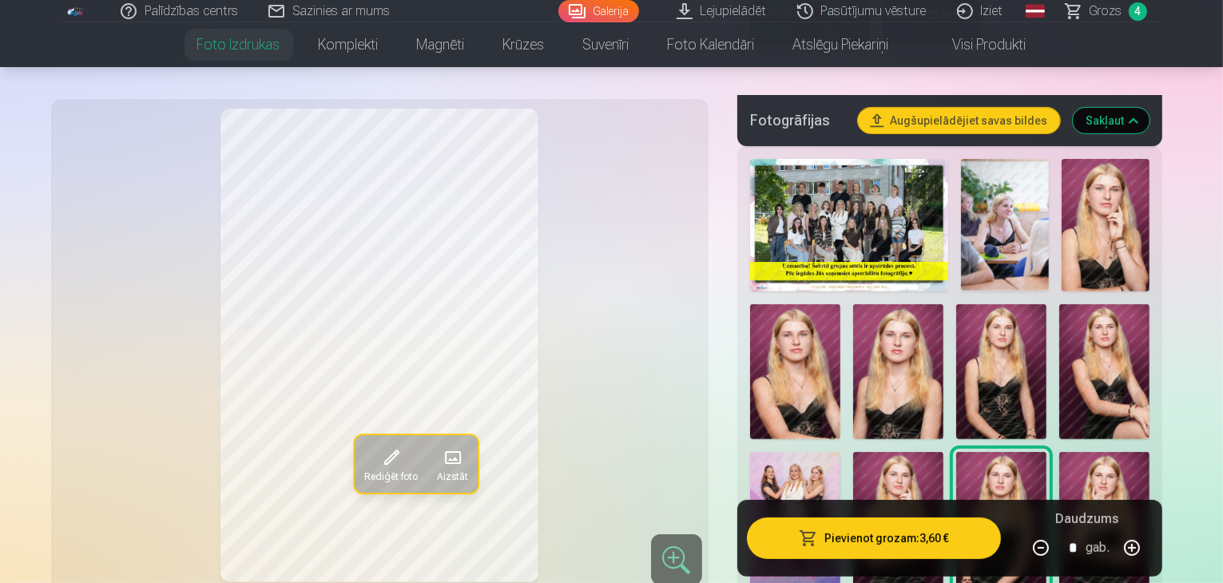
click at [956, 315] on img at bounding box center [1001, 372] width 90 height 136
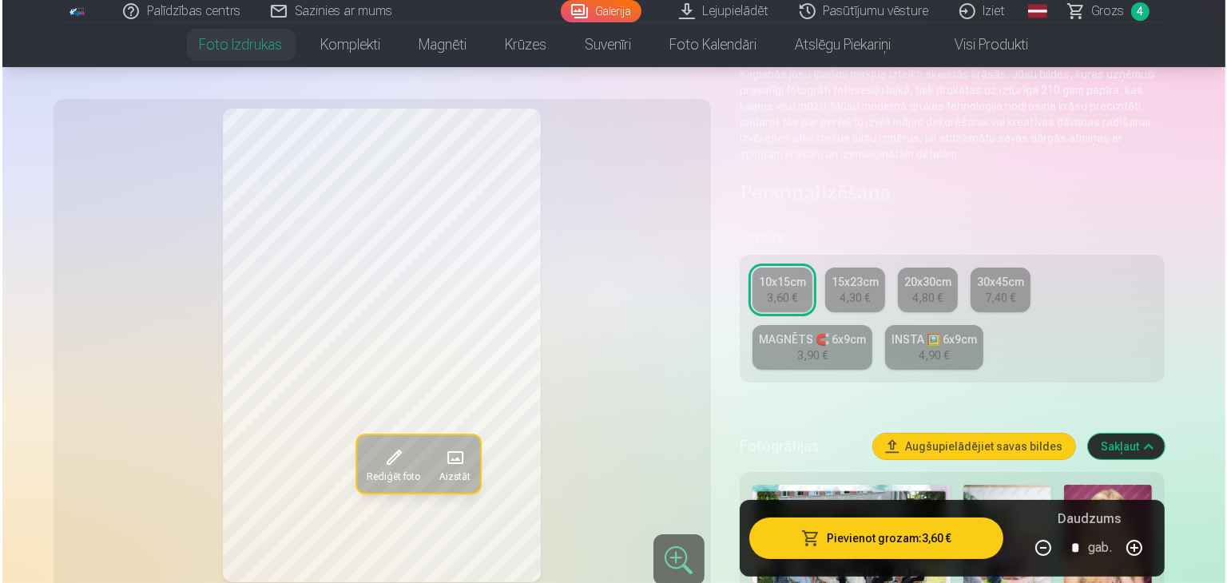
scroll to position [155, 0]
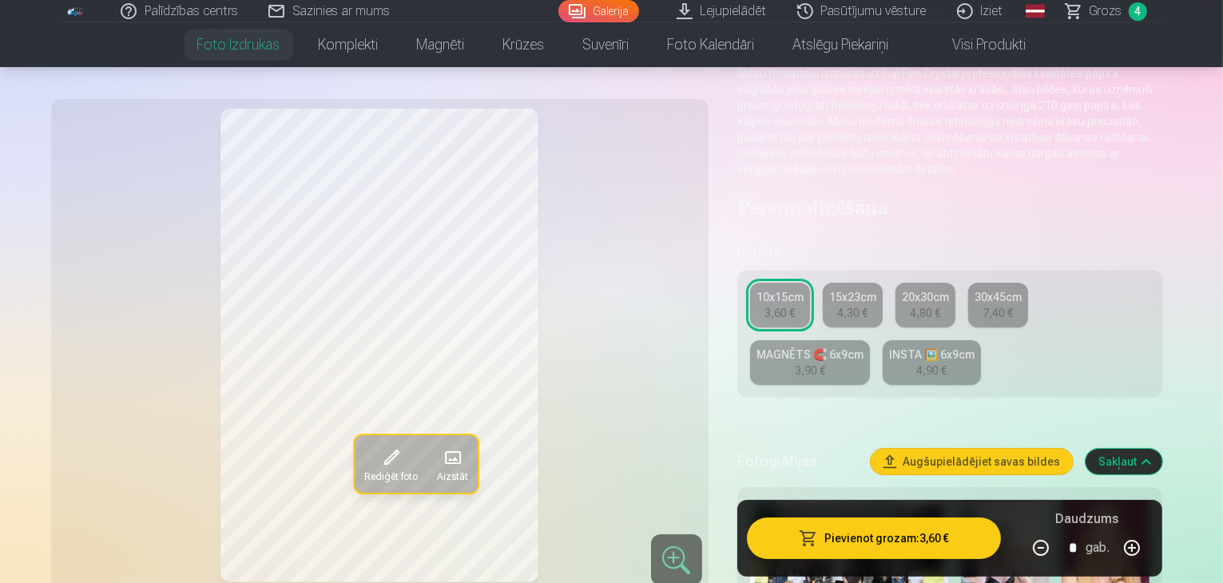
click at [957, 544] on button "Pievienot grozam : 3,60 €" at bounding box center [874, 538] width 255 height 42
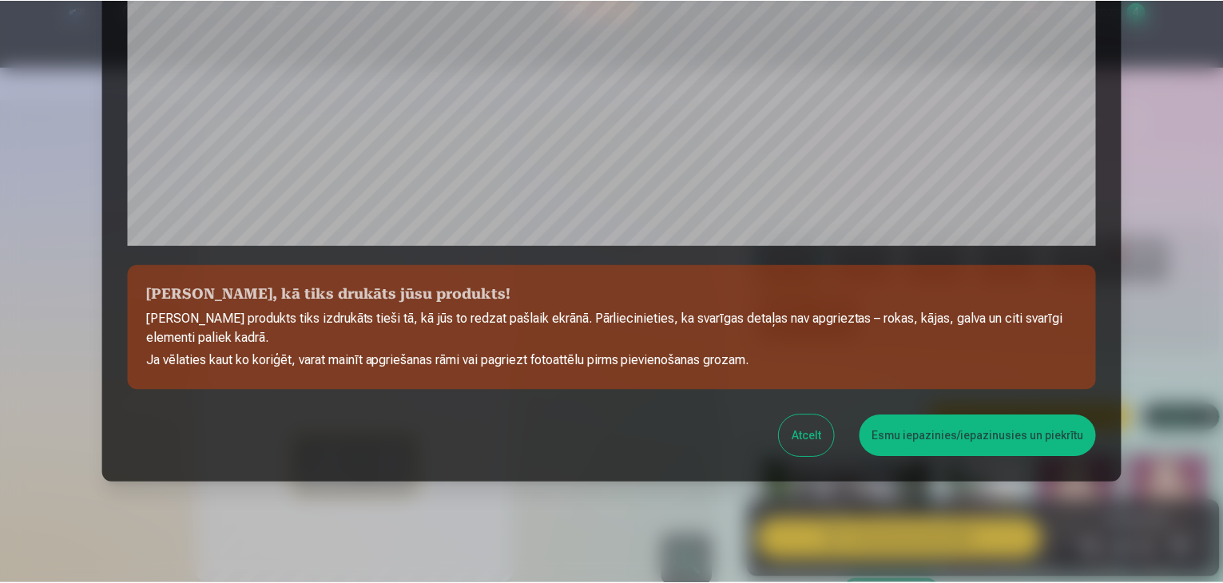
scroll to position [567, 0]
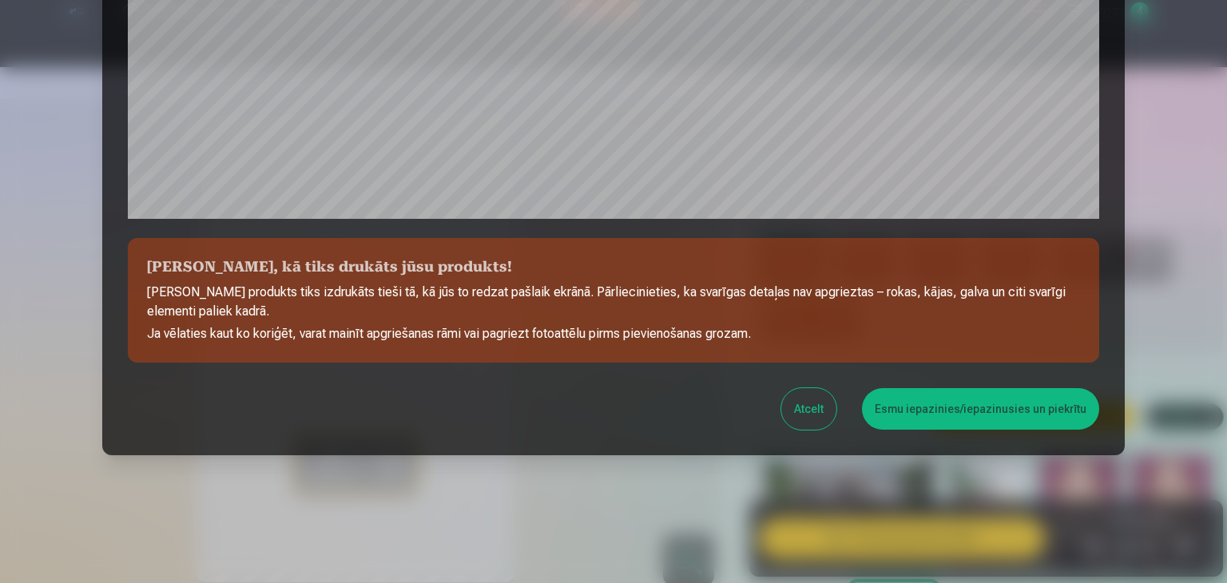
click at [993, 408] on button "Esmu iepazinies/iepazinusies un piekrītu" at bounding box center [980, 409] width 237 height 42
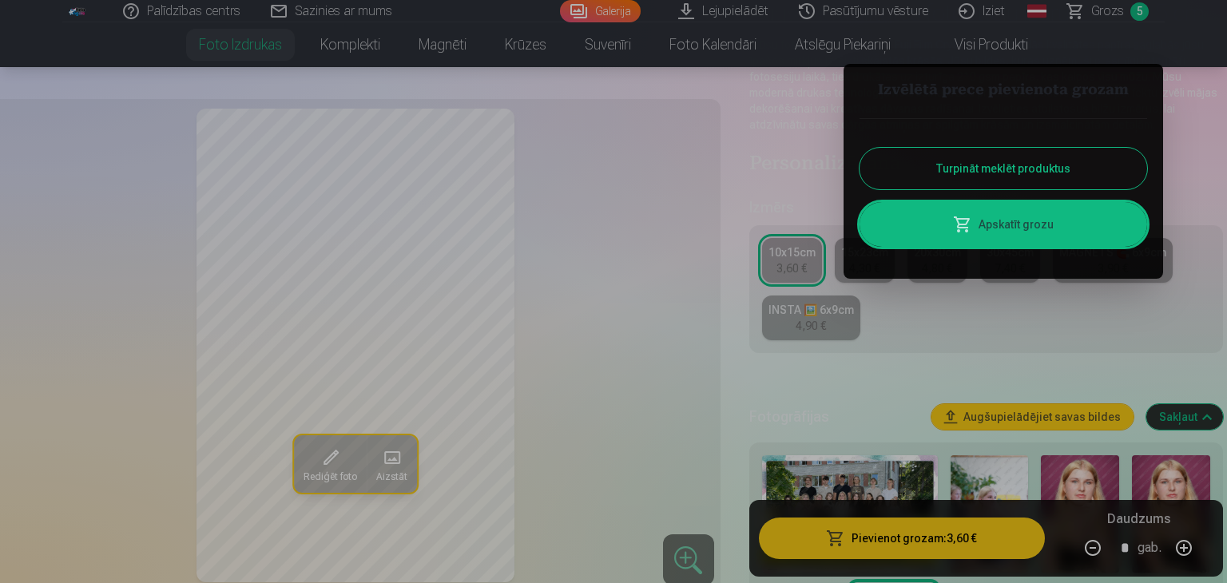
click at [1072, 164] on button "Turpināt meklēt produktus" at bounding box center [1002, 169] width 287 height 42
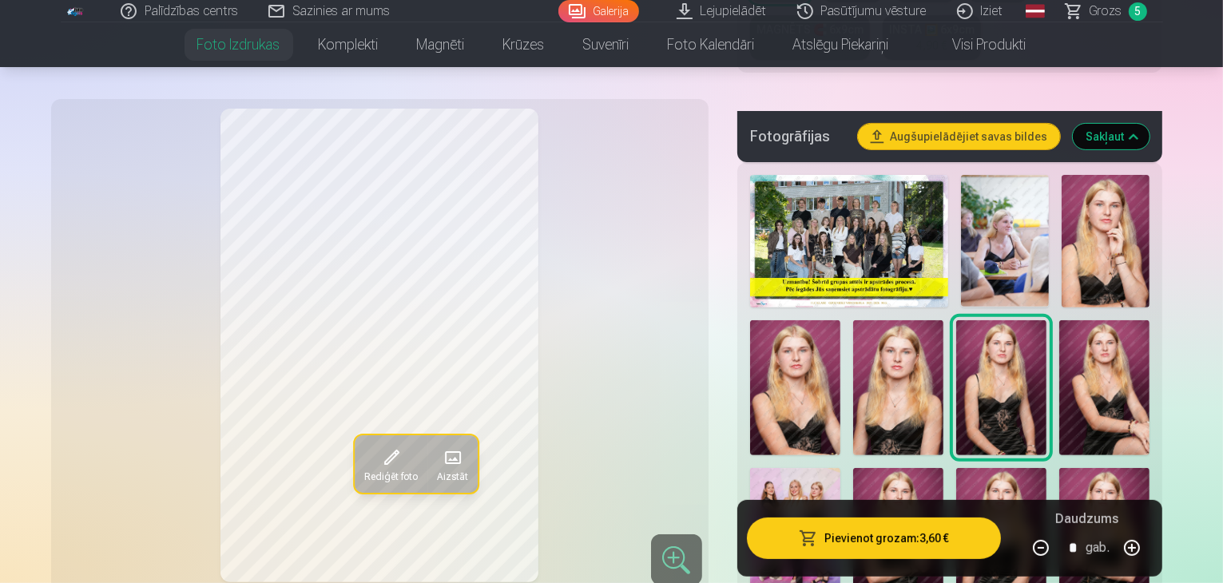
scroll to position [489, 0]
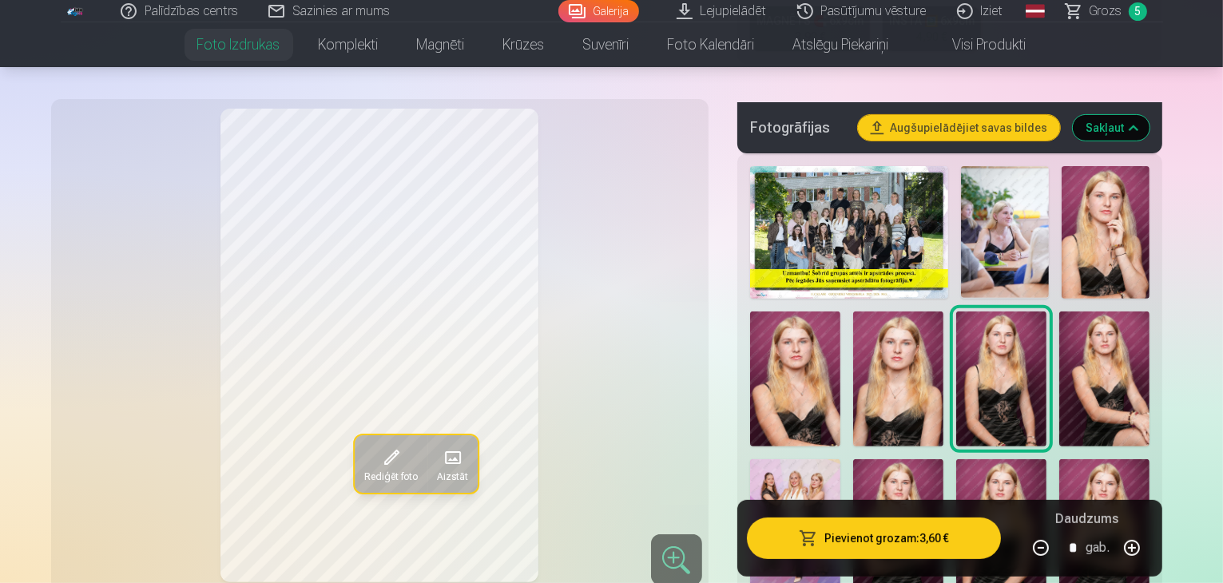
click at [900, 191] on img at bounding box center [849, 232] width 198 height 133
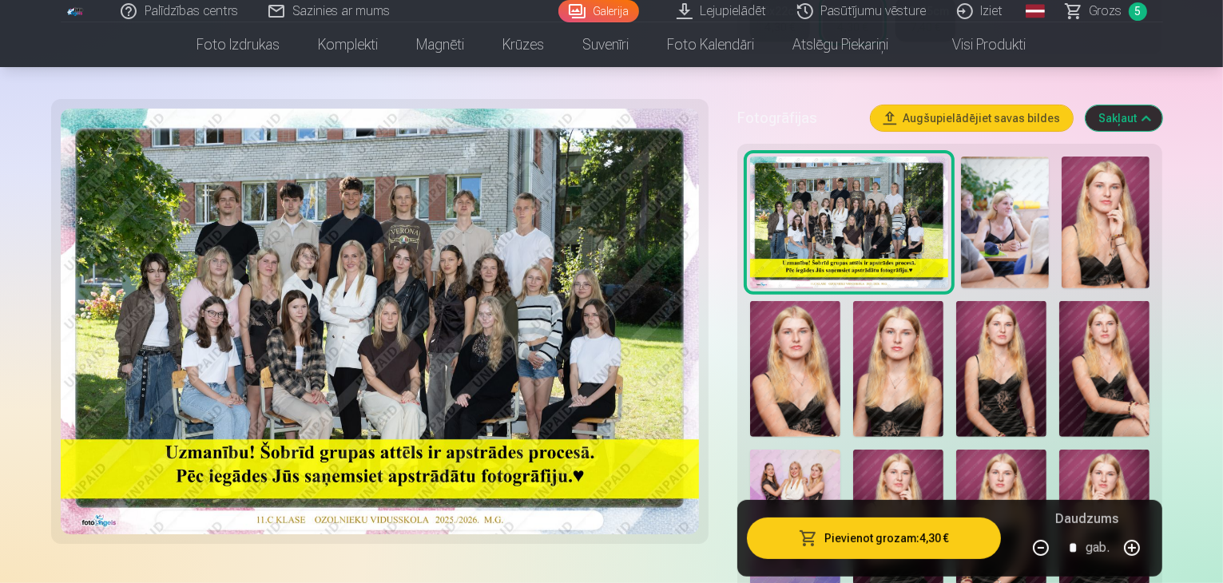
scroll to position [497, 0]
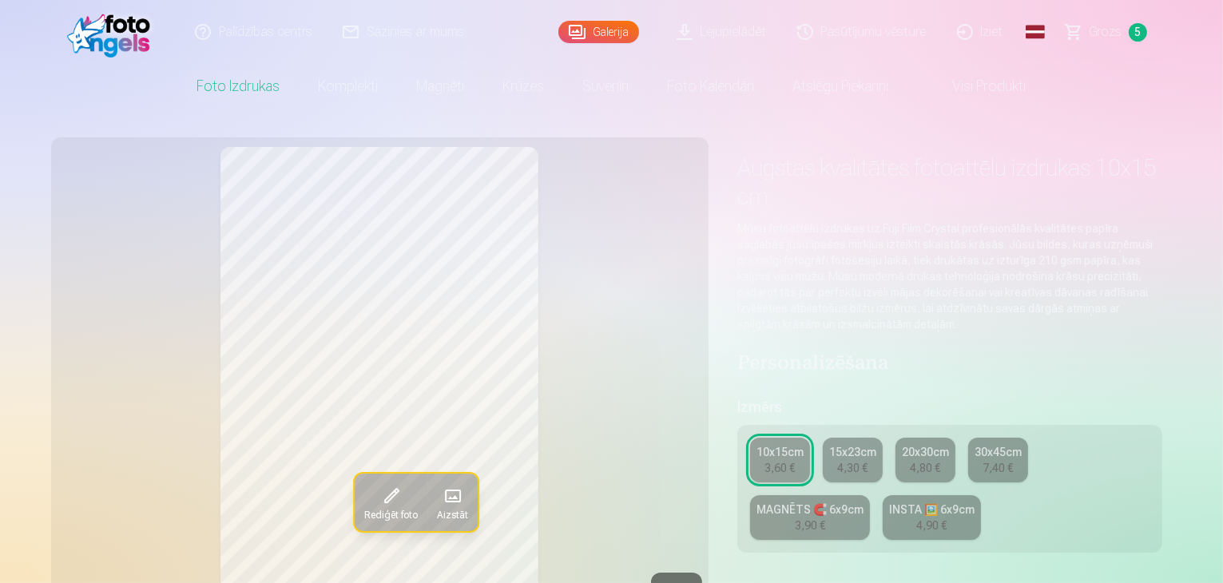
drag, startPoint x: 1220, startPoint y: 24, endPoint x: 1217, endPoint y: 59, distance: 35.3
click at [1217, 59] on header "Palīdzības centrs Sazinies ar mums Galerija Lejupielādēt Pasūtījumu vēsture Izi…" at bounding box center [611, 54] width 1223 height 109
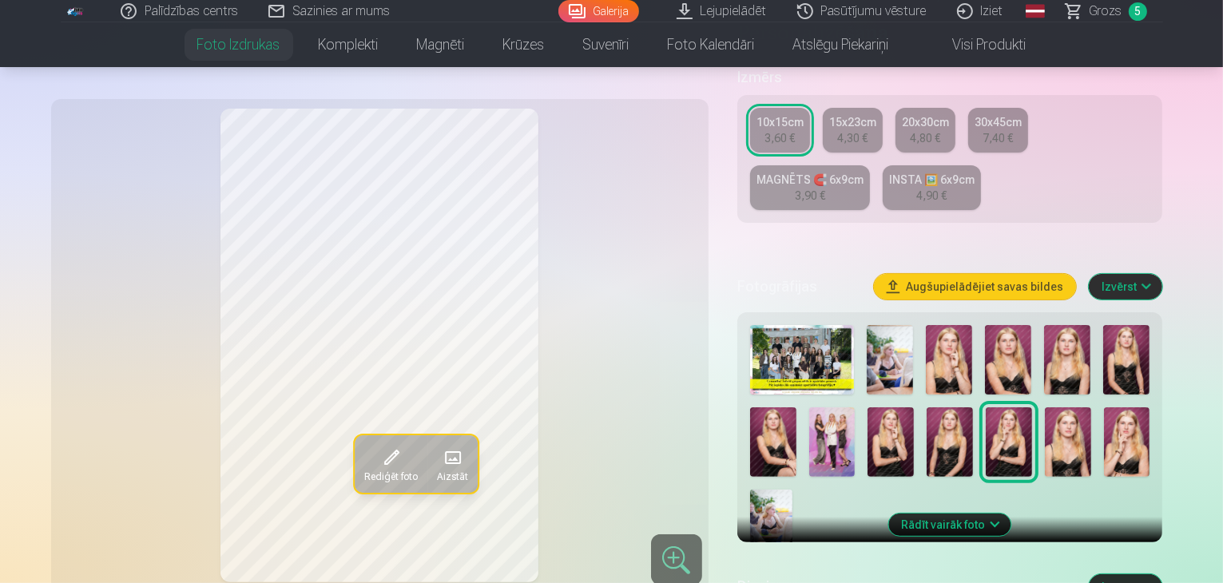
scroll to position [345, 0]
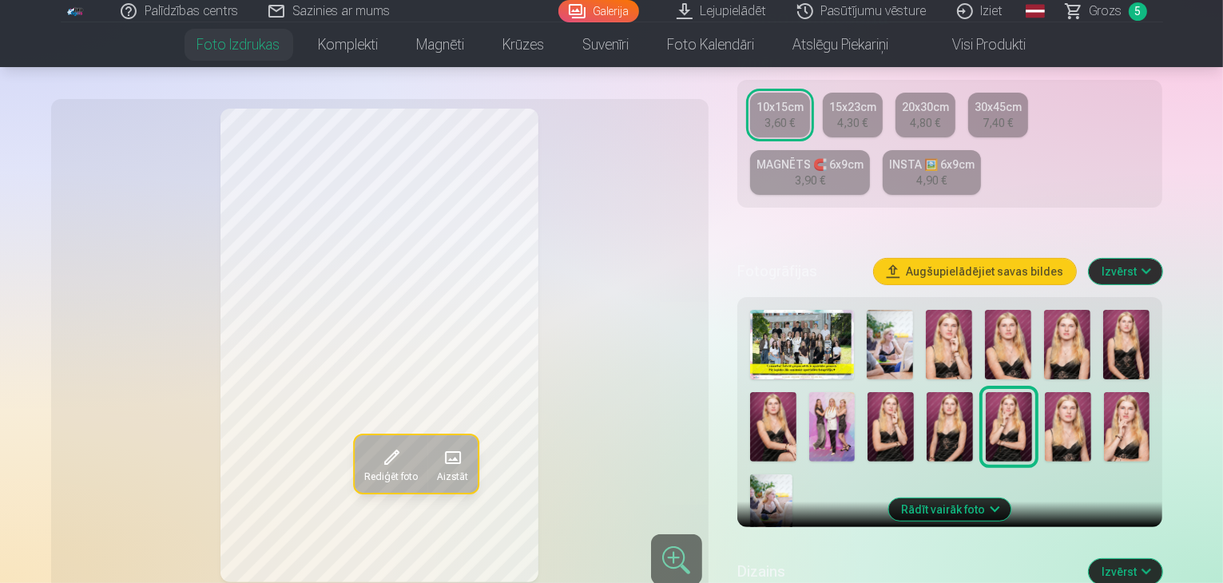
click at [1044, 392] on img at bounding box center [1067, 426] width 46 height 69
click at [926, 392] on img at bounding box center [949, 426] width 46 height 69
click at [1132, 310] on img at bounding box center [1126, 344] width 46 height 69
click at [926, 392] on img at bounding box center [949, 426] width 46 height 69
click at [1112, 315] on img at bounding box center [1126, 344] width 46 height 69
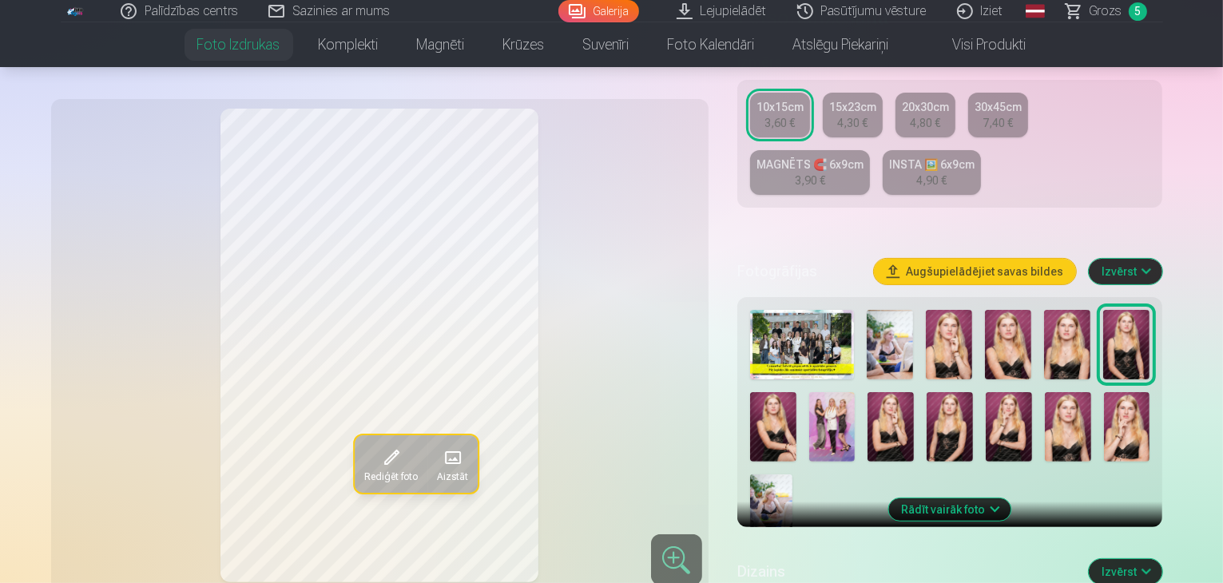
click at [926, 392] on img at bounding box center [949, 426] width 46 height 69
click at [1124, 315] on img at bounding box center [1126, 344] width 46 height 69
click at [926, 392] on img at bounding box center [949, 426] width 46 height 69
click at [1128, 310] on img at bounding box center [1126, 344] width 46 height 69
click at [926, 392] on img at bounding box center [949, 426] width 46 height 69
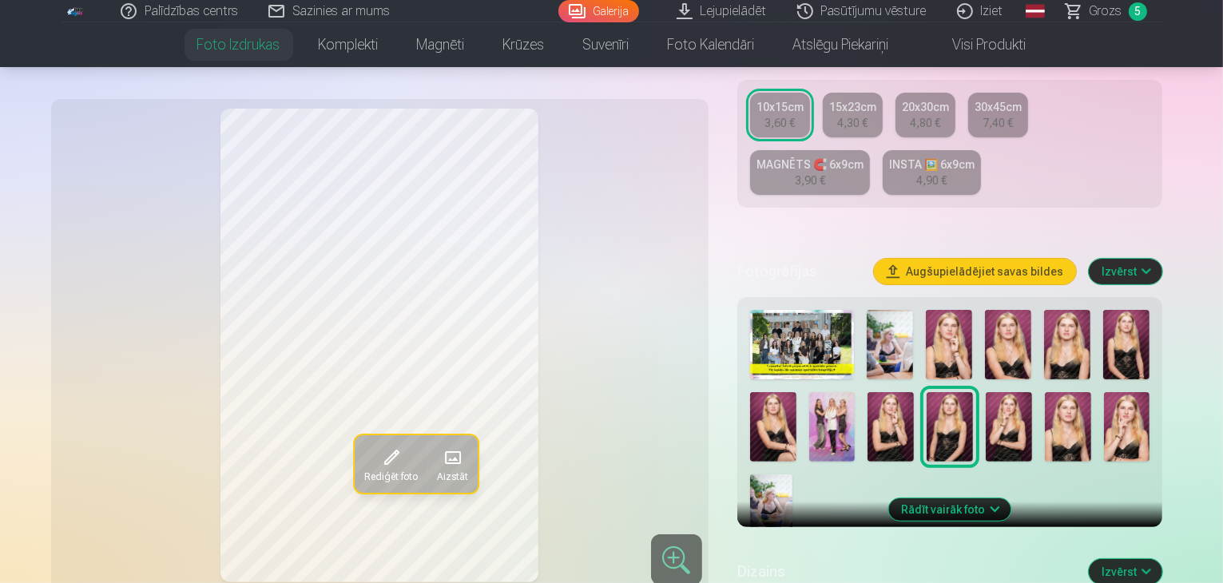
click at [867, 392] on img at bounding box center [890, 426] width 46 height 69
click at [796, 392] on img at bounding box center [773, 426] width 46 height 69
click at [1128, 323] on img at bounding box center [1126, 344] width 46 height 69
click at [1072, 310] on img at bounding box center [1067, 344] width 46 height 69
click at [1012, 311] on img at bounding box center [1008, 344] width 46 height 69
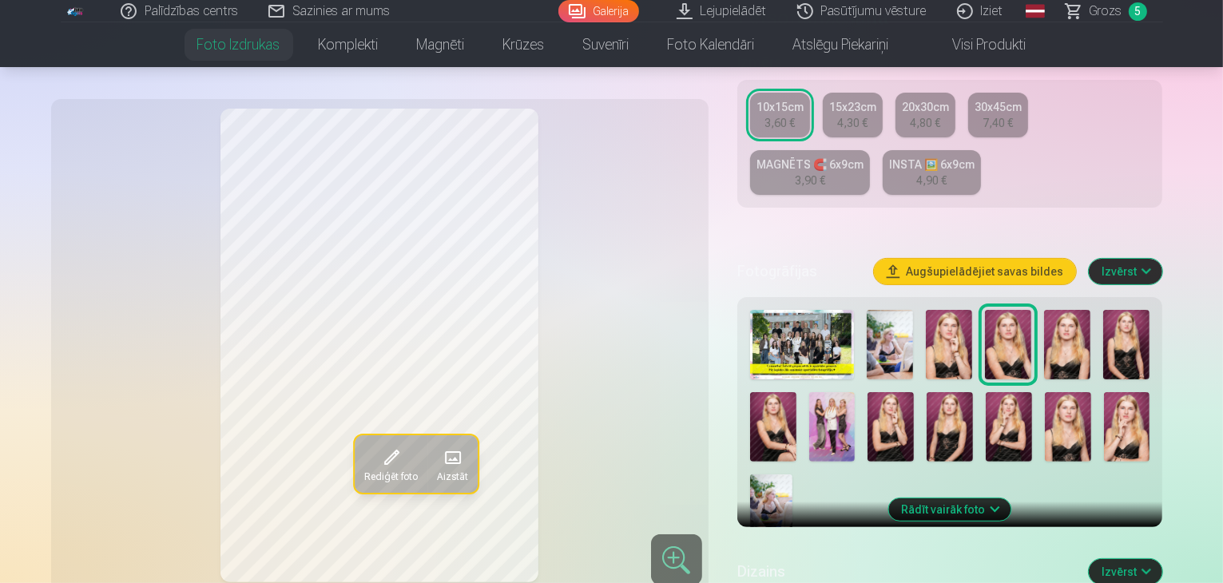
click at [969, 314] on img at bounding box center [948, 344] width 46 height 69
click at [1044, 392] on img at bounding box center [1067, 426] width 46 height 69
click at [796, 392] on img at bounding box center [773, 426] width 46 height 69
click at [1138, 310] on img at bounding box center [1126, 344] width 46 height 69
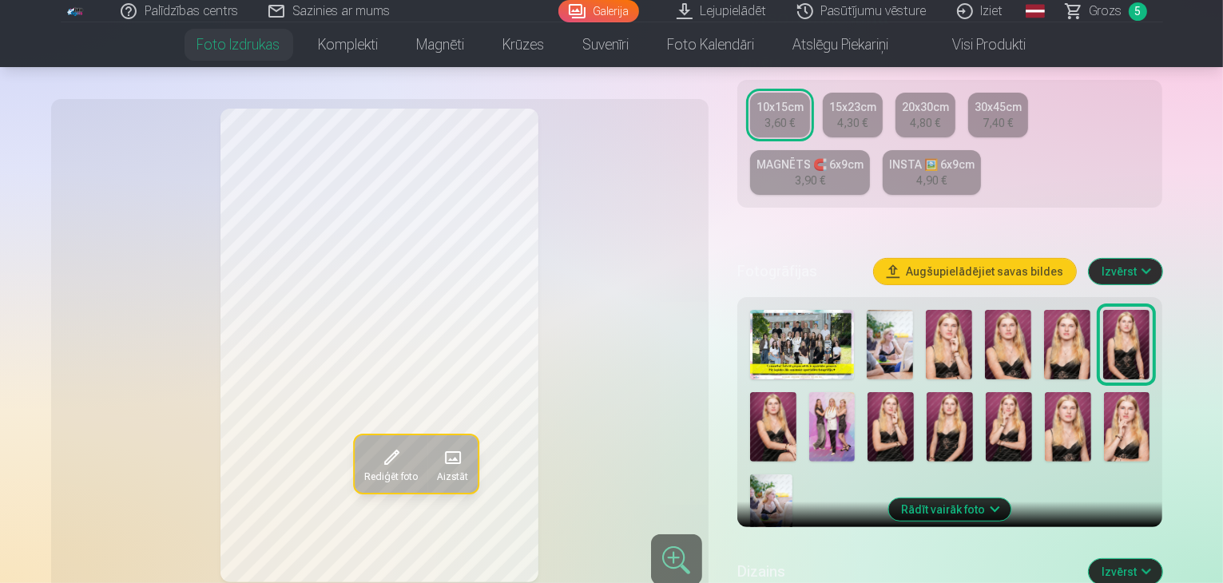
click at [1071, 310] on img at bounding box center [1067, 344] width 46 height 69
click at [1044, 392] on img at bounding box center [1067, 426] width 46 height 69
click at [1067, 316] on img at bounding box center [1067, 344] width 46 height 69
click at [1044, 392] on img at bounding box center [1067, 426] width 46 height 69
click at [1071, 310] on img at bounding box center [1067, 344] width 46 height 69
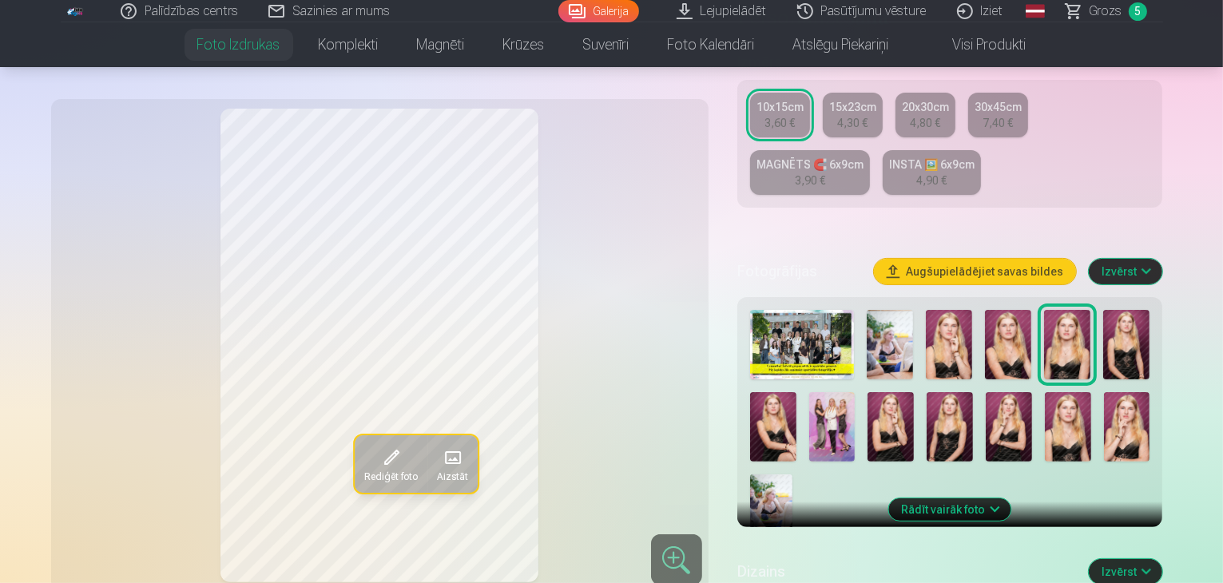
click at [1025, 310] on img at bounding box center [1008, 344] width 46 height 69
click at [961, 320] on img at bounding box center [948, 344] width 46 height 69
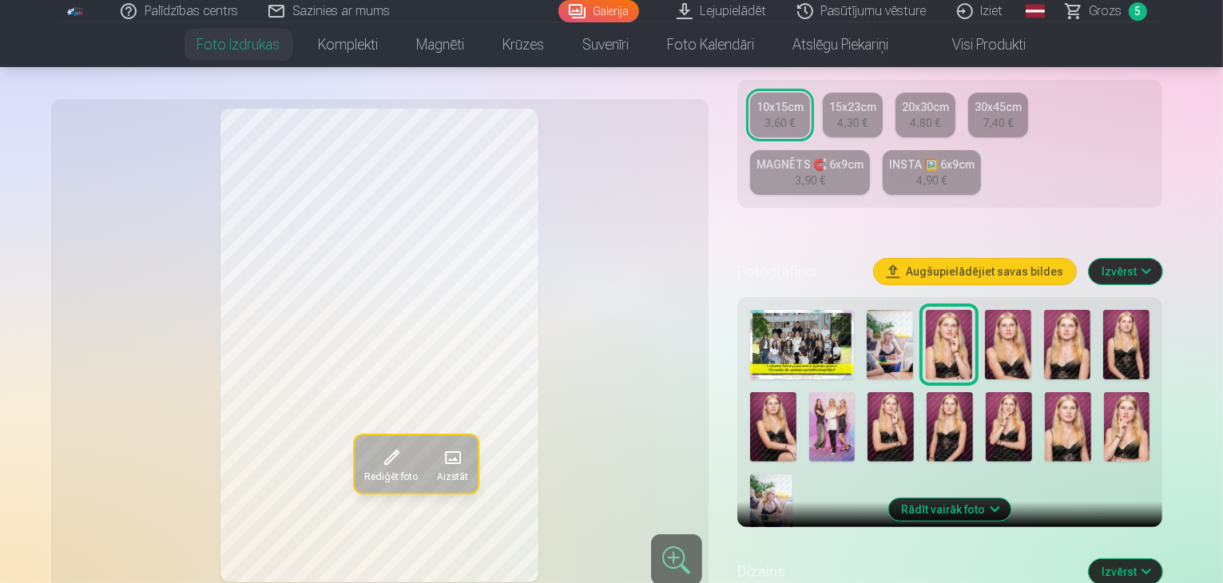
click at [867, 392] on img at bounding box center [890, 426] width 46 height 69
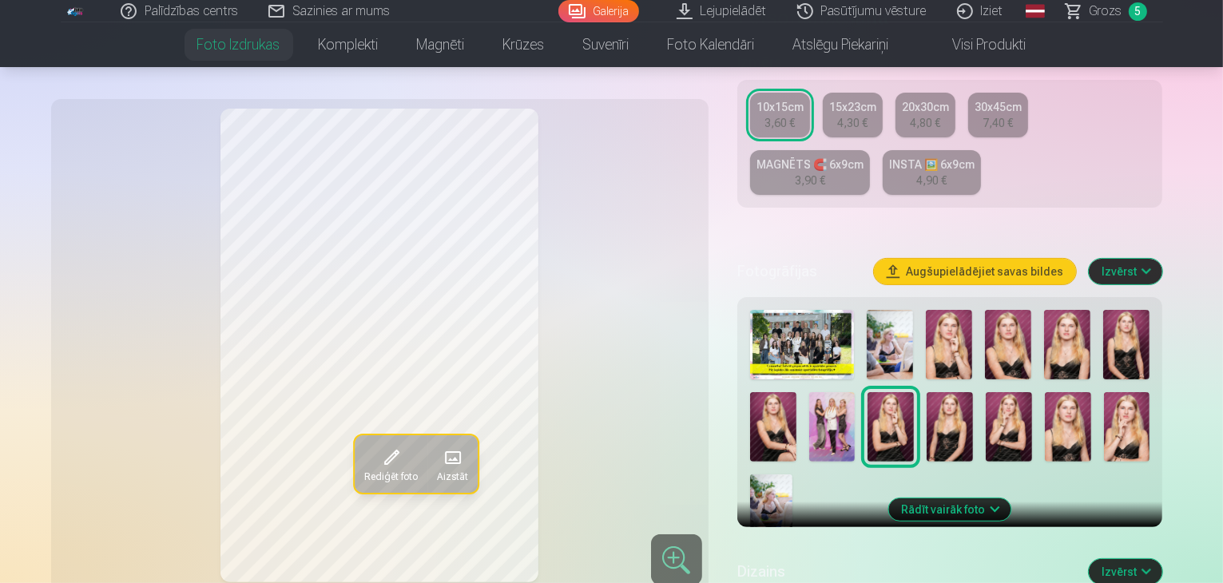
click at [961, 310] on img at bounding box center [948, 344] width 46 height 69
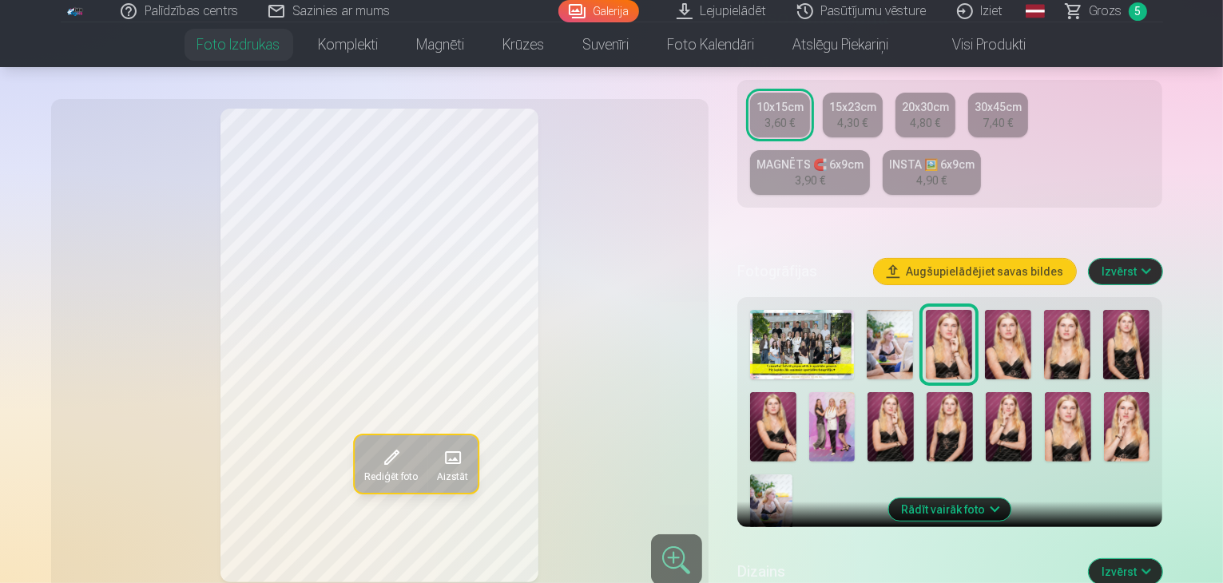
click at [1013, 310] on img at bounding box center [1008, 344] width 46 height 69
click at [1063, 310] on img at bounding box center [1067, 344] width 46 height 69
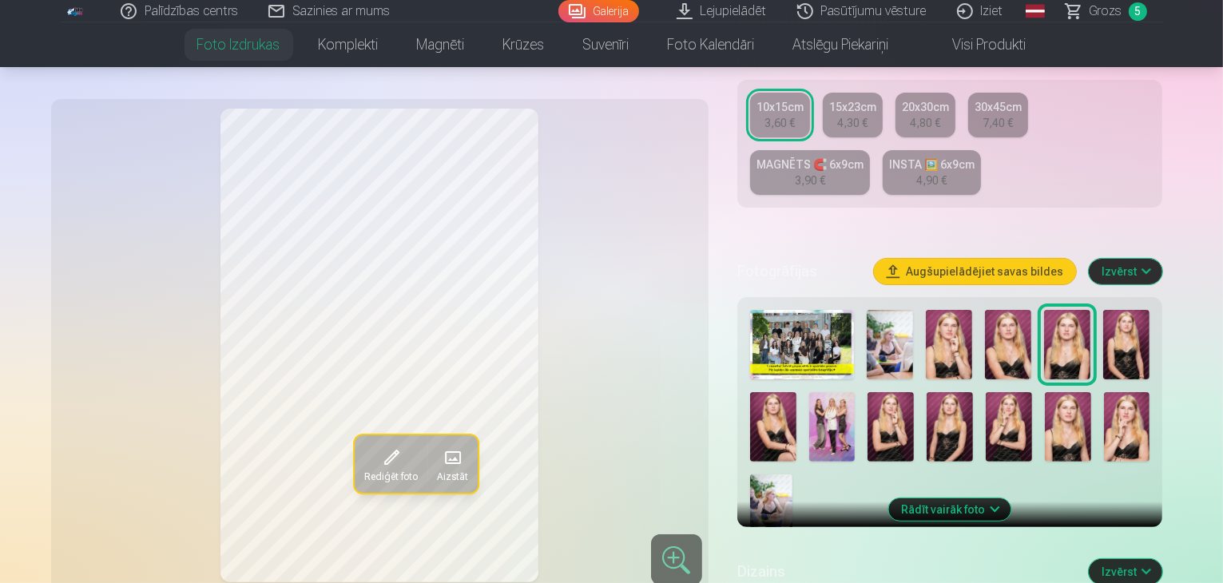
click at [1021, 317] on img at bounding box center [1008, 344] width 46 height 69
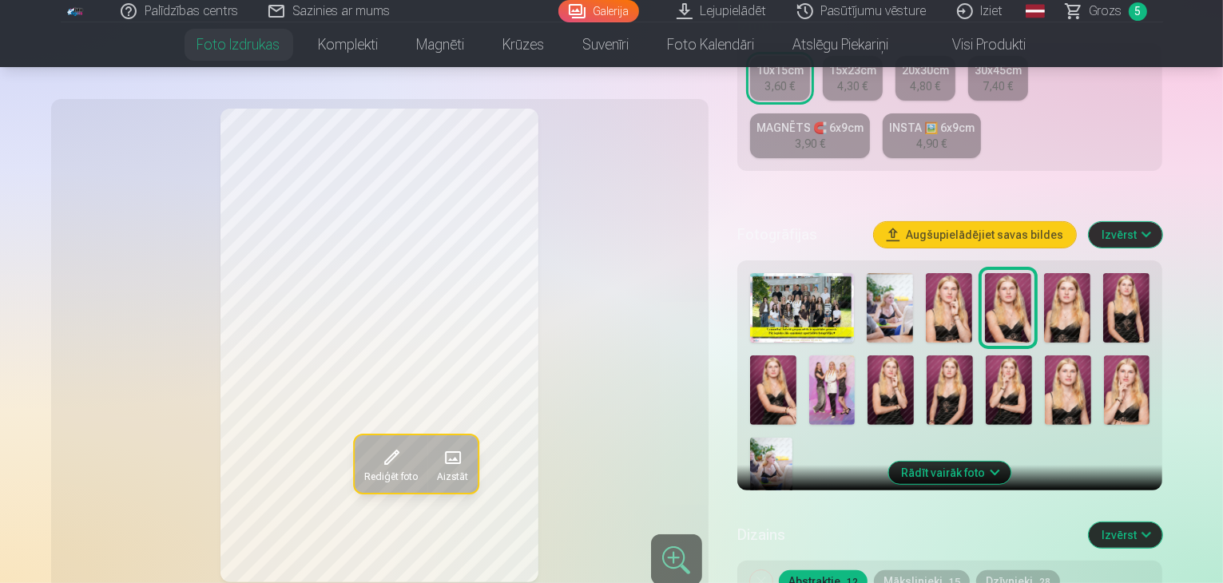
scroll to position [367, 0]
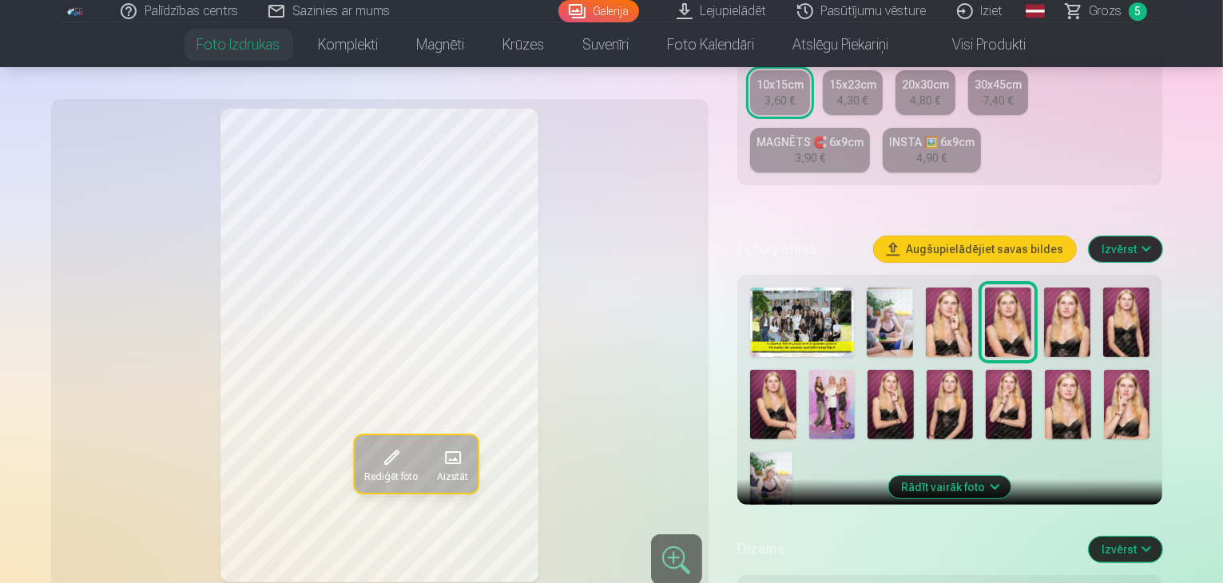
click at [1067, 287] on img at bounding box center [1067, 321] width 46 height 69
click at [1128, 287] on img at bounding box center [1126, 321] width 46 height 69
click at [1074, 287] on img at bounding box center [1067, 321] width 46 height 69
click at [1015, 287] on img at bounding box center [1008, 321] width 46 height 69
click at [1068, 287] on img at bounding box center [1067, 321] width 46 height 69
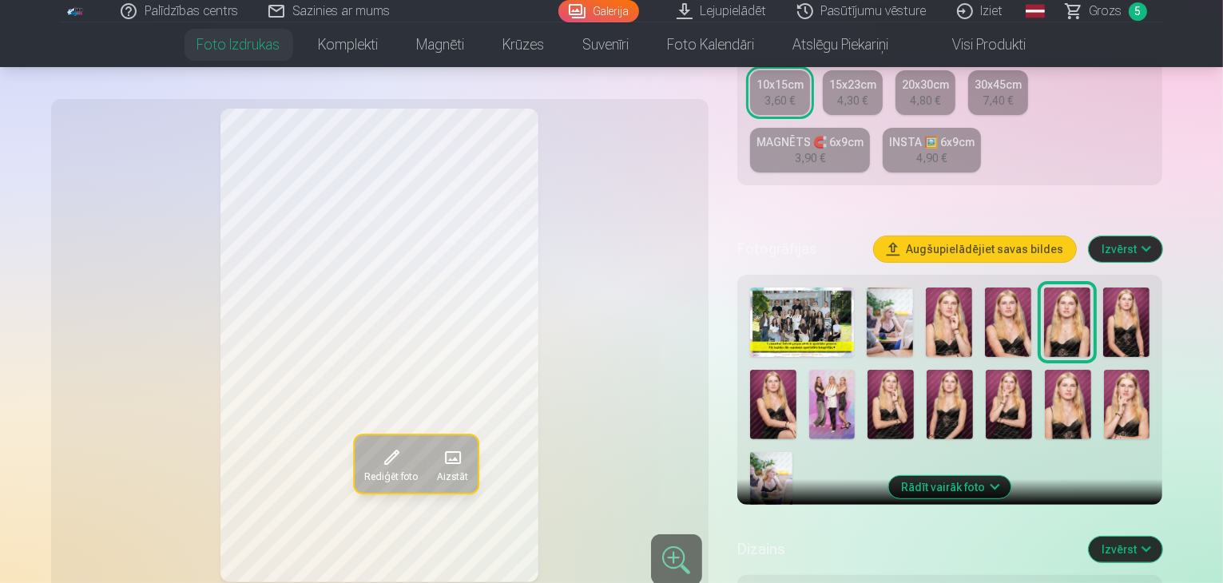
click at [959, 287] on img at bounding box center [948, 321] width 46 height 69
click at [1068, 288] on img at bounding box center [1067, 321] width 46 height 69
click at [1019, 291] on img at bounding box center [1008, 321] width 46 height 69
click at [1073, 287] on img at bounding box center [1067, 321] width 46 height 69
click at [1022, 287] on img at bounding box center [1008, 321] width 46 height 69
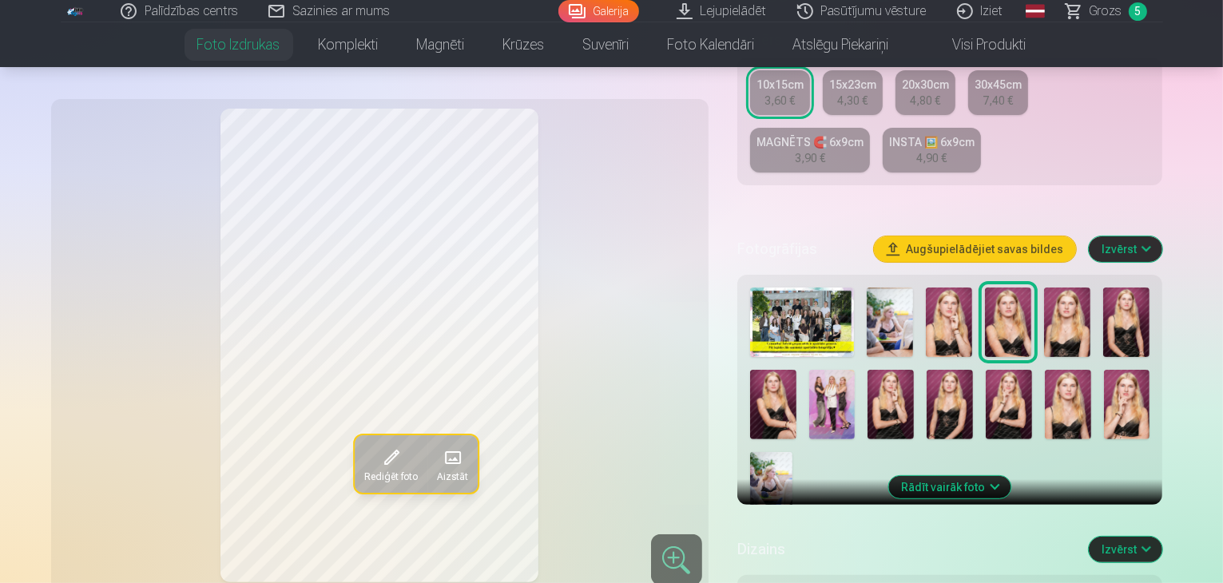
click at [1078, 287] on img at bounding box center [1067, 321] width 46 height 69
click at [1050, 287] on img at bounding box center [1067, 321] width 46 height 69
click at [1031, 287] on img at bounding box center [1008, 321] width 46 height 69
click at [1070, 287] on img at bounding box center [1067, 321] width 46 height 69
click at [1044, 370] on img at bounding box center [1067, 404] width 46 height 69
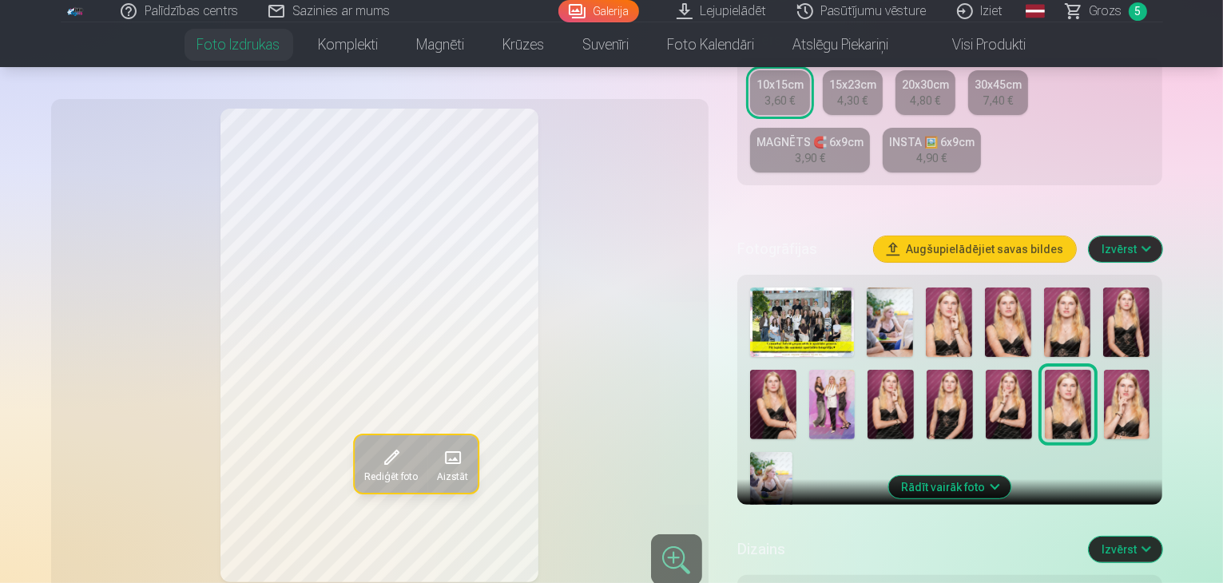
click at [1066, 287] on img at bounding box center [1067, 321] width 46 height 69
click at [1027, 291] on img at bounding box center [1008, 321] width 46 height 69
click at [1044, 370] on img at bounding box center [1067, 404] width 46 height 69
click at [1072, 287] on img at bounding box center [1067, 321] width 46 height 69
click at [1044, 370] on img at bounding box center [1067, 404] width 46 height 69
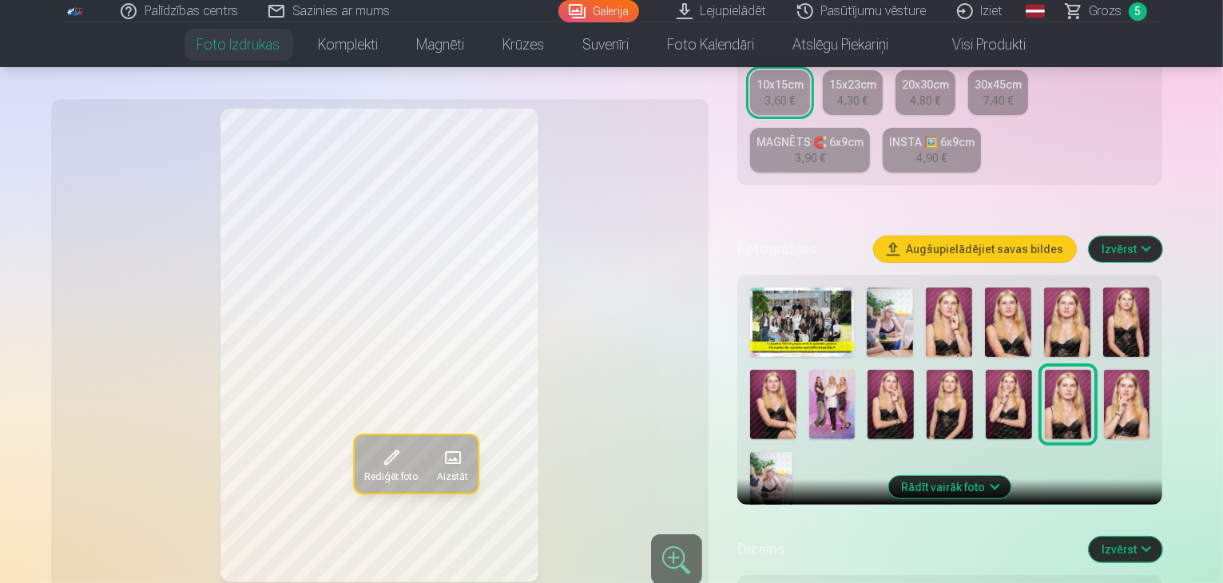
click at [1060, 287] on img at bounding box center [1067, 321] width 46 height 69
click at [1021, 287] on img at bounding box center [1008, 321] width 46 height 69
click at [1044, 370] on img at bounding box center [1067, 404] width 46 height 69
click at [1022, 287] on img at bounding box center [1008, 321] width 46 height 69
click at [1068, 287] on img at bounding box center [1067, 321] width 46 height 69
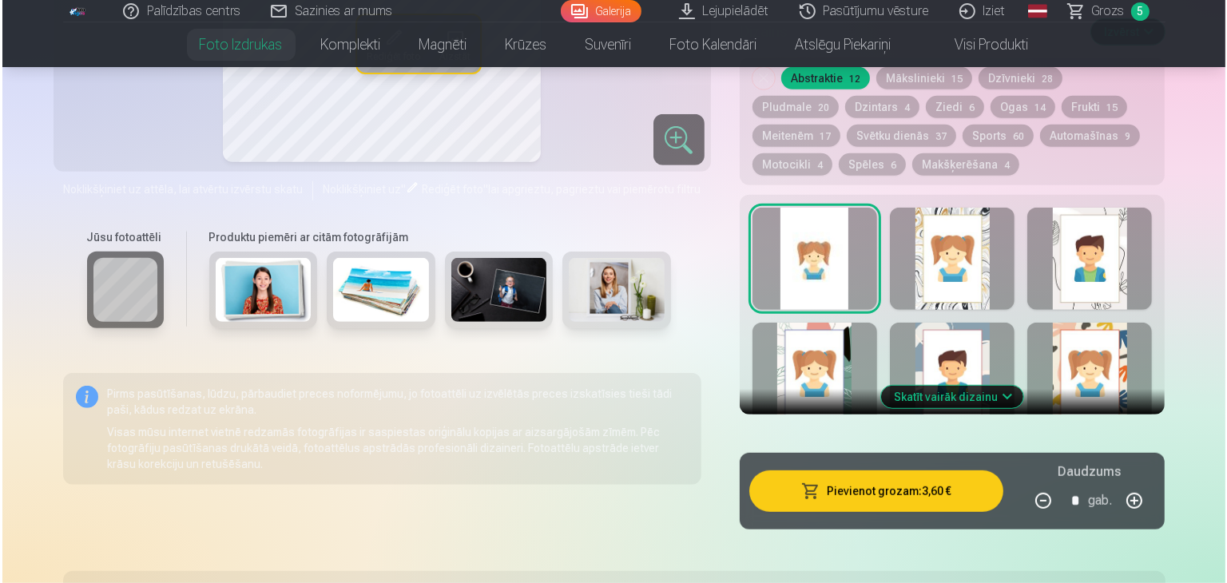
scroll to position [922, 0]
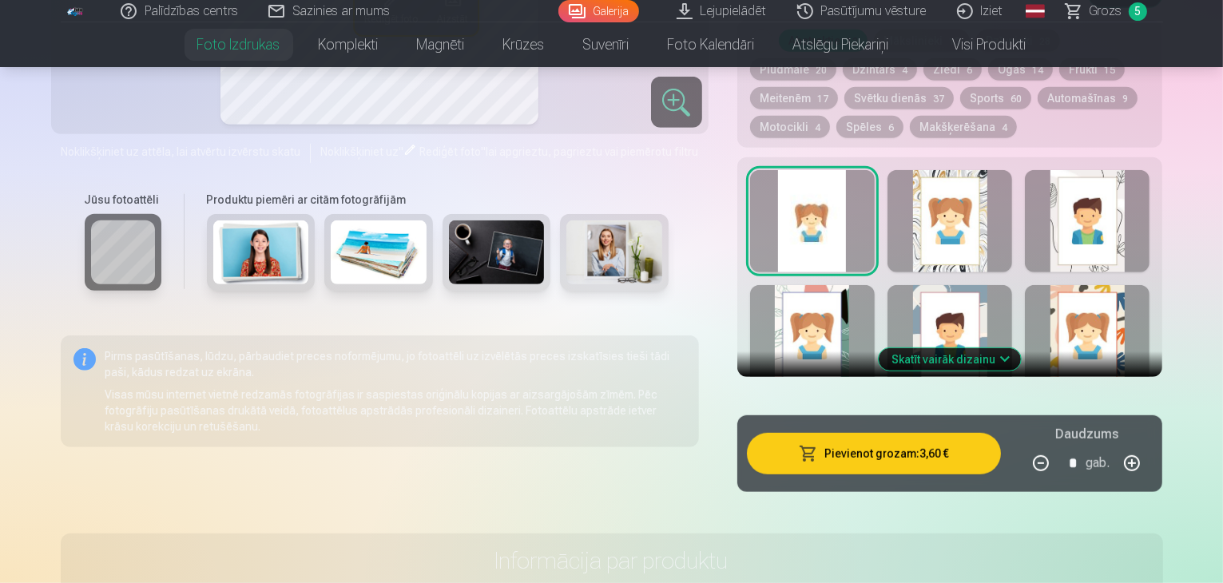
click at [936, 433] on button "Pievienot grozam : 3,60 €" at bounding box center [874, 454] width 255 height 42
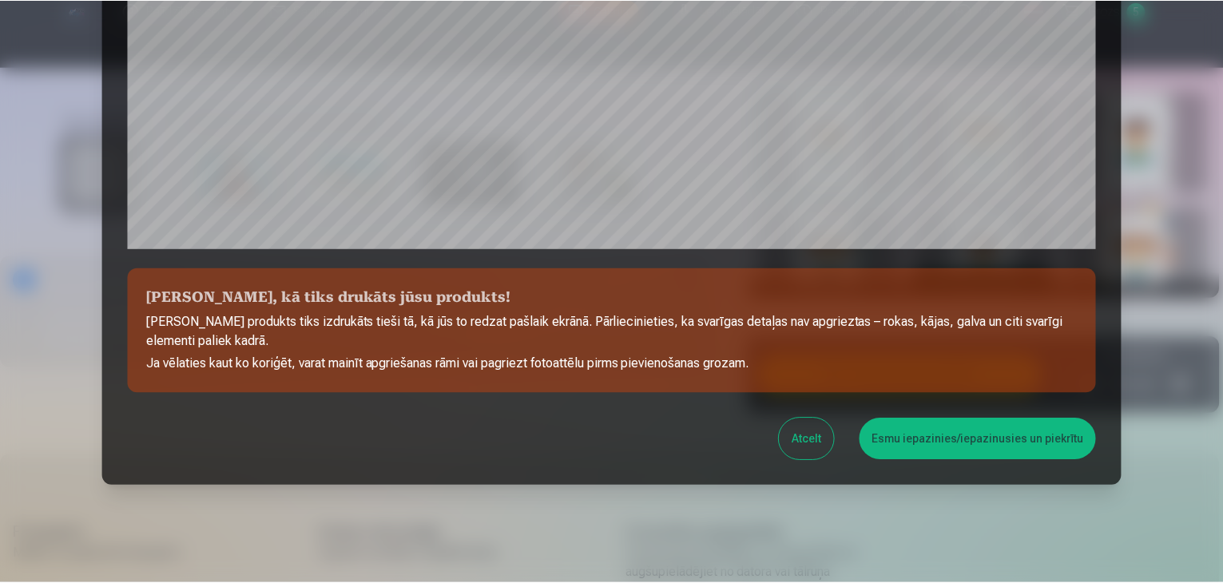
scroll to position [567, 0]
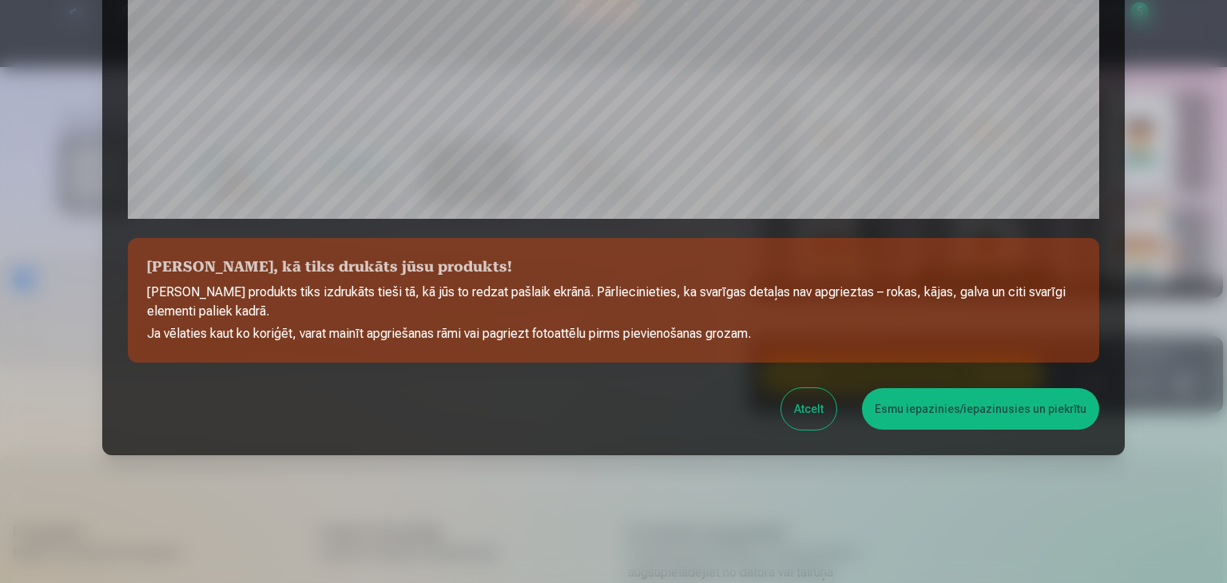
click at [982, 402] on button "Esmu iepazinies/iepazinusies un piekrītu" at bounding box center [980, 409] width 237 height 42
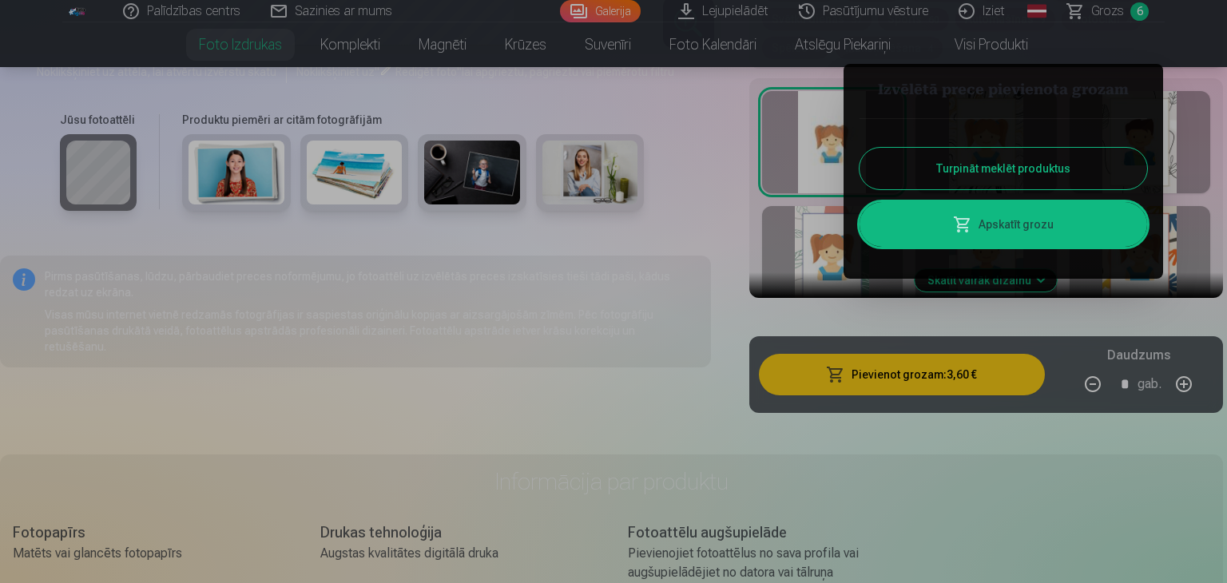
click at [1026, 164] on button "Turpināt meklēt produktus" at bounding box center [1002, 169] width 287 height 42
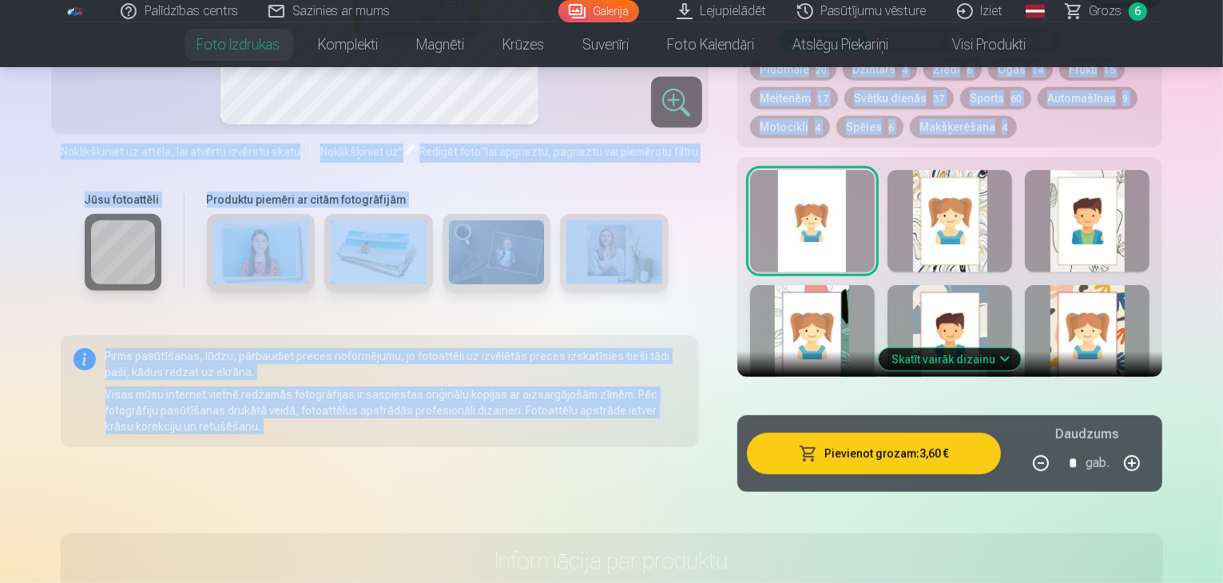
drag, startPoint x: 1220, startPoint y: 106, endPoint x: 1217, endPoint y: 64, distance: 42.4
click at [1163, 77] on div "Dizains Izvērst Noņemiet dizainu Abstraktie 12 Mākslinieki 15 Dzīvnieki 28 Plud…" at bounding box center [950, 182] width 426 height 427
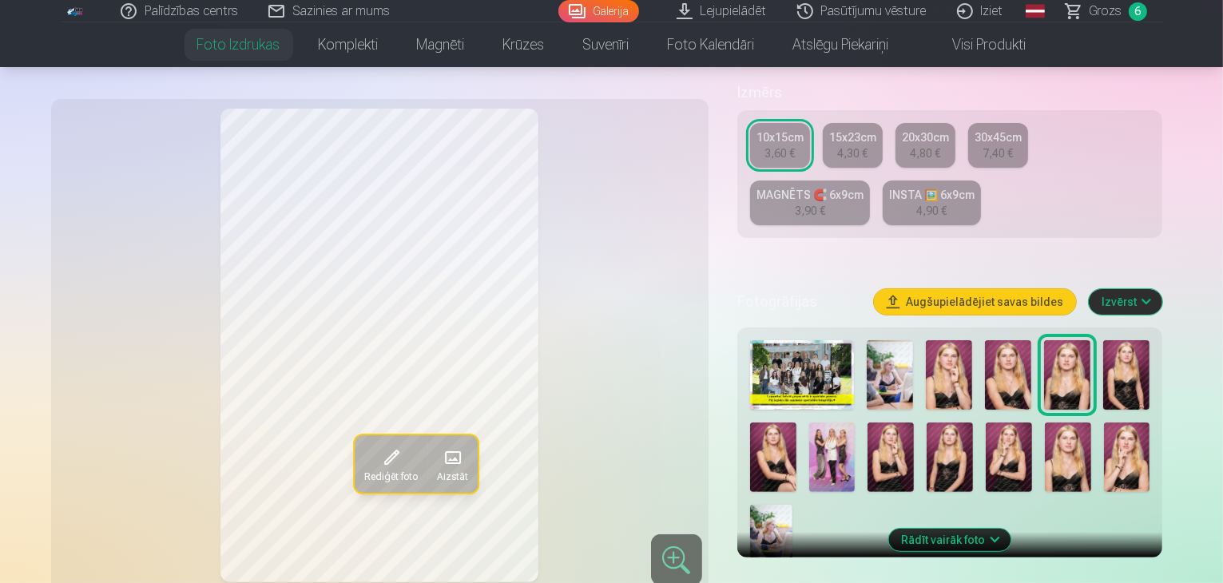
scroll to position [299, 0]
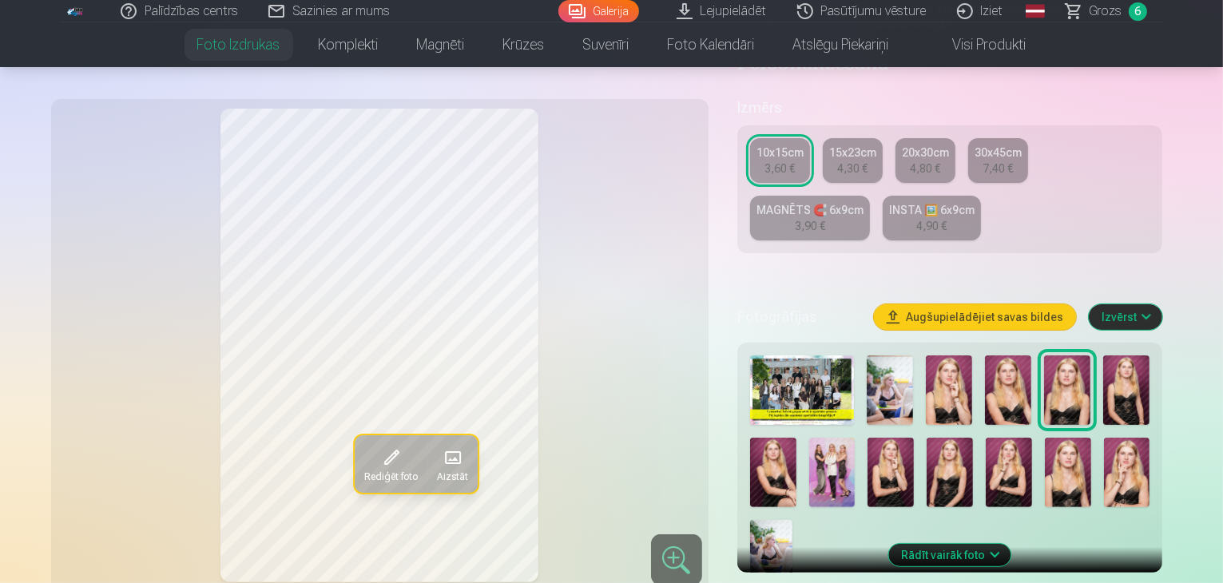
click at [1044, 438] on img at bounding box center [1067, 472] width 46 height 69
click at [796, 438] on img at bounding box center [773, 472] width 46 height 69
click at [1121, 355] on img at bounding box center [1126, 389] width 46 height 69
click at [1074, 355] on img at bounding box center [1067, 389] width 46 height 69
click at [1110, 11] on span "Grozs" at bounding box center [1105, 11] width 33 height 19
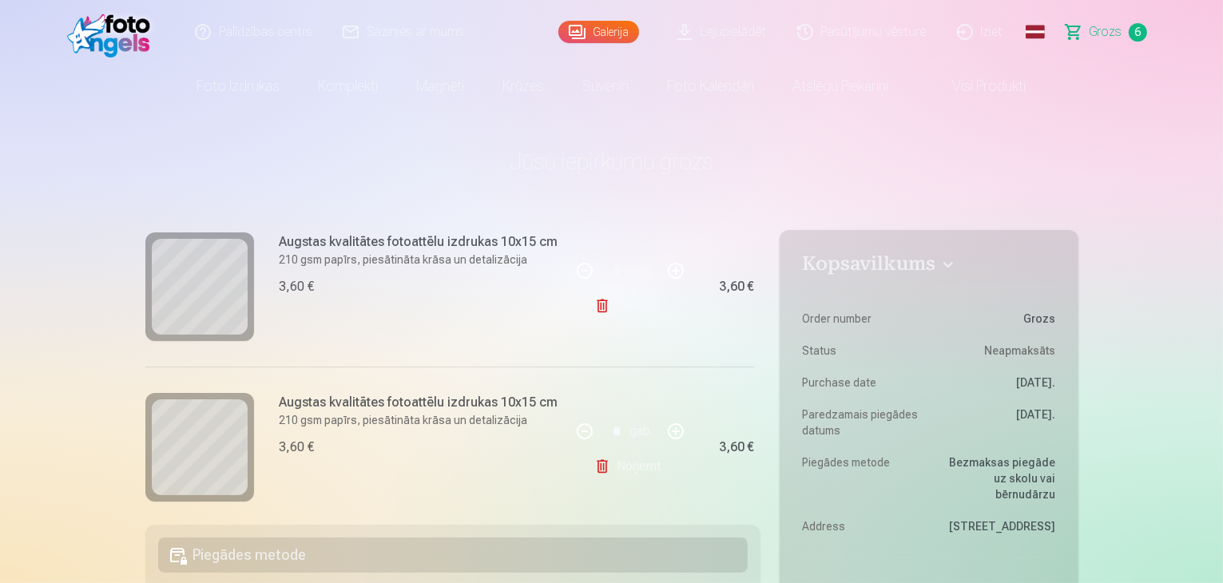
scroll to position [369, 0]
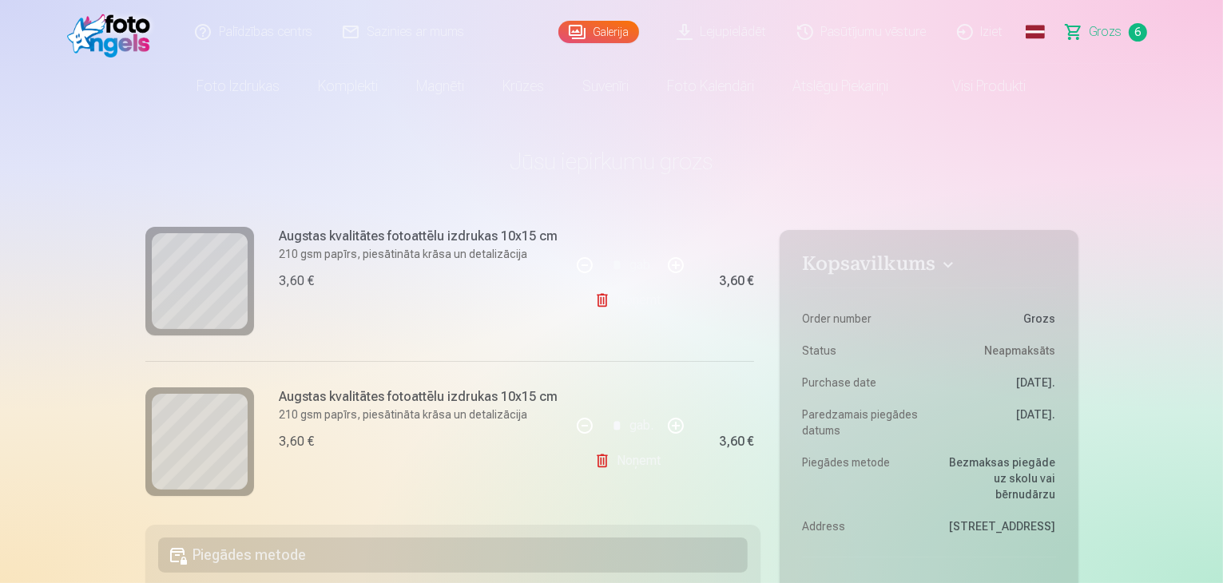
drag, startPoint x: 755, startPoint y: 323, endPoint x: 754, endPoint y: 351, distance: 27.2
click at [754, 351] on div "Ja pievienosiet grozam papildus preces uz 6,40 € , tad saņemsiet dāvanā visas b…" at bounding box center [453, 359] width 616 height 291
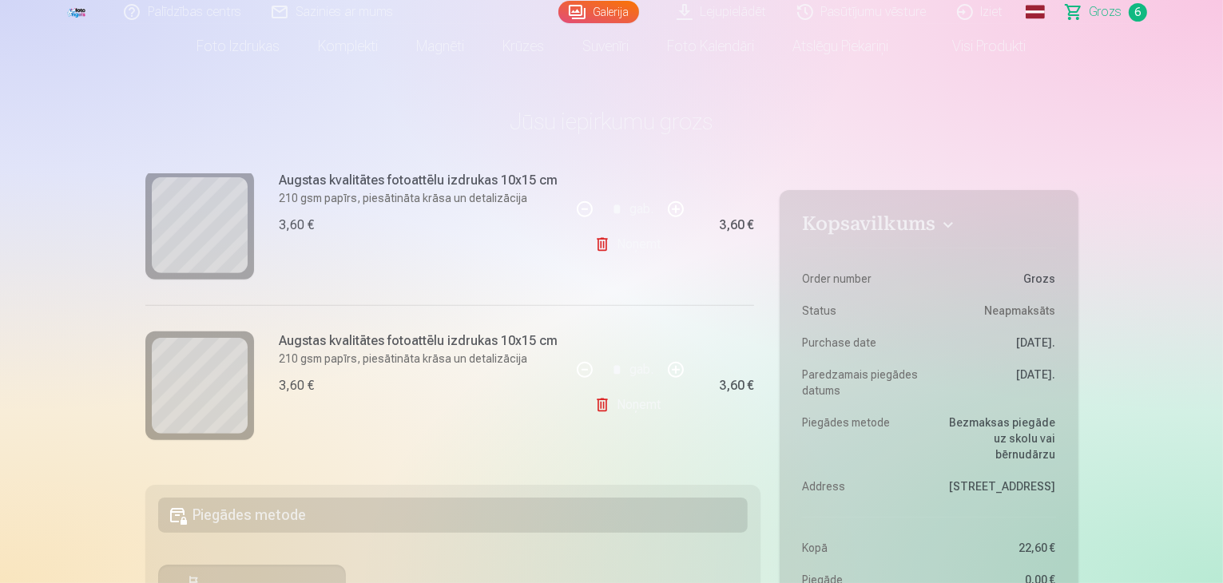
scroll to position [0, 0]
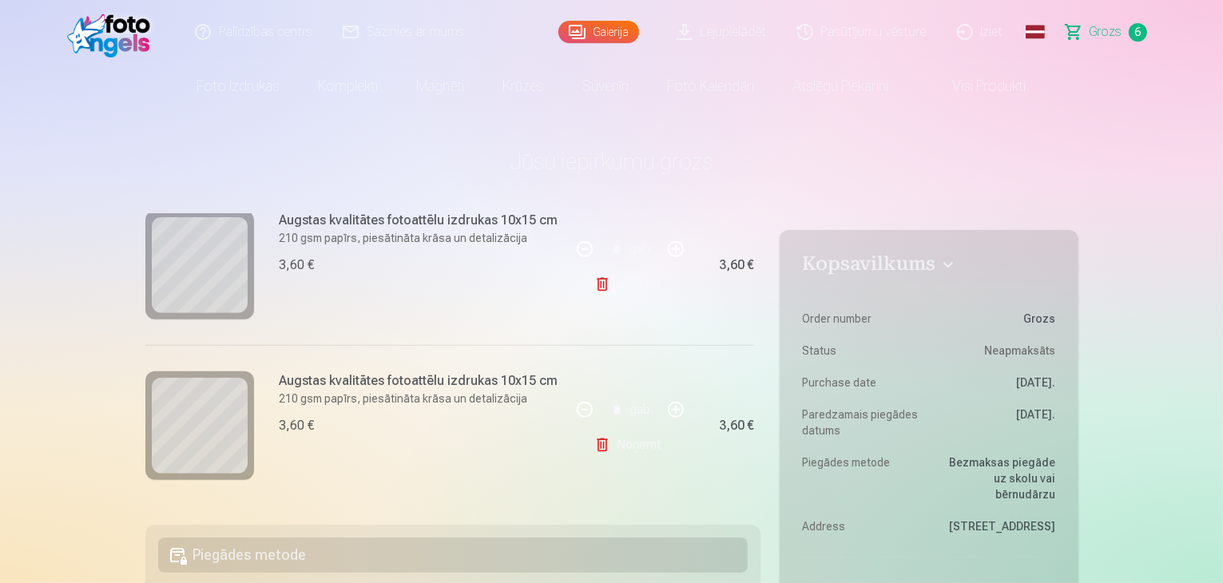
click at [709, 33] on link "Lejupielādēt" at bounding box center [722, 32] width 121 height 64
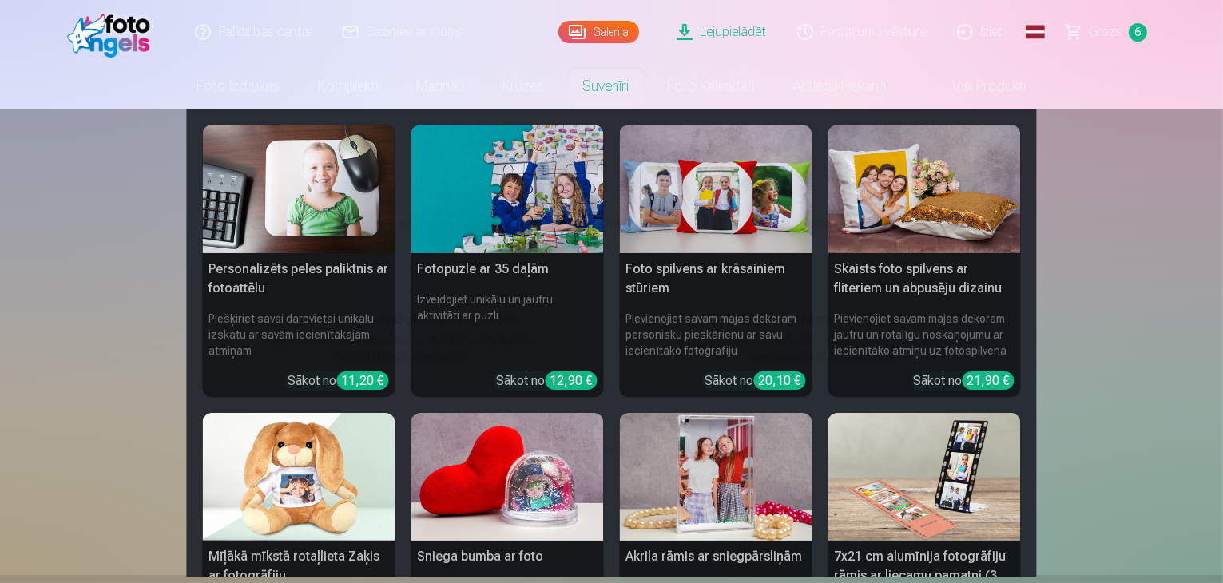
click at [620, 88] on link "Suvenīri" at bounding box center [606, 86] width 85 height 45
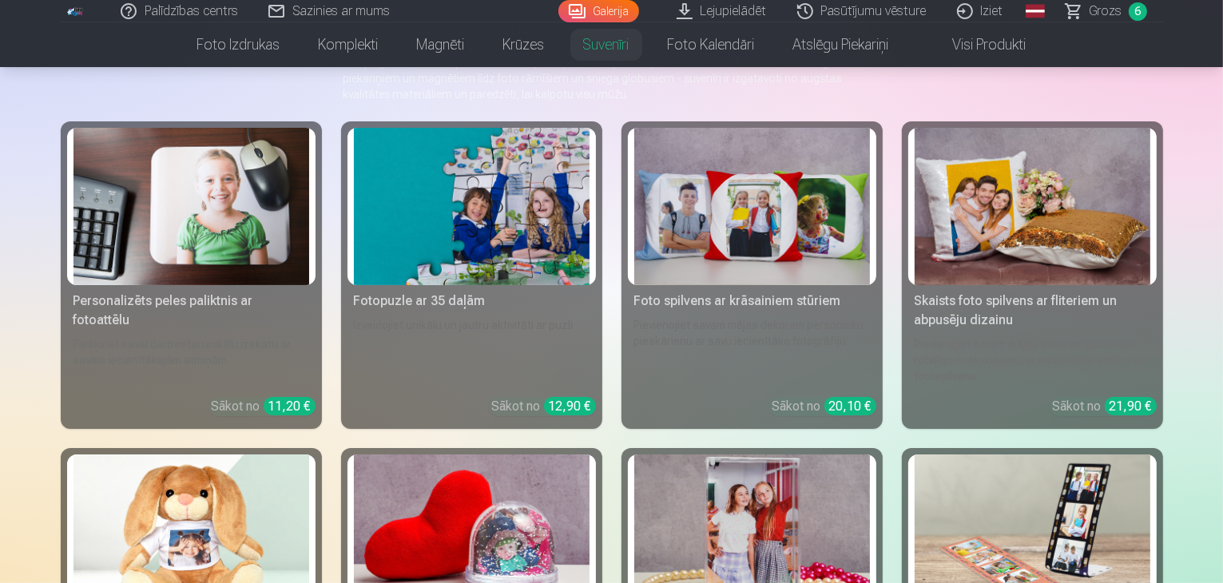
scroll to position [145, 0]
